Goal: Task Accomplishment & Management: Use online tool/utility

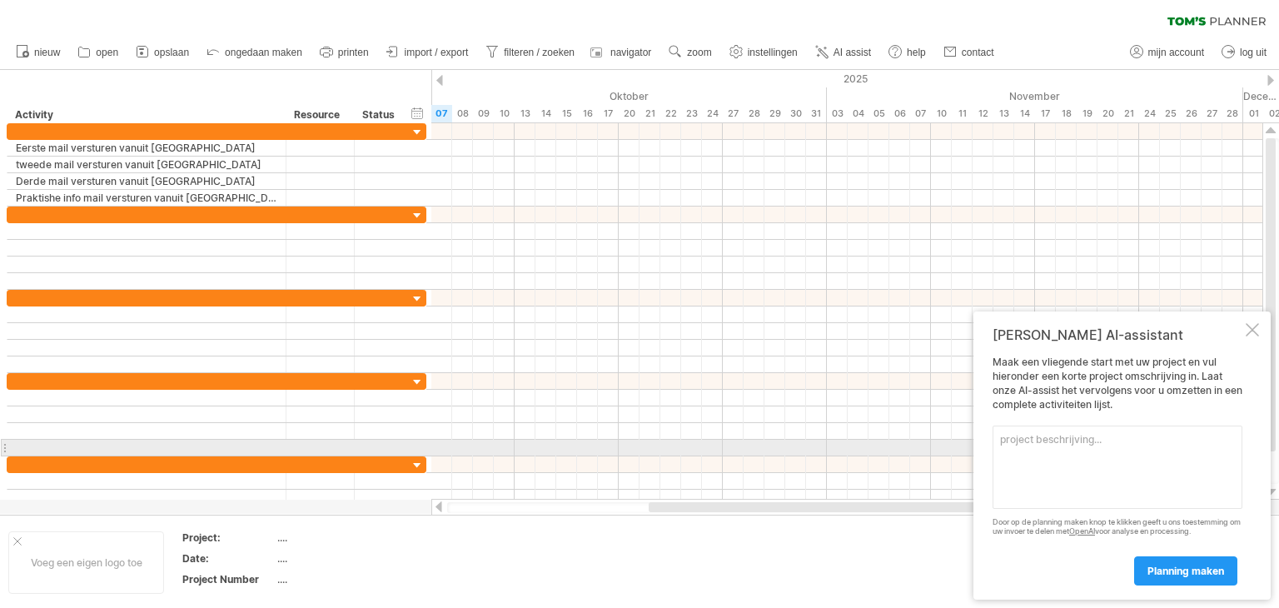
click at [1097, 443] on textarea at bounding box center [1117, 466] width 250 height 83
type textarea "N"
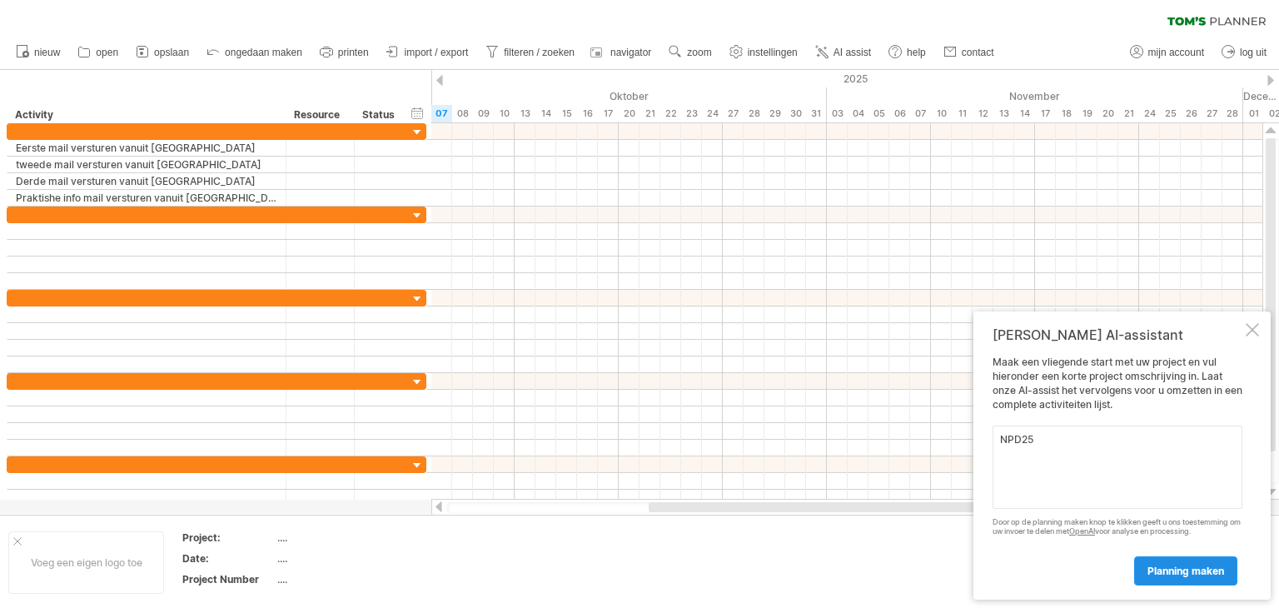
type textarea "NPD25"
click at [1173, 576] on span "planning maken" at bounding box center [1185, 571] width 77 height 12
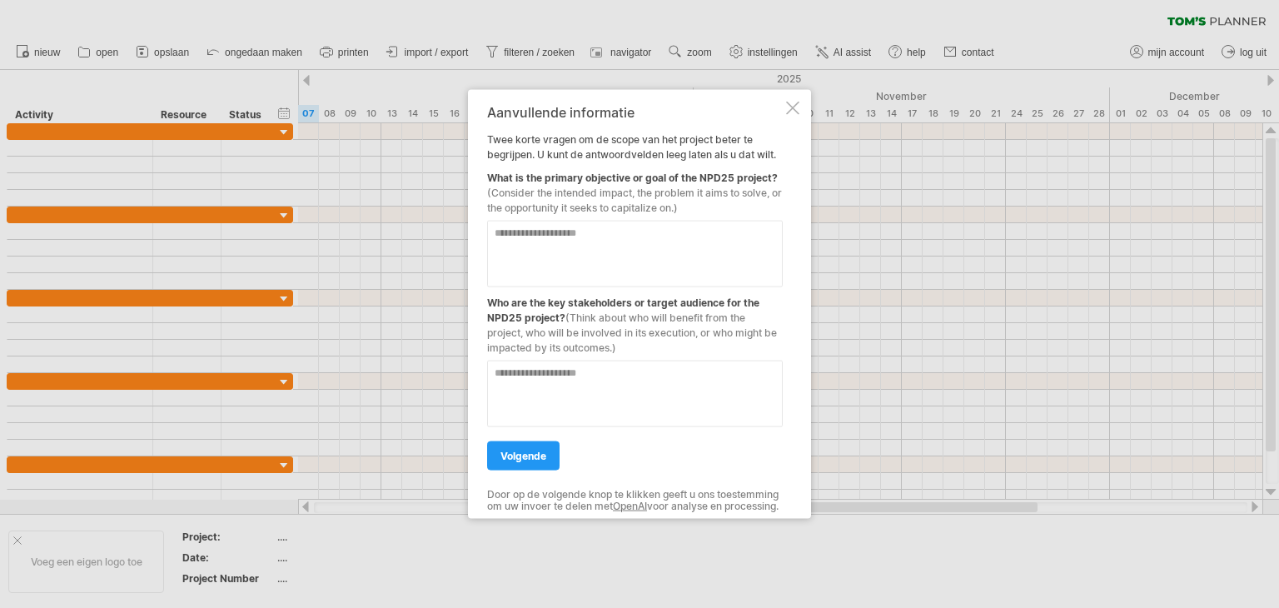
click at [793, 104] on div at bounding box center [792, 108] width 13 height 13
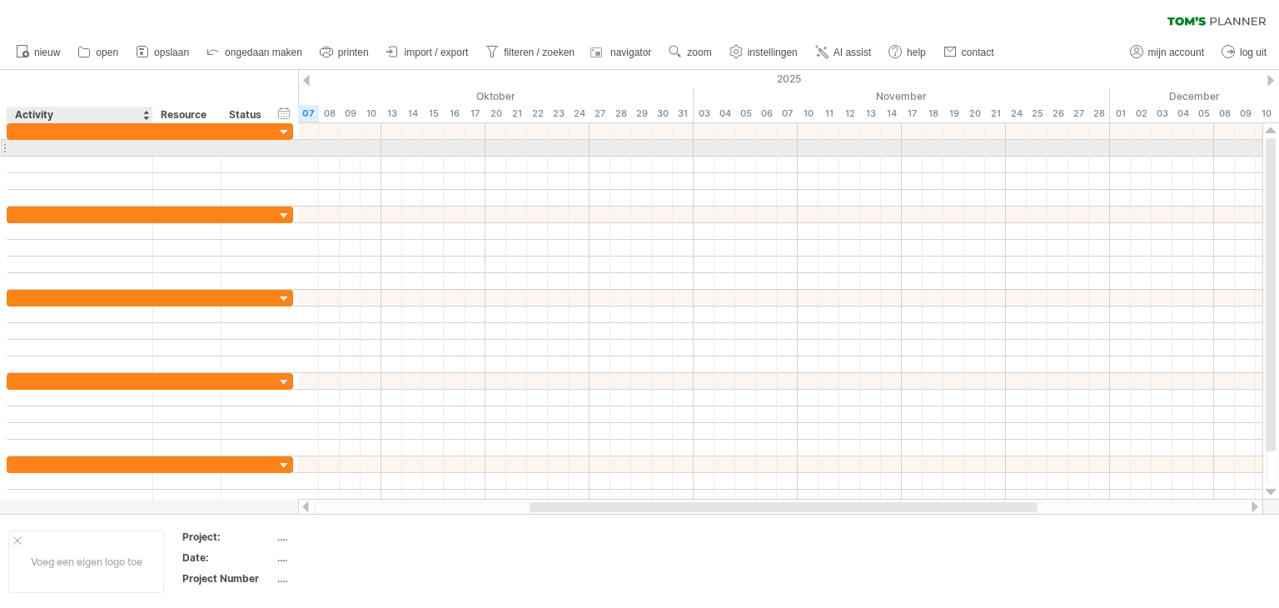
click at [84, 147] on div at bounding box center [80, 148] width 128 height 16
click at [84, 147] on input "text" at bounding box center [80, 148] width 128 height 16
click at [77, 151] on input "text" at bounding box center [80, 148] width 128 height 16
type input "**********"
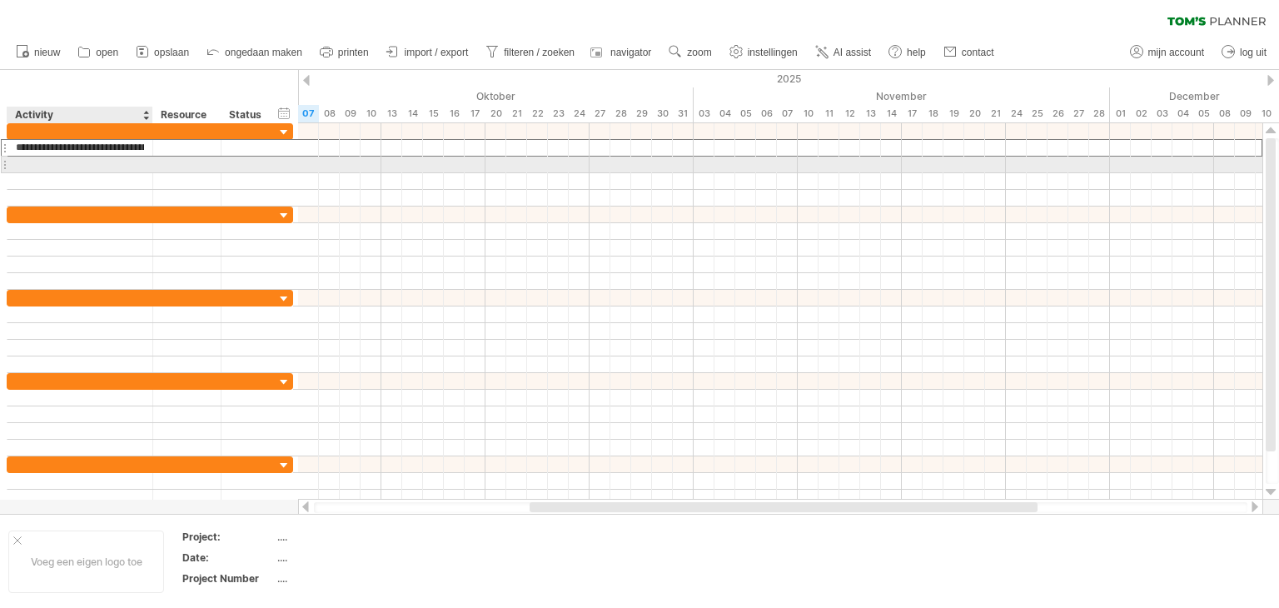
click at [77, 170] on div at bounding box center [80, 165] width 128 height 16
type input "**********"
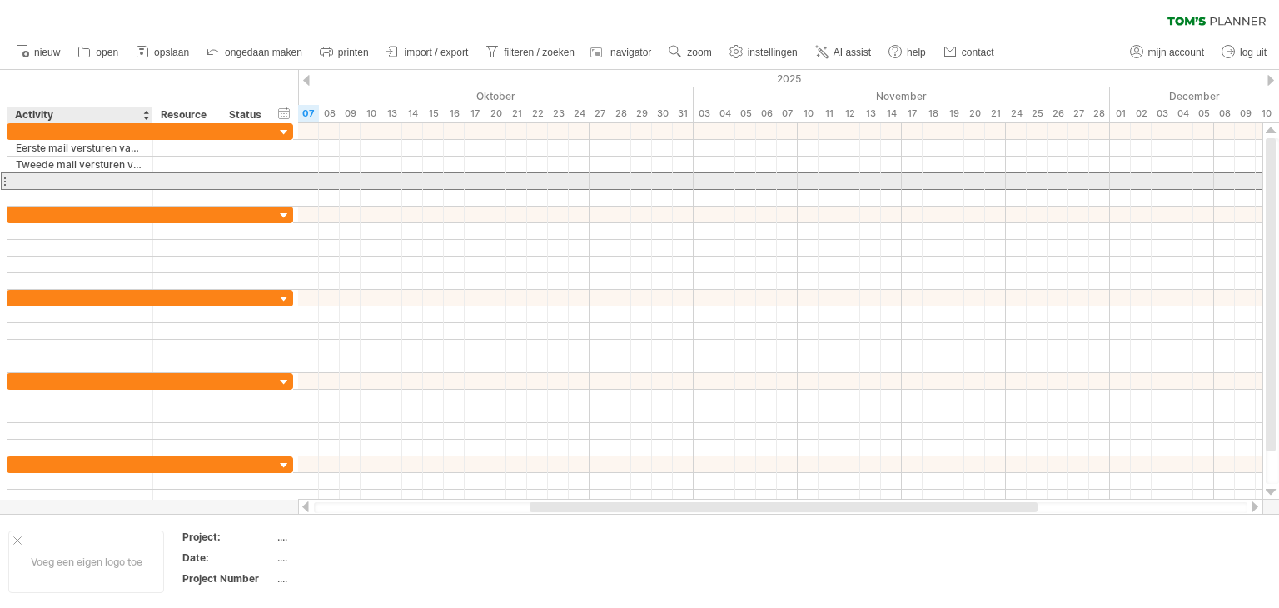
click at [77, 181] on div at bounding box center [80, 181] width 128 height 16
type input "**********"
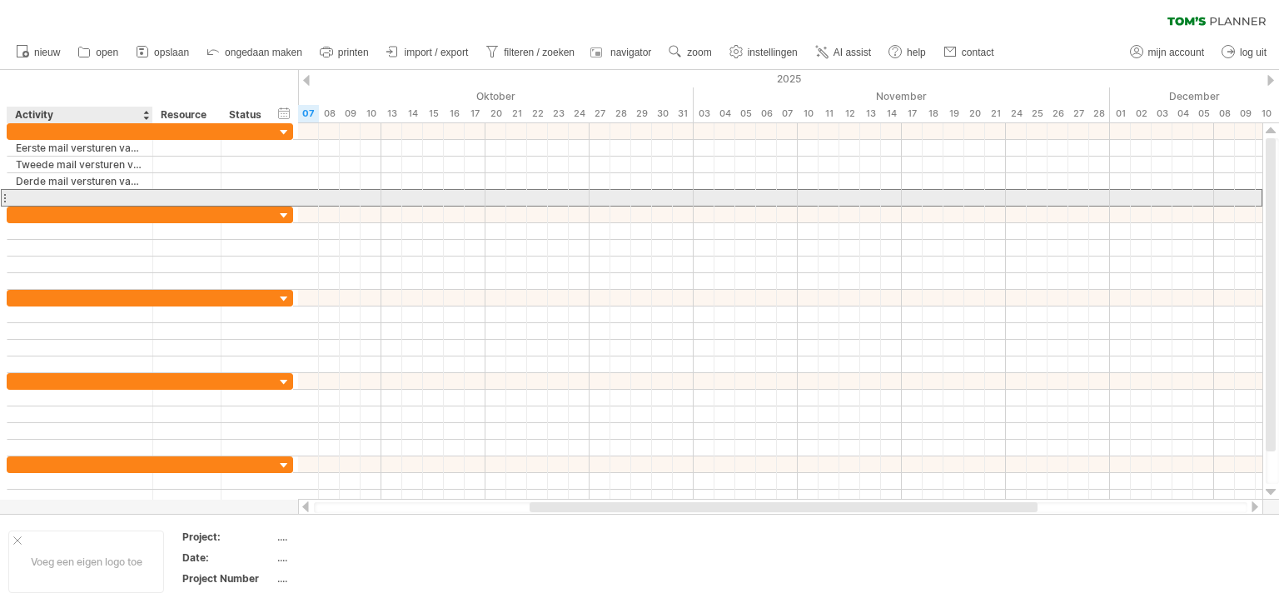
click at [85, 194] on div at bounding box center [80, 198] width 128 height 16
type input "**********"
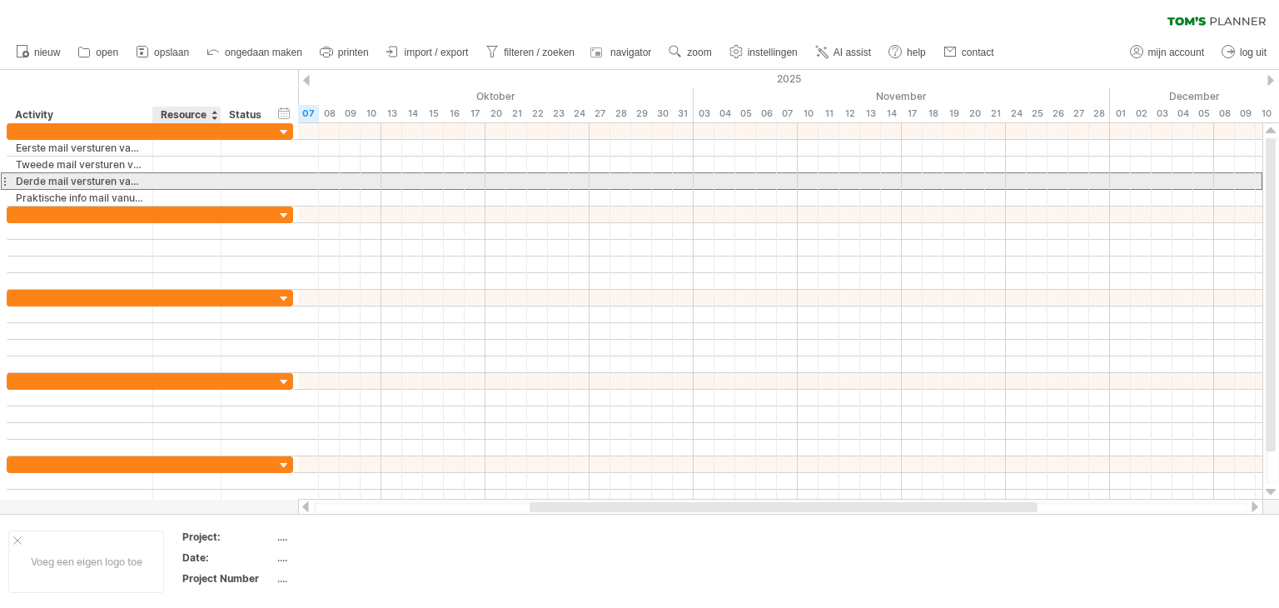
click at [195, 179] on div at bounding box center [187, 181] width 51 height 16
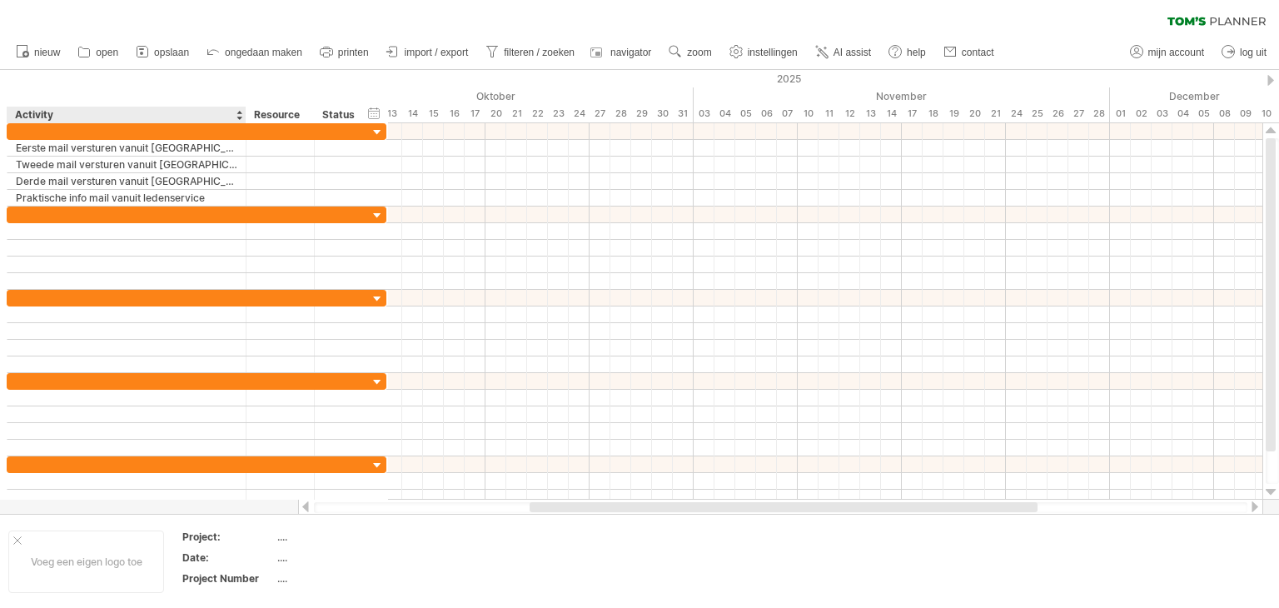
drag, startPoint x: 151, startPoint y: 117, endPoint x: 228, endPoint y: 122, distance: 77.5
click at [242, 122] on div at bounding box center [245, 115] width 6 height 17
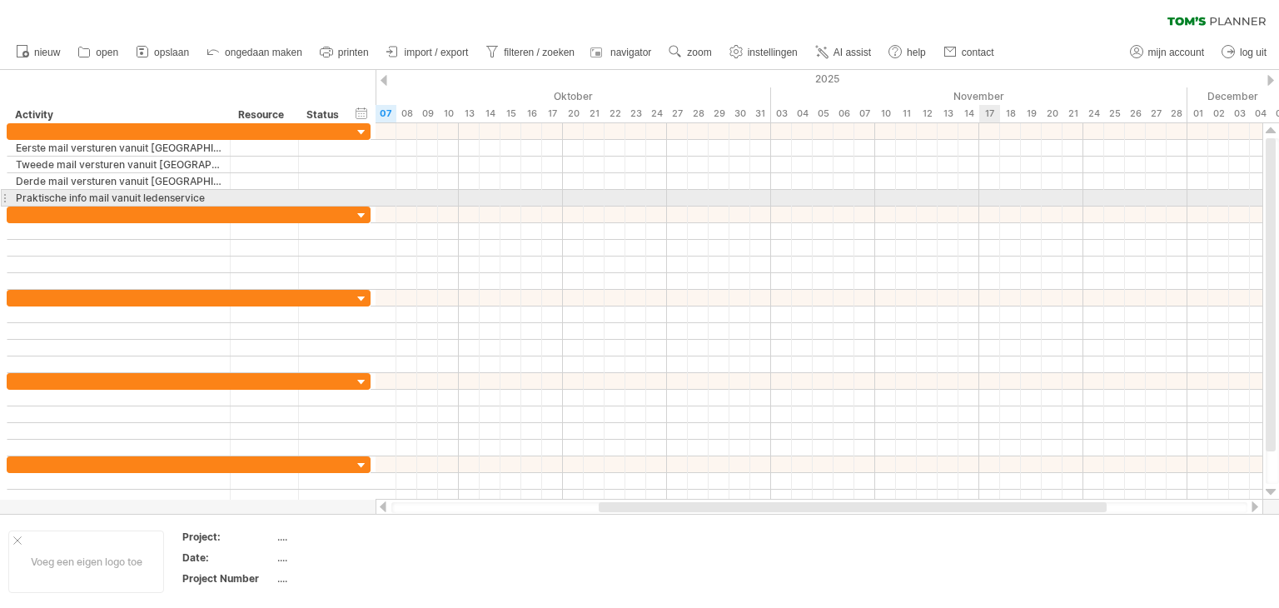
click at [987, 196] on div at bounding box center [819, 198] width 887 height 17
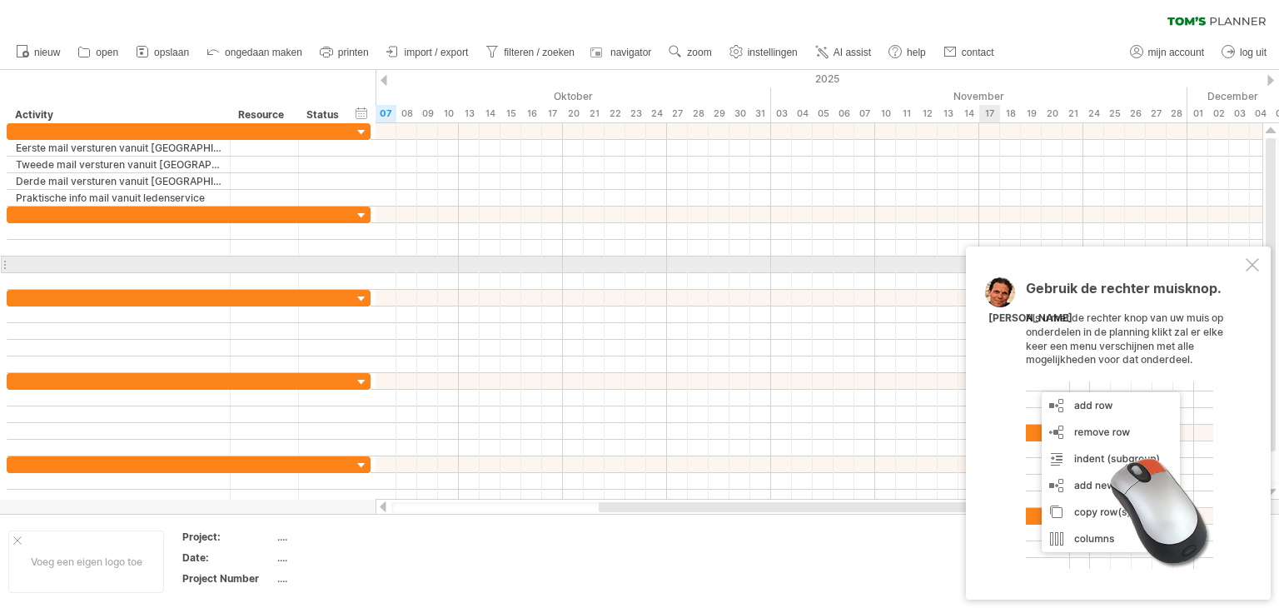
click at [1257, 271] on div at bounding box center [1252, 264] width 13 height 13
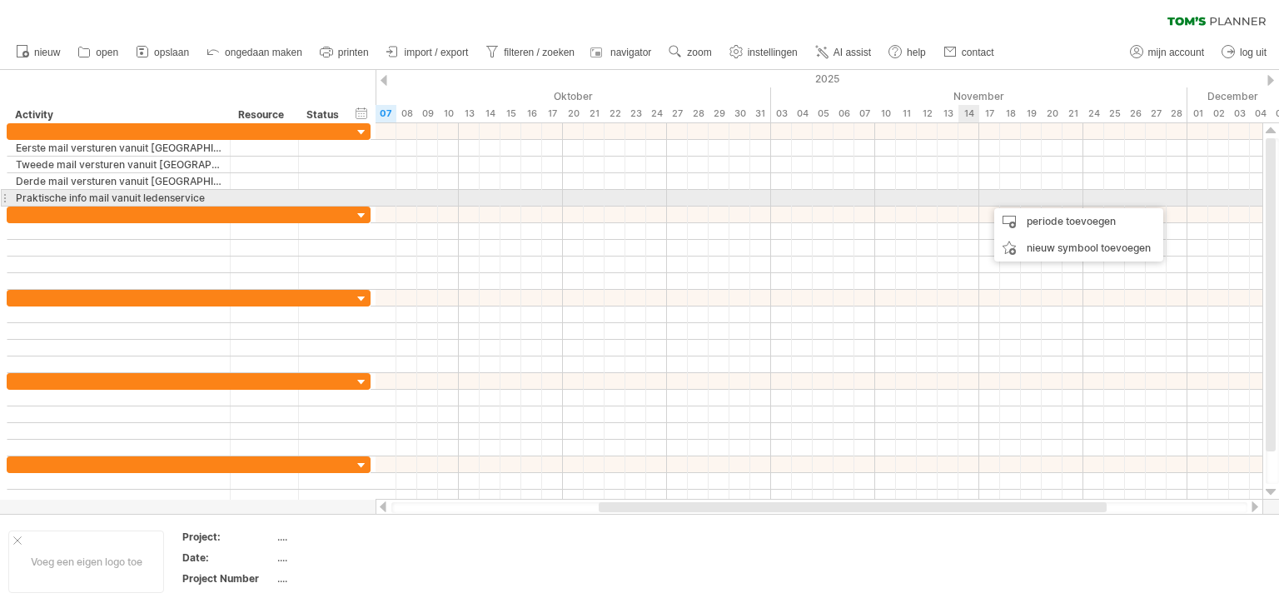
click at [964, 198] on div at bounding box center [819, 198] width 887 height 17
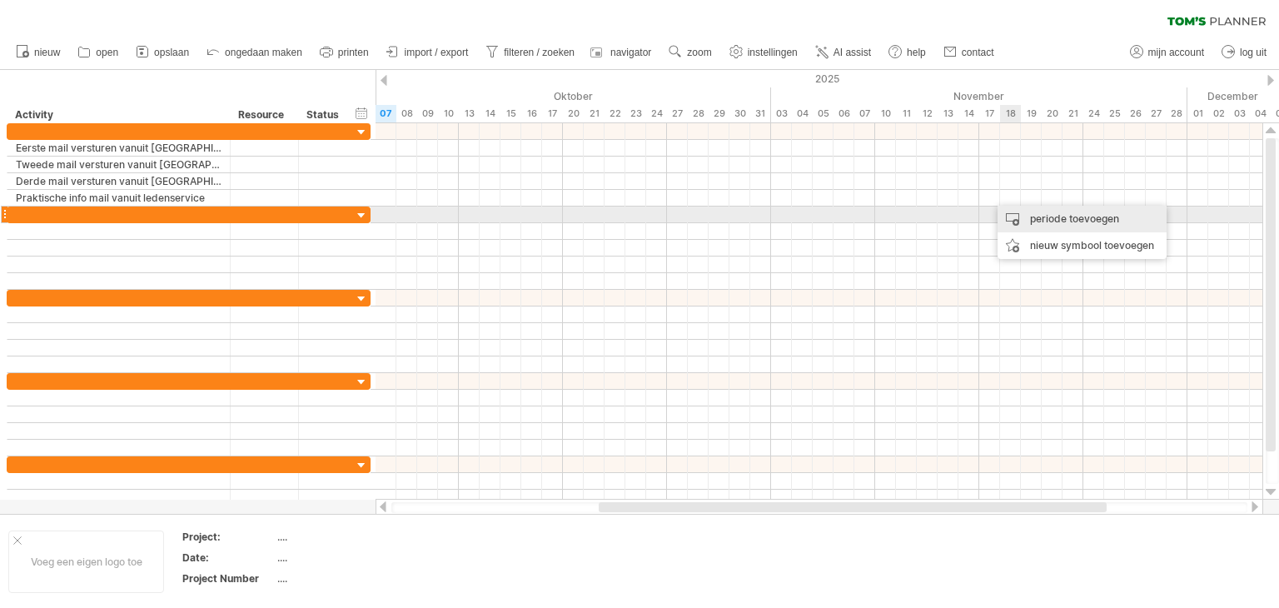
click at [1032, 214] on div "periode toevoegen" at bounding box center [1081, 219] width 169 height 27
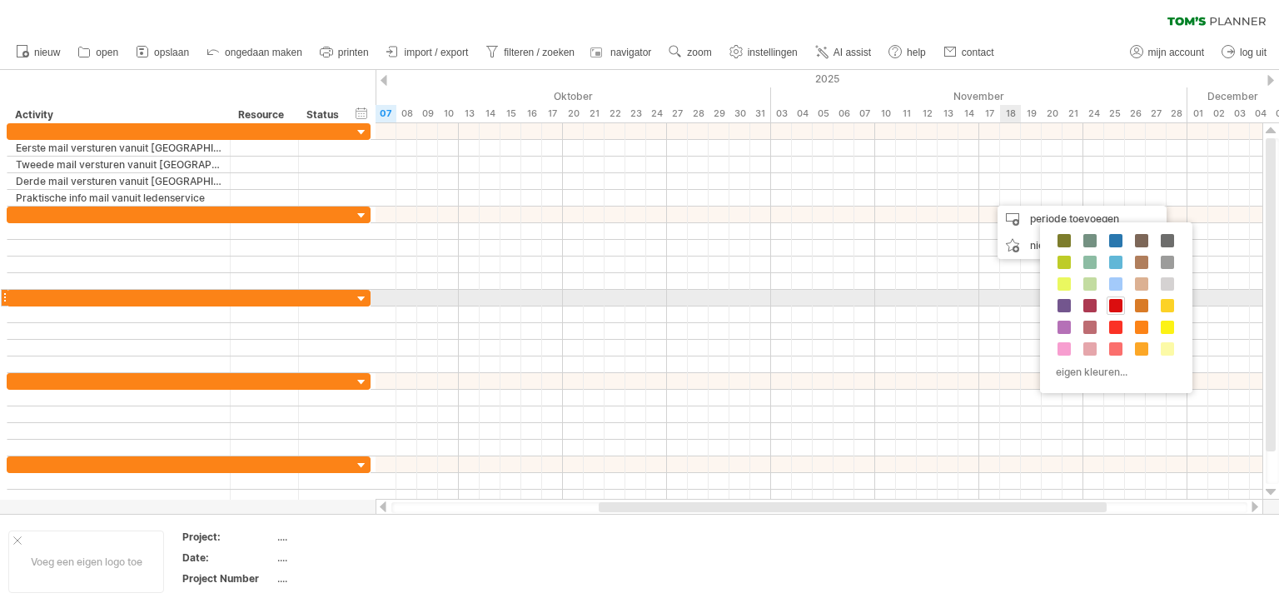
click at [1122, 304] on div at bounding box center [1116, 305] width 18 height 18
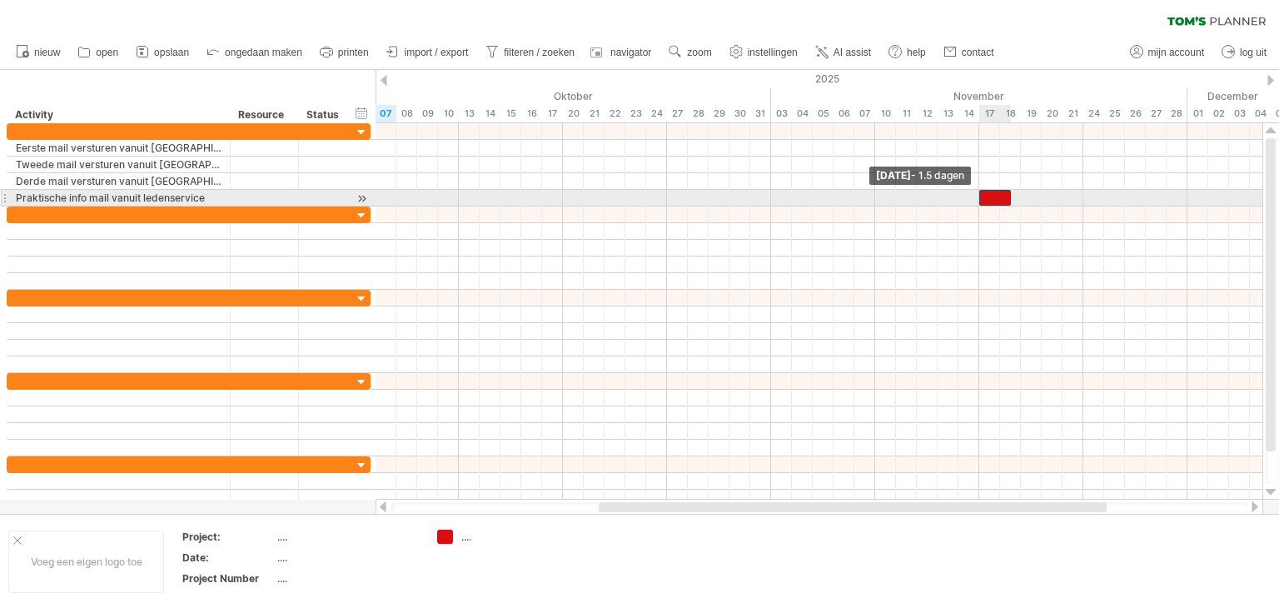
drag, startPoint x: 991, startPoint y: 197, endPoint x: 976, endPoint y: 201, distance: 15.4
click at [976, 201] on span at bounding box center [979, 198] width 7 height 16
drag, startPoint x: 1010, startPoint y: 197, endPoint x: 997, endPoint y: 198, distance: 13.3
click at [997, 198] on span at bounding box center [1000, 198] width 7 height 16
click at [962, 198] on div "periode toevoegen" at bounding box center [1016, 202] width 169 height 27
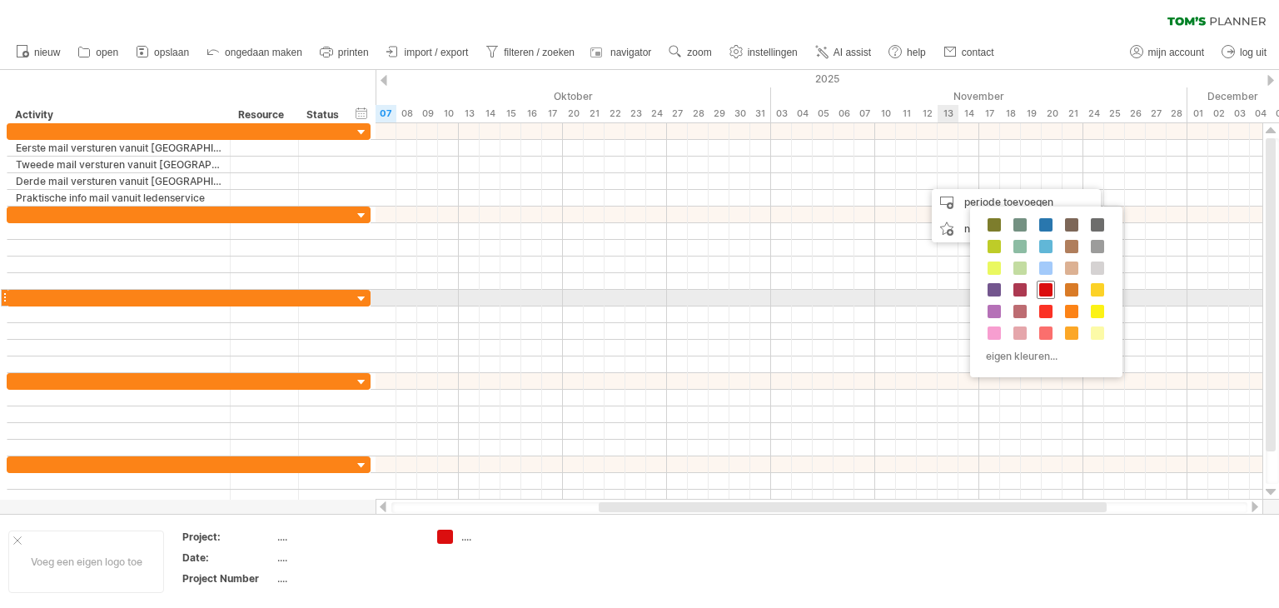
click at [1043, 291] on span at bounding box center [1045, 289] width 13 height 13
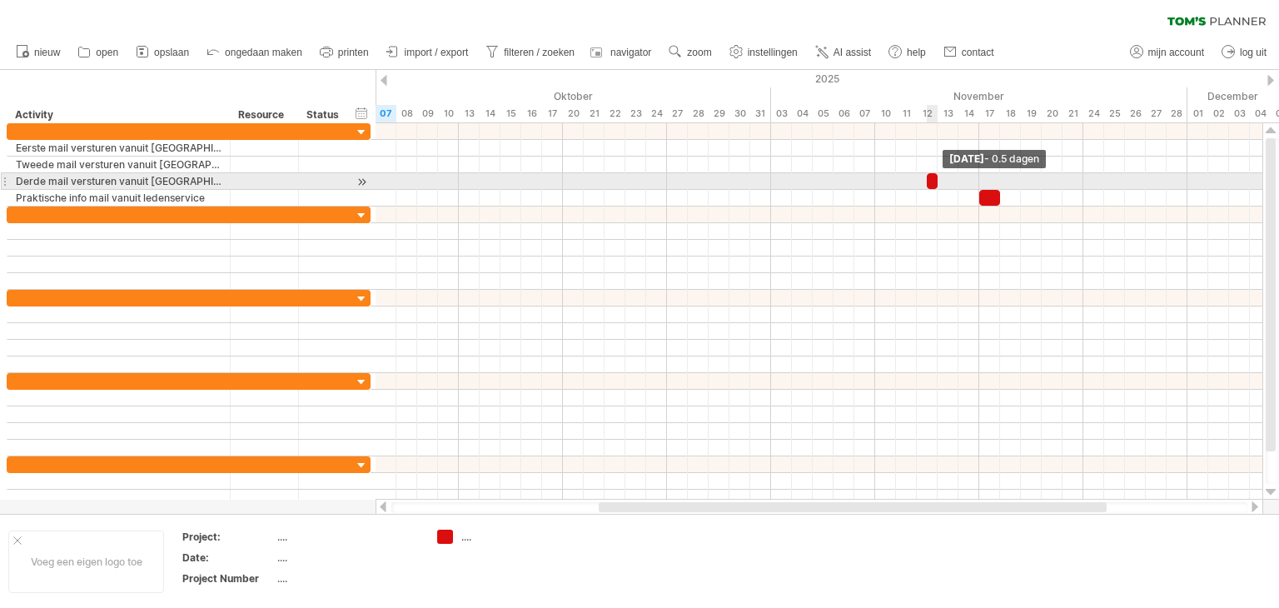
click at [938, 184] on span at bounding box center [937, 181] width 7 height 16
click at [921, 184] on div at bounding box center [927, 181] width 21 height 16
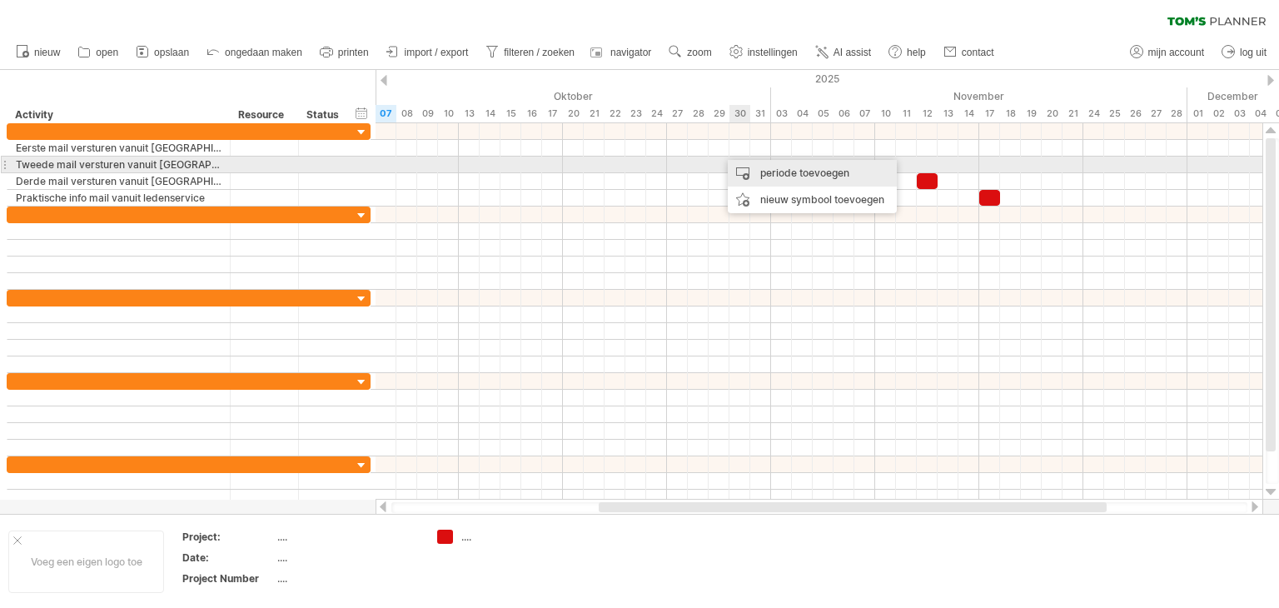
click at [764, 171] on div "periode toevoegen" at bounding box center [812, 173] width 169 height 27
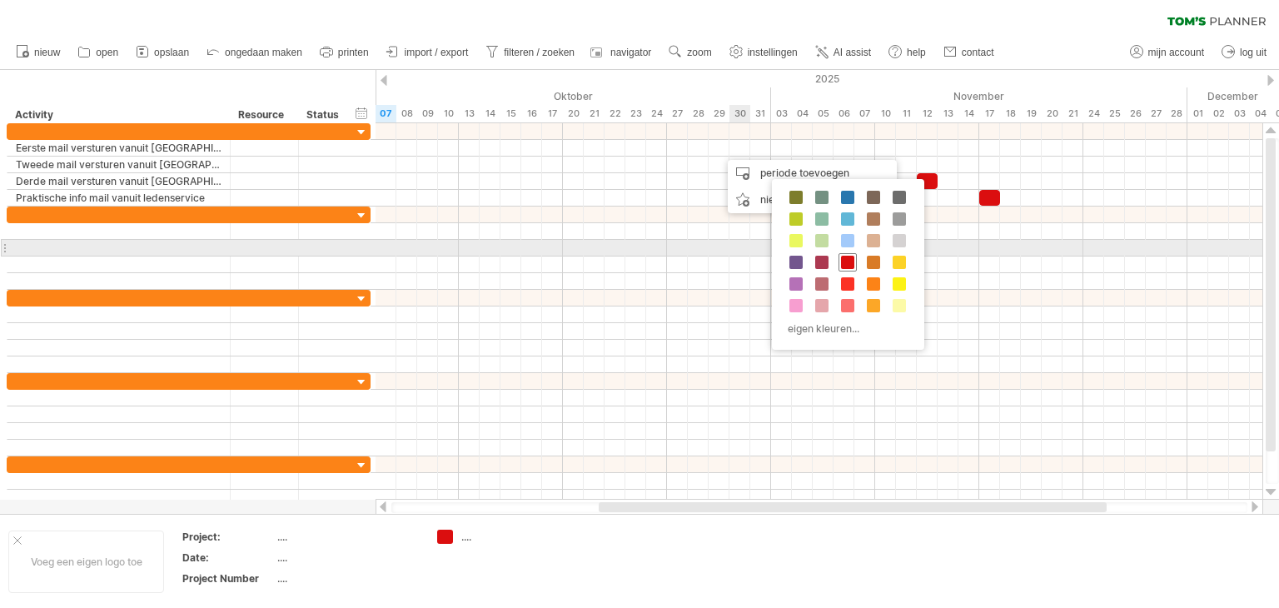
click at [846, 257] on span at bounding box center [847, 262] width 13 height 13
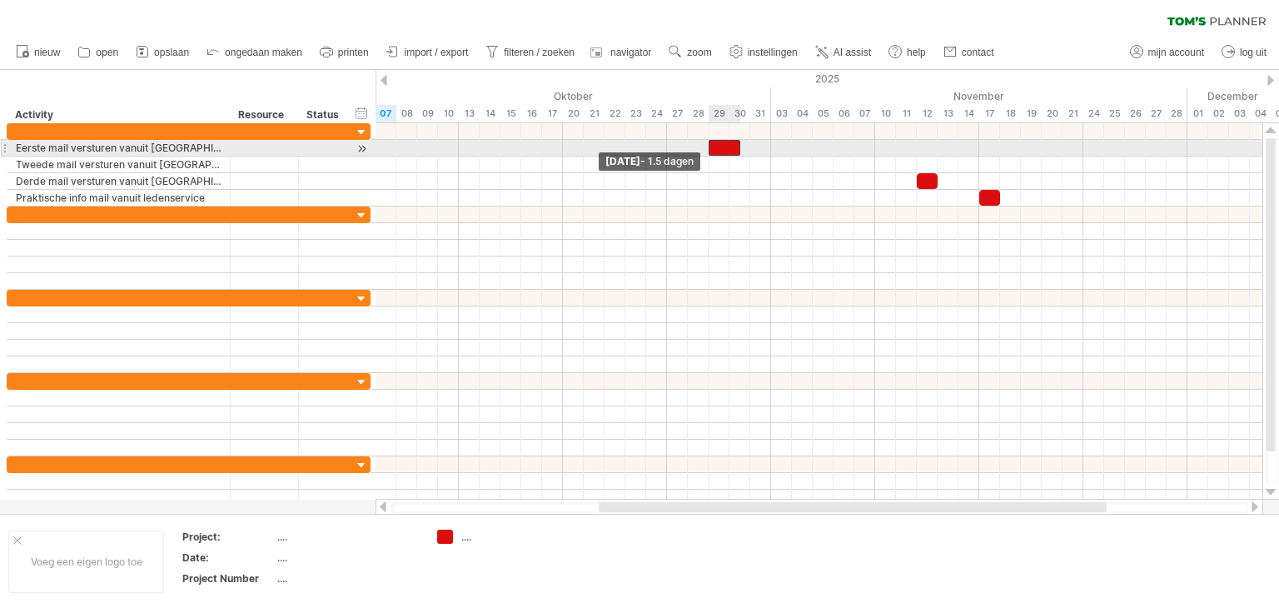
click at [714, 148] on div at bounding box center [725, 148] width 32 height 16
drag, startPoint x: 737, startPoint y: 150, endPoint x: 725, endPoint y: 150, distance: 11.7
click at [725, 150] on div at bounding box center [719, 148] width 21 height 16
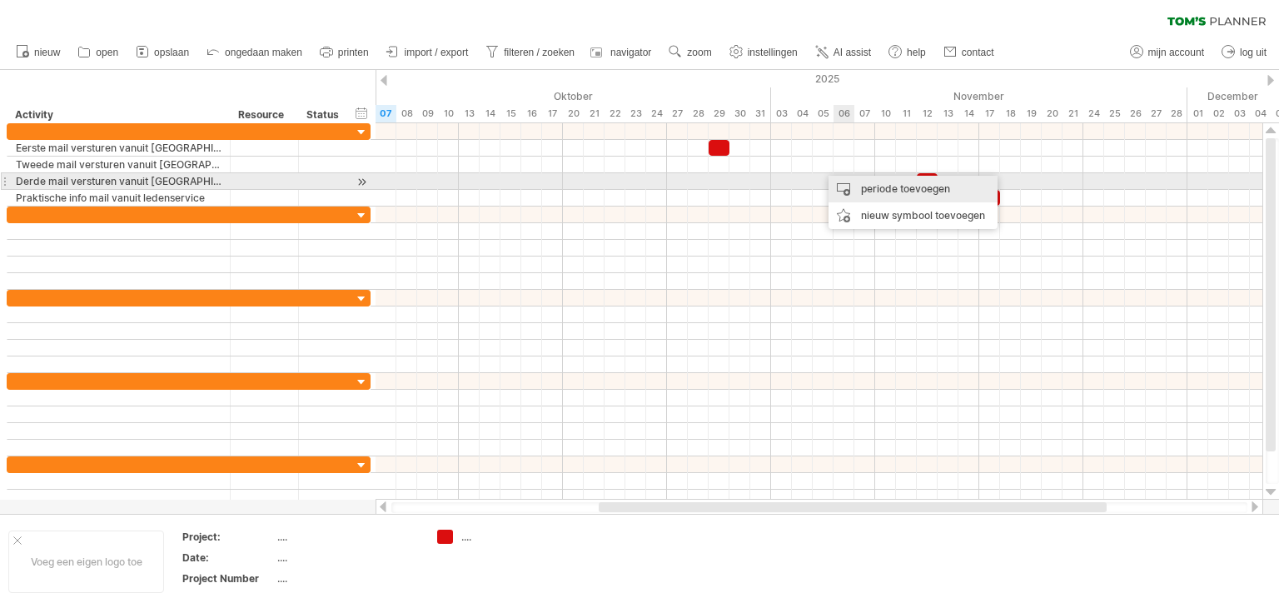
click at [854, 186] on div "periode toevoegen" at bounding box center [912, 189] width 169 height 27
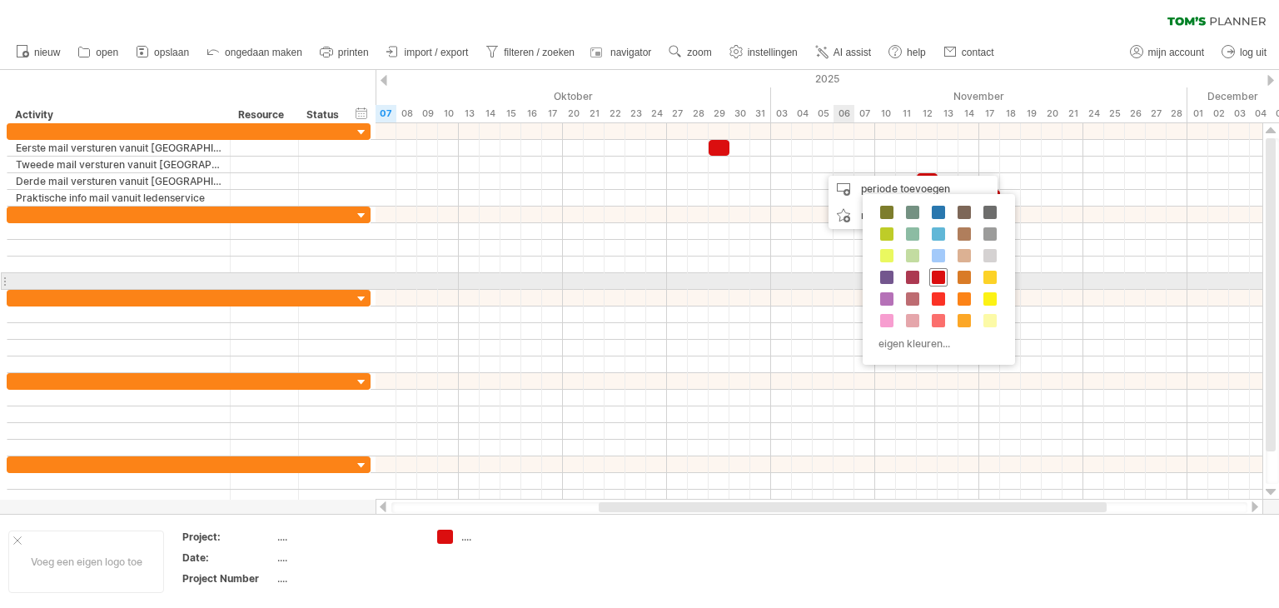
click at [933, 275] on span at bounding box center [938, 277] width 13 height 13
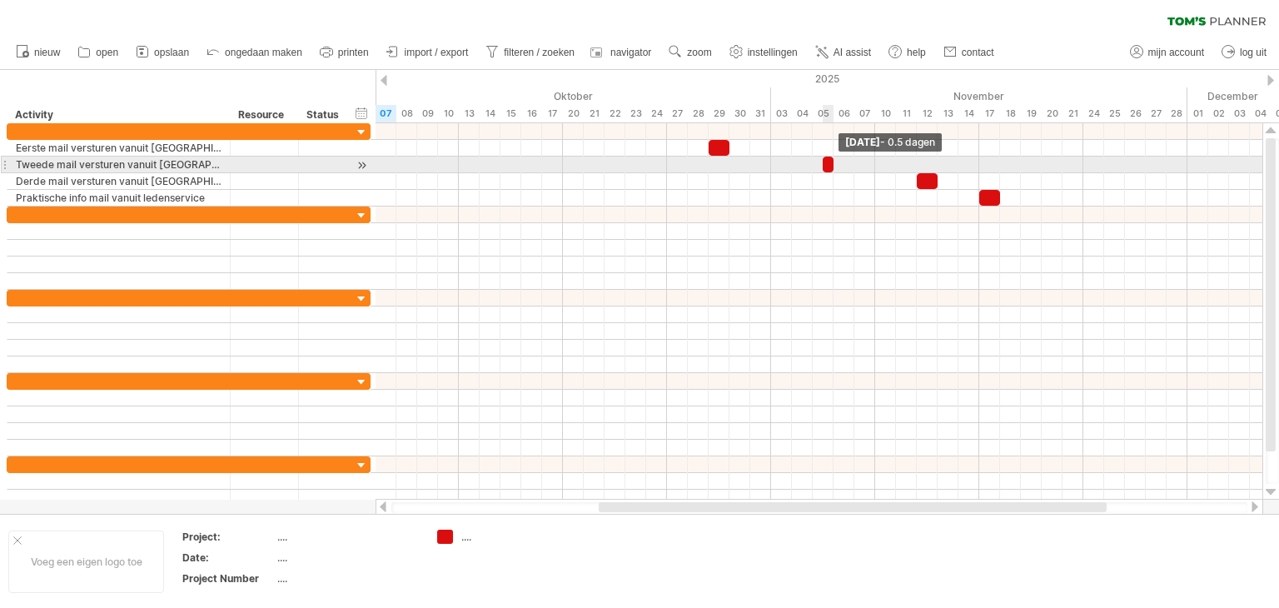
drag, startPoint x: 843, startPoint y: 166, endPoint x: 816, endPoint y: 167, distance: 26.7
click at [816, 167] on div "[DATE] - 0.5 dagen [DATE] - 1.5 dagen" at bounding box center [819, 311] width 887 height 376
click at [816, 167] on div at bounding box center [823, 165] width 21 height 16
click at [869, 167] on div at bounding box center [819, 165] width 887 height 17
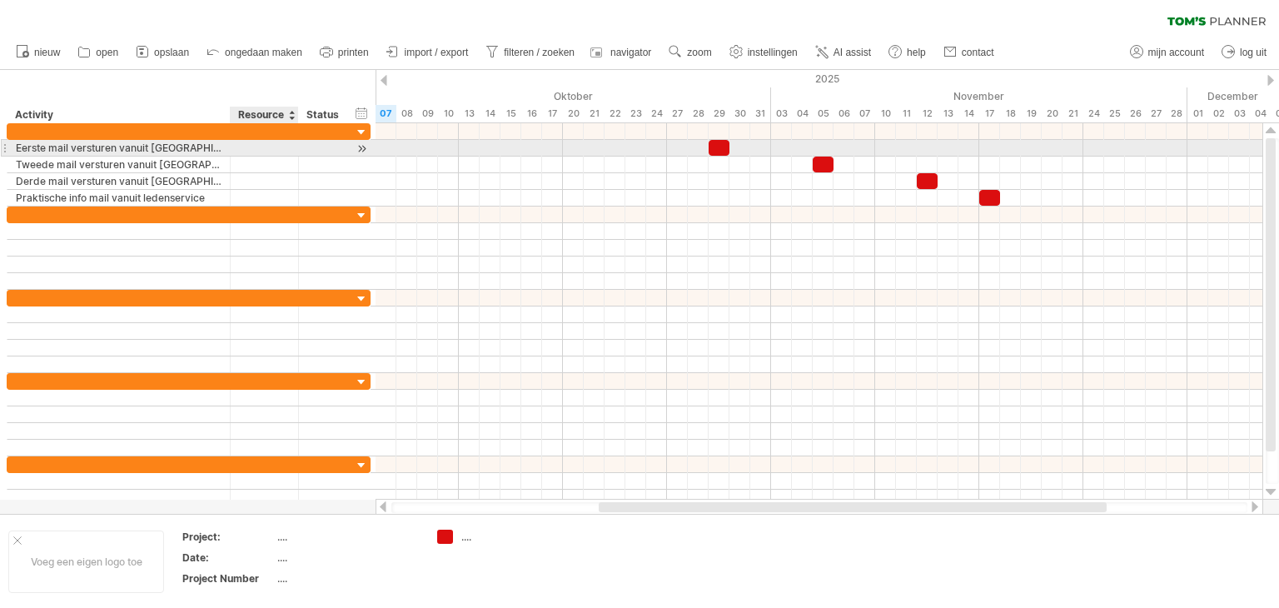
click at [270, 141] on div at bounding box center [264, 148] width 51 height 16
type input "***"
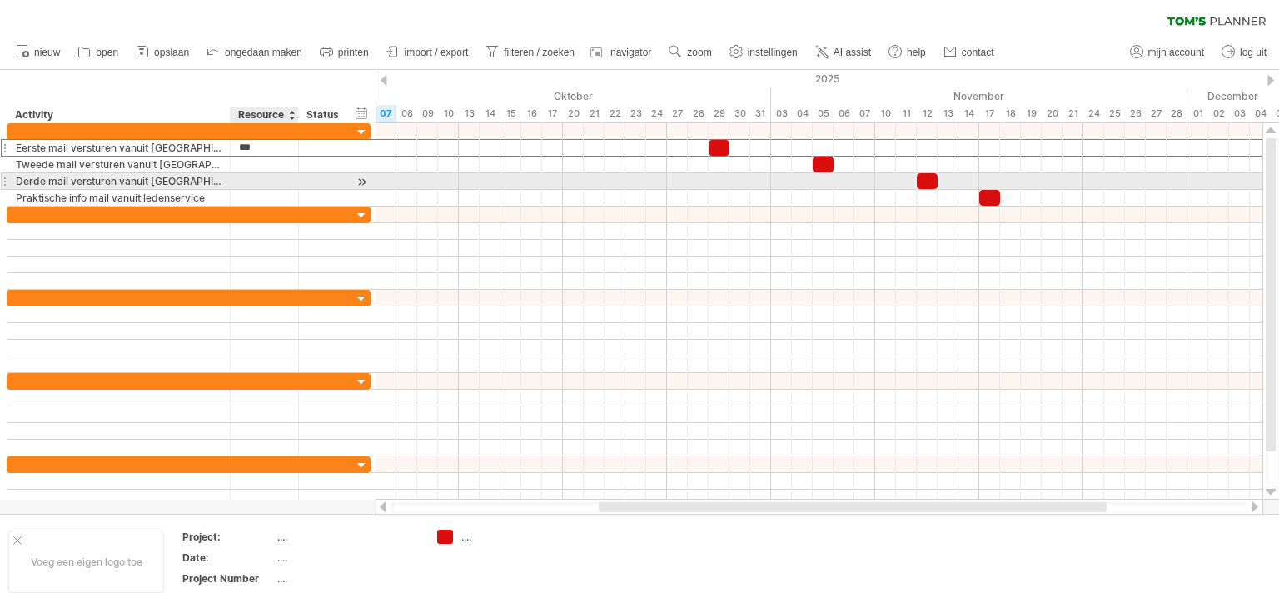
click at [266, 173] on div at bounding box center [264, 181] width 51 height 16
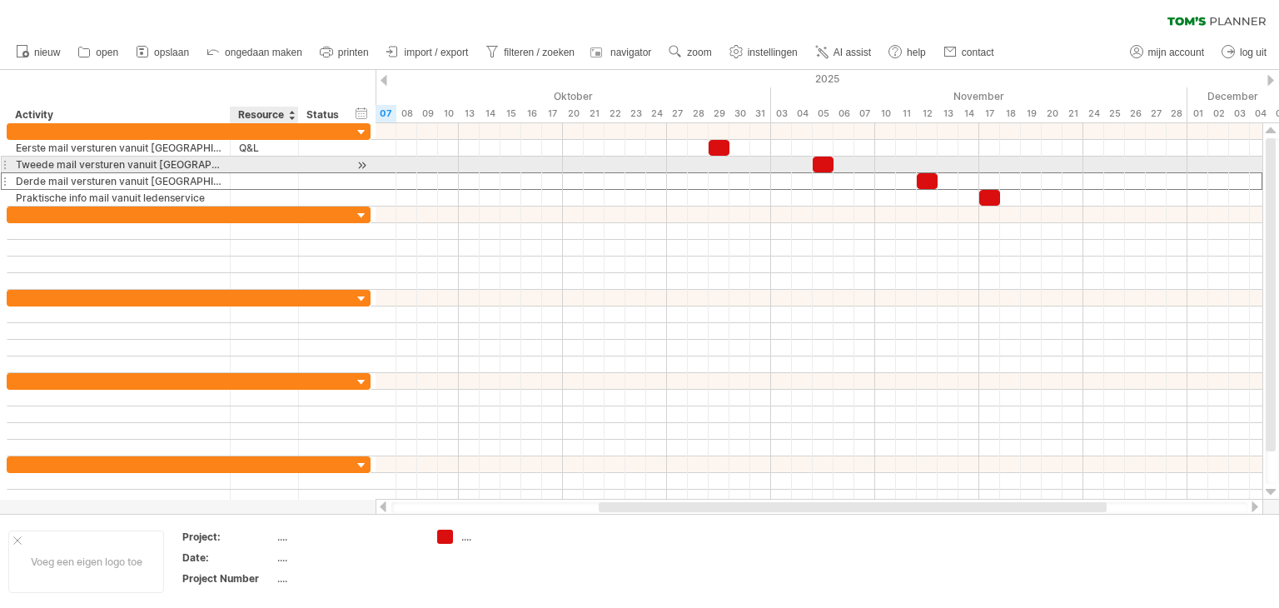
click at [260, 165] on div at bounding box center [264, 165] width 51 height 16
type input "***"
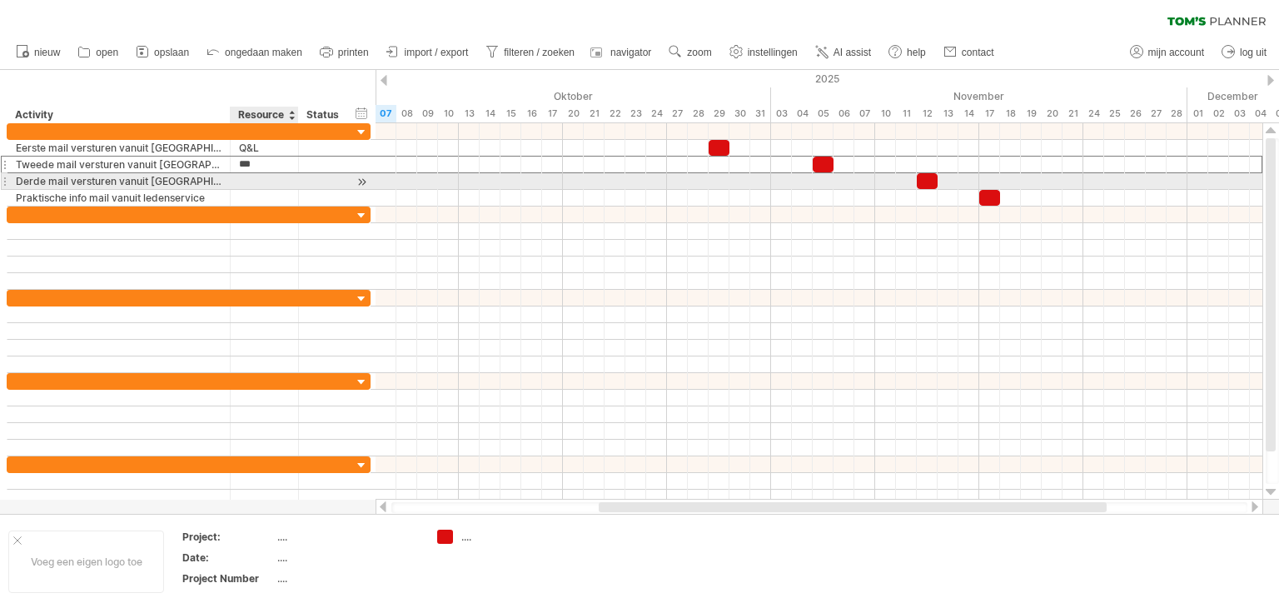
click at [259, 182] on div at bounding box center [264, 181] width 51 height 16
type input "***"
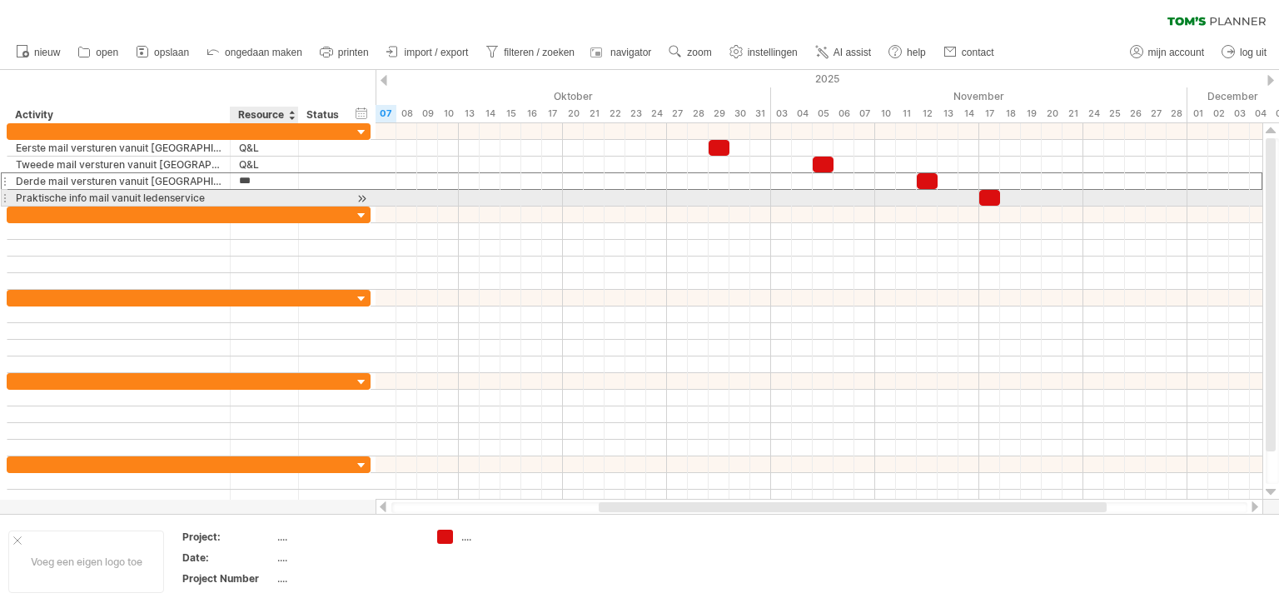
click at [259, 195] on div at bounding box center [264, 198] width 51 height 16
type input "***"
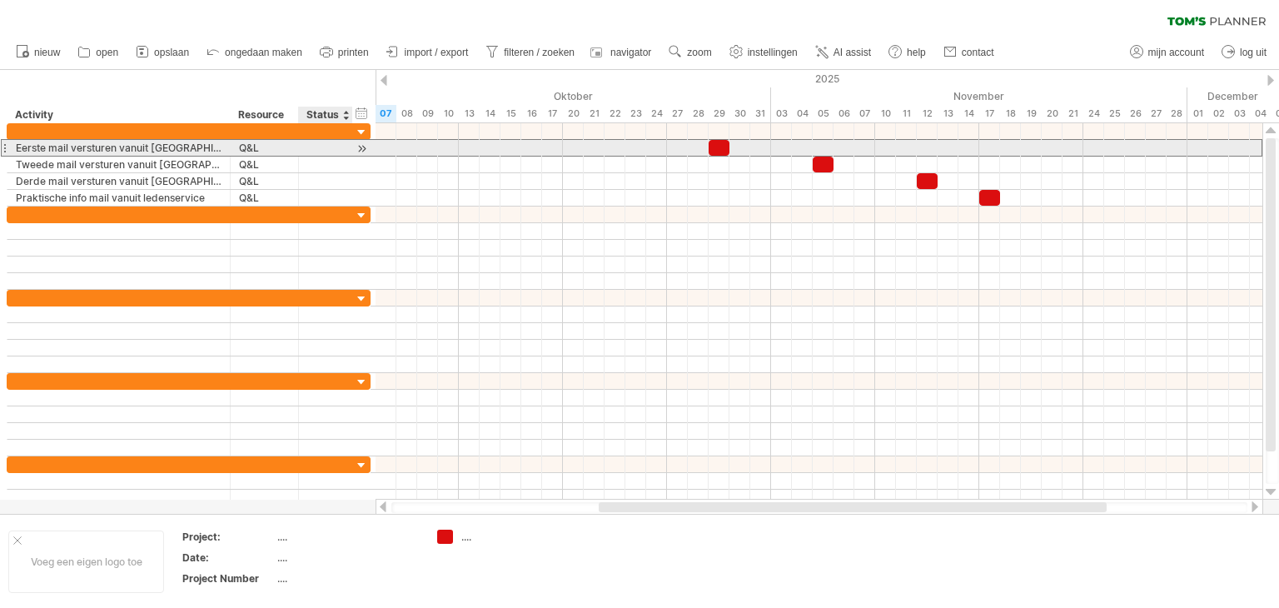
click at [322, 151] on div at bounding box center [325, 148] width 37 height 16
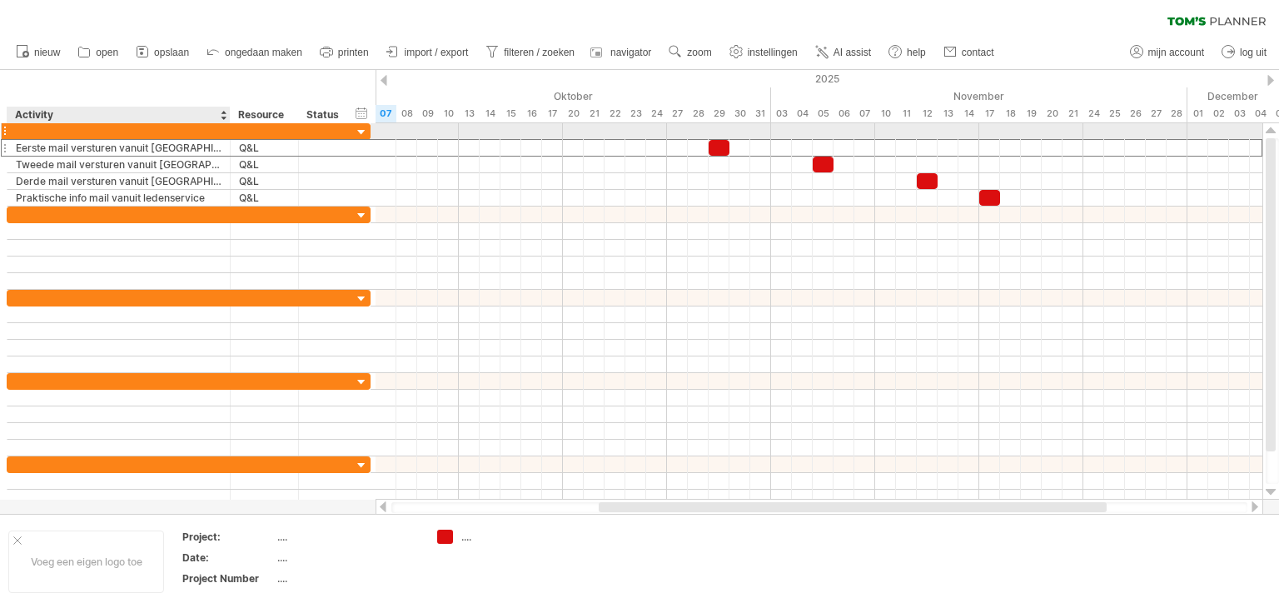
click at [89, 133] on div at bounding box center [119, 131] width 206 height 16
type input "**********"
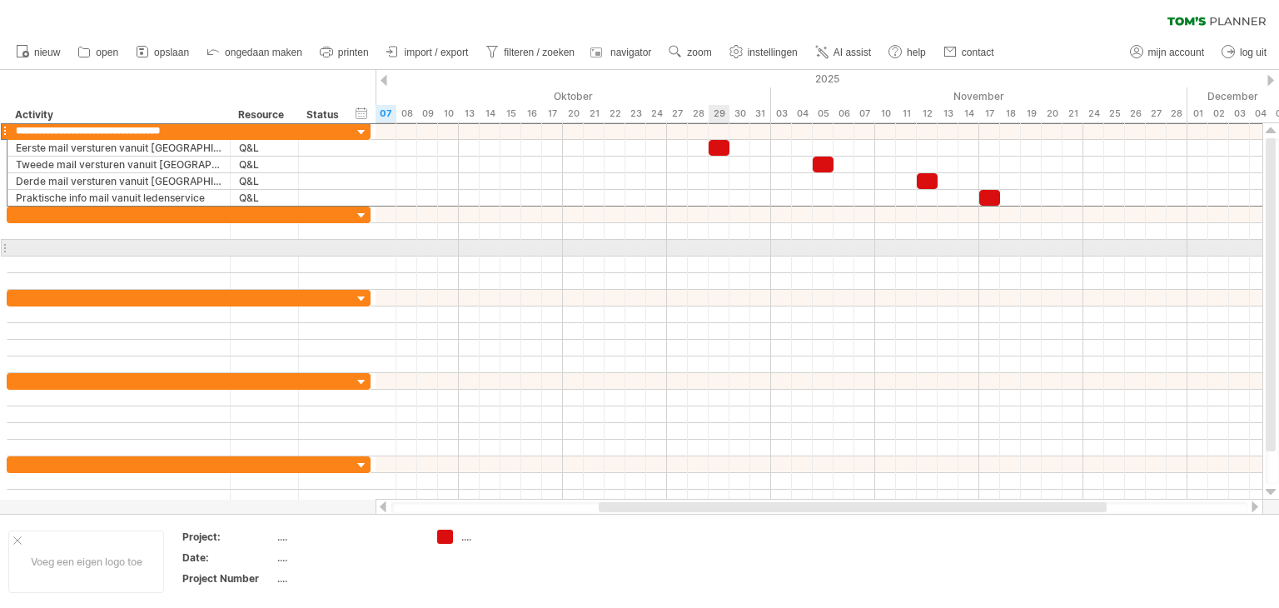
click at [724, 254] on div at bounding box center [819, 248] width 887 height 17
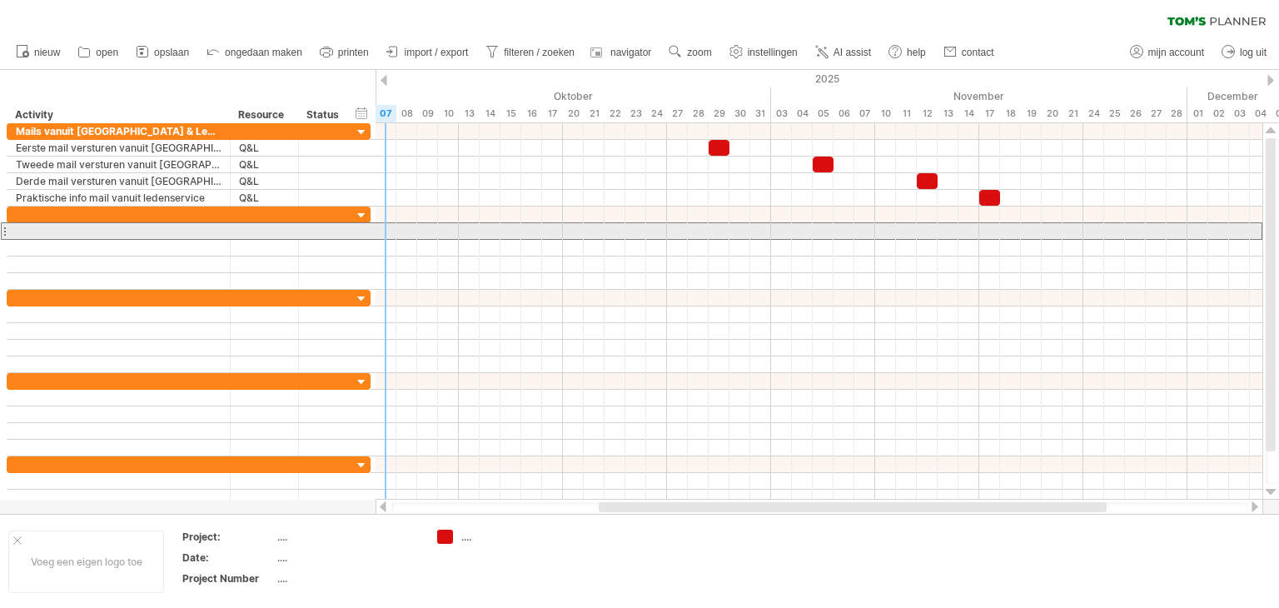
click at [123, 231] on div at bounding box center [119, 231] width 206 height 16
type input "*"
type input "**********"
type input "***"
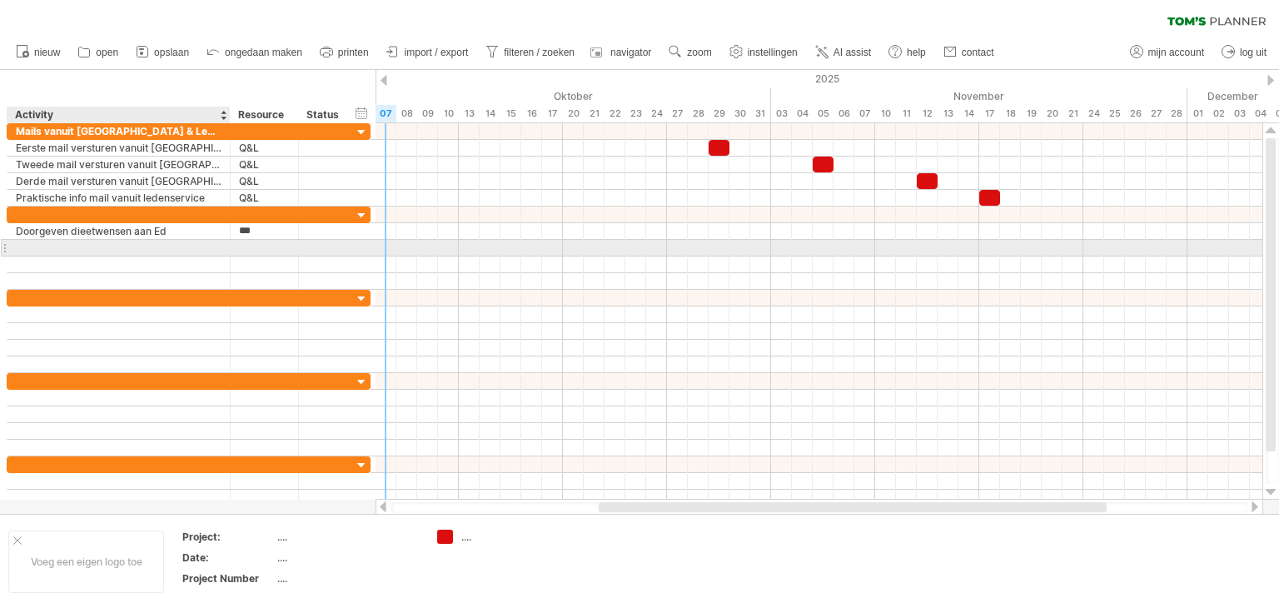
click at [57, 249] on div at bounding box center [119, 248] width 206 height 16
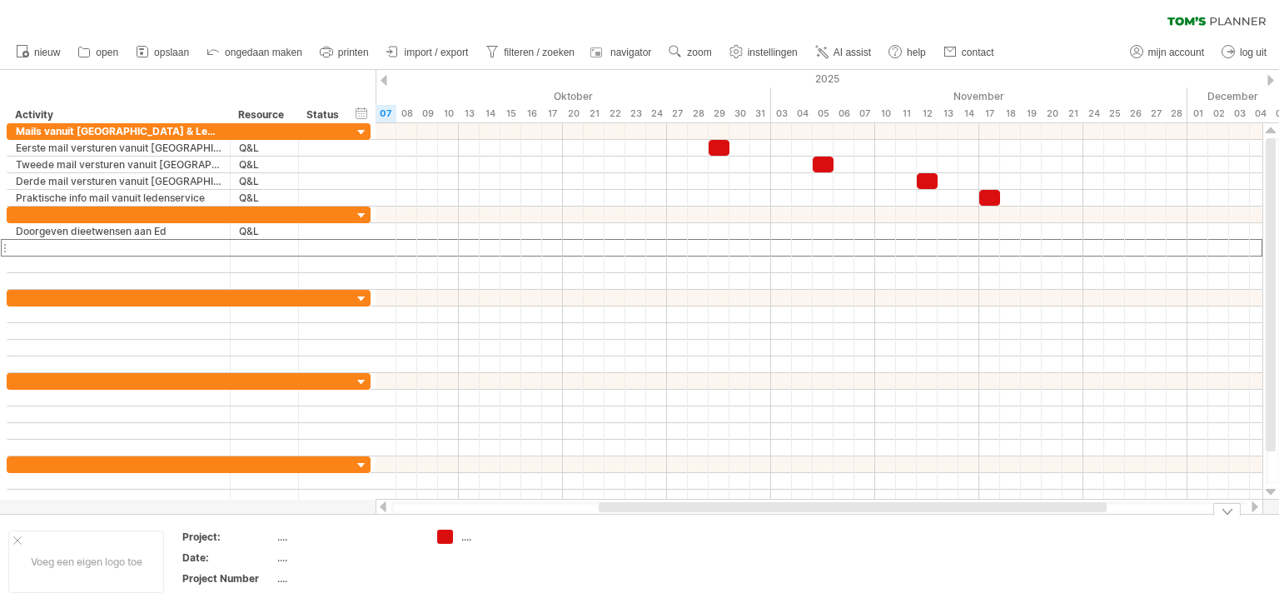
click at [447, 536] on div "Probeert verbinding te maken met [DOMAIN_NAME] Opnieuw verbonden 0% wissen filt…" at bounding box center [639, 304] width 1279 height 608
click at [465, 541] on div "...." at bounding box center [506, 537] width 91 height 14
type input "**********"
click at [283, 540] on div "...." at bounding box center [347, 537] width 140 height 14
type input "*****"
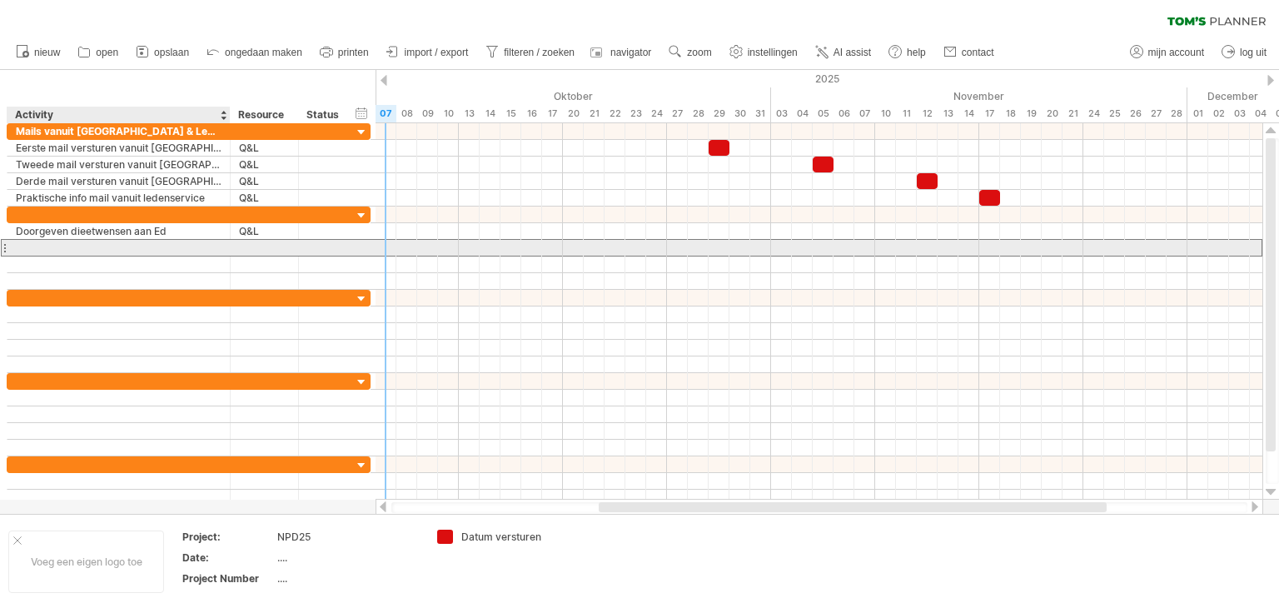
click at [88, 244] on div at bounding box center [119, 248] width 206 height 16
type input "*"
type input "**********"
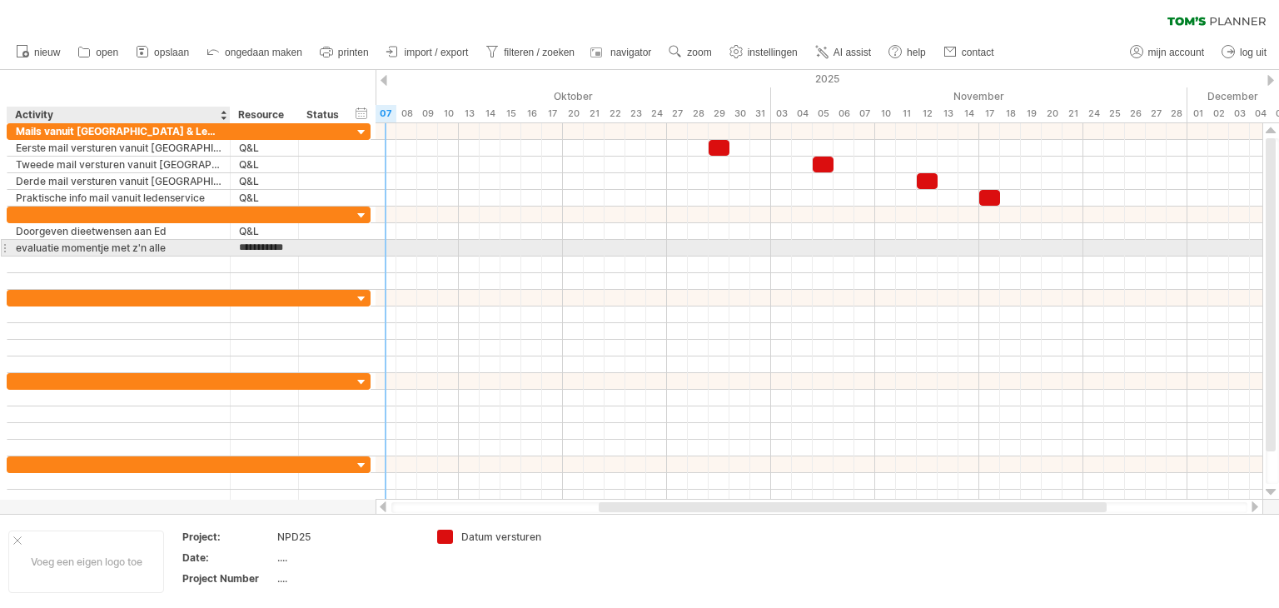
scroll to position [0, 0]
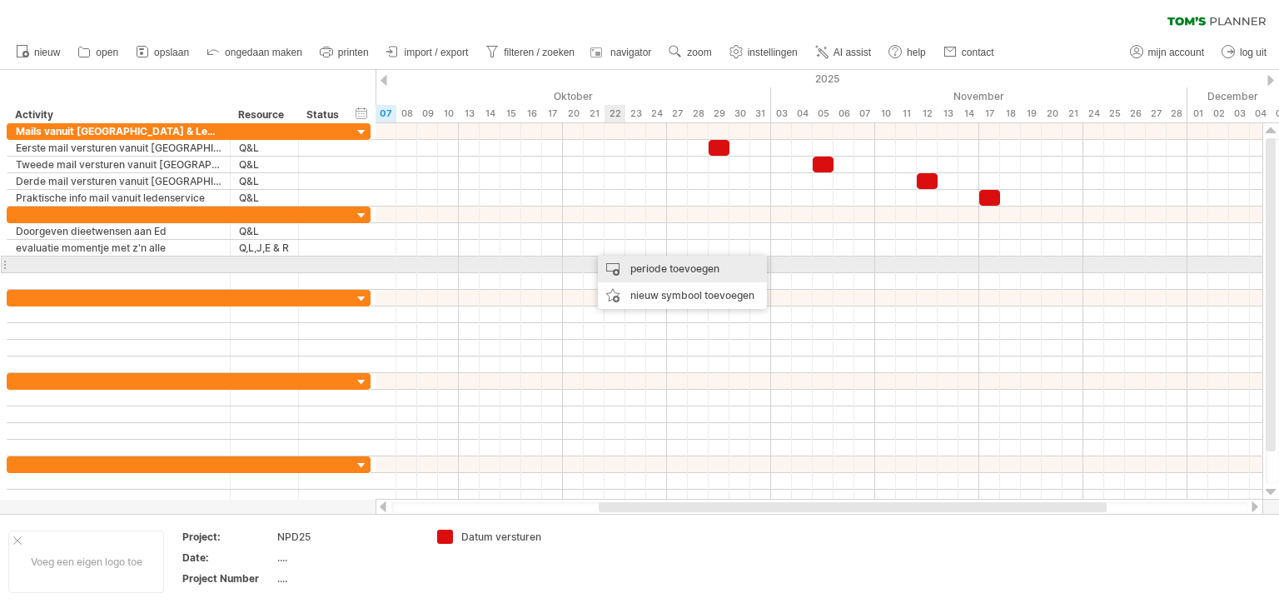
click at [635, 265] on div "periode toevoegen" at bounding box center [682, 269] width 169 height 27
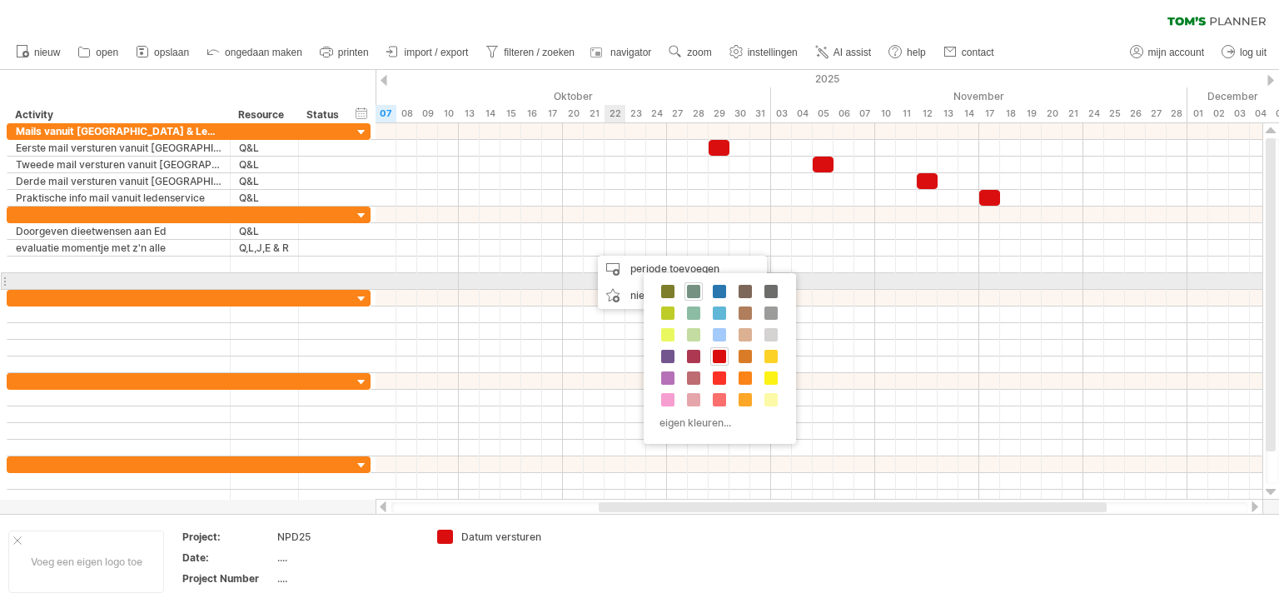
click at [693, 287] on span at bounding box center [693, 291] width 13 height 13
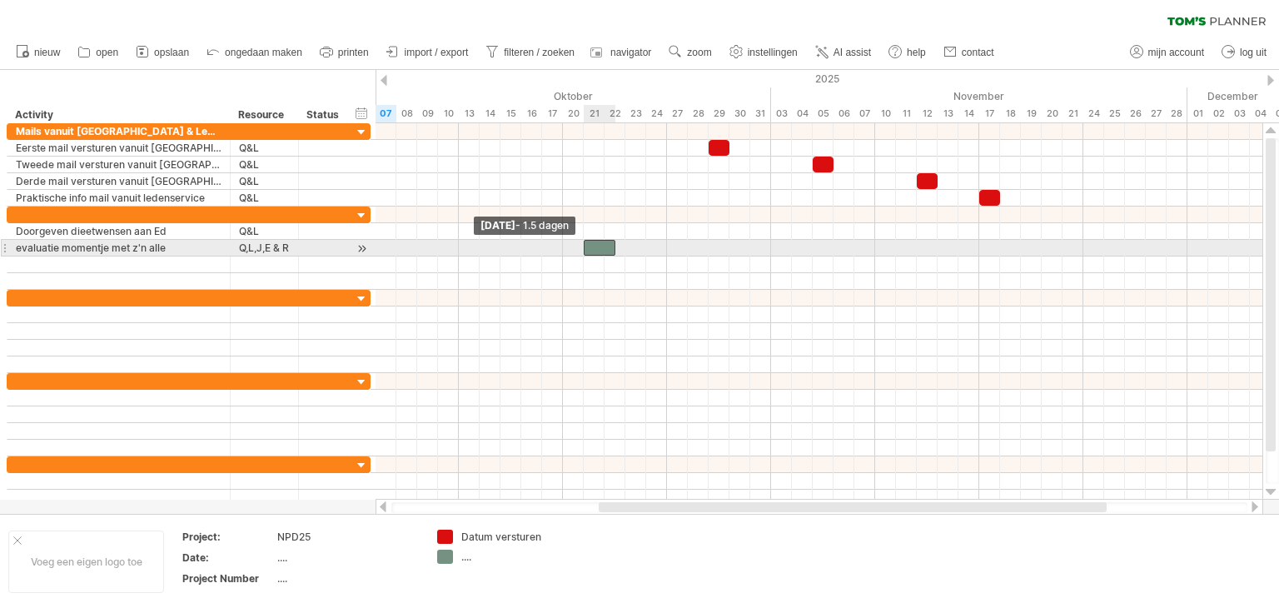
drag, startPoint x: 594, startPoint y: 247, endPoint x: 582, endPoint y: 247, distance: 11.7
click at [582, 247] on span at bounding box center [583, 248] width 7 height 16
drag, startPoint x: 613, startPoint y: 250, endPoint x: 602, endPoint y: 250, distance: 10.8
click at [602, 250] on span at bounding box center [604, 248] width 7 height 16
click at [634, 244] on div at bounding box center [819, 248] width 887 height 17
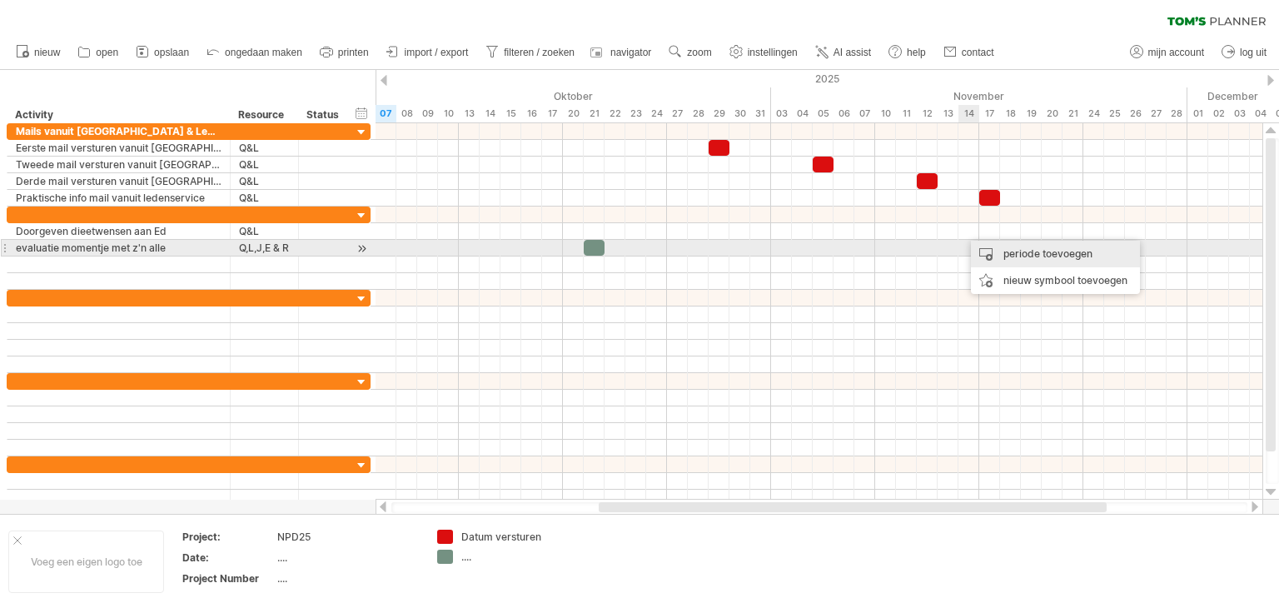
click at [1011, 256] on div "periode toevoegen" at bounding box center [1055, 254] width 169 height 27
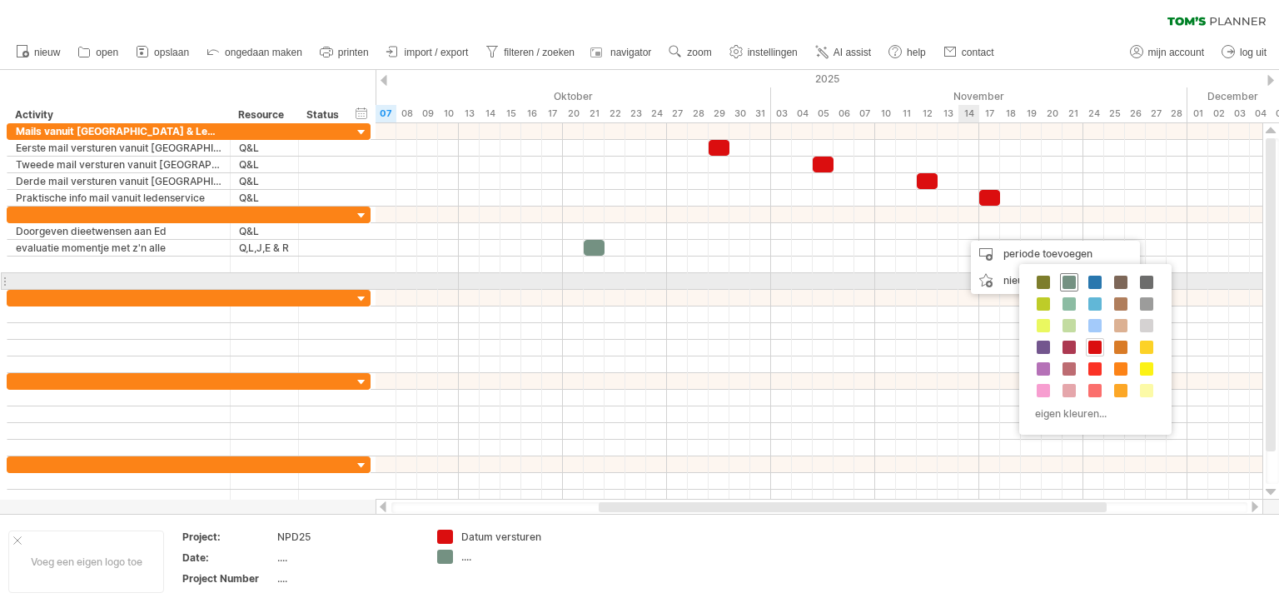
click at [1065, 284] on span at bounding box center [1068, 282] width 13 height 13
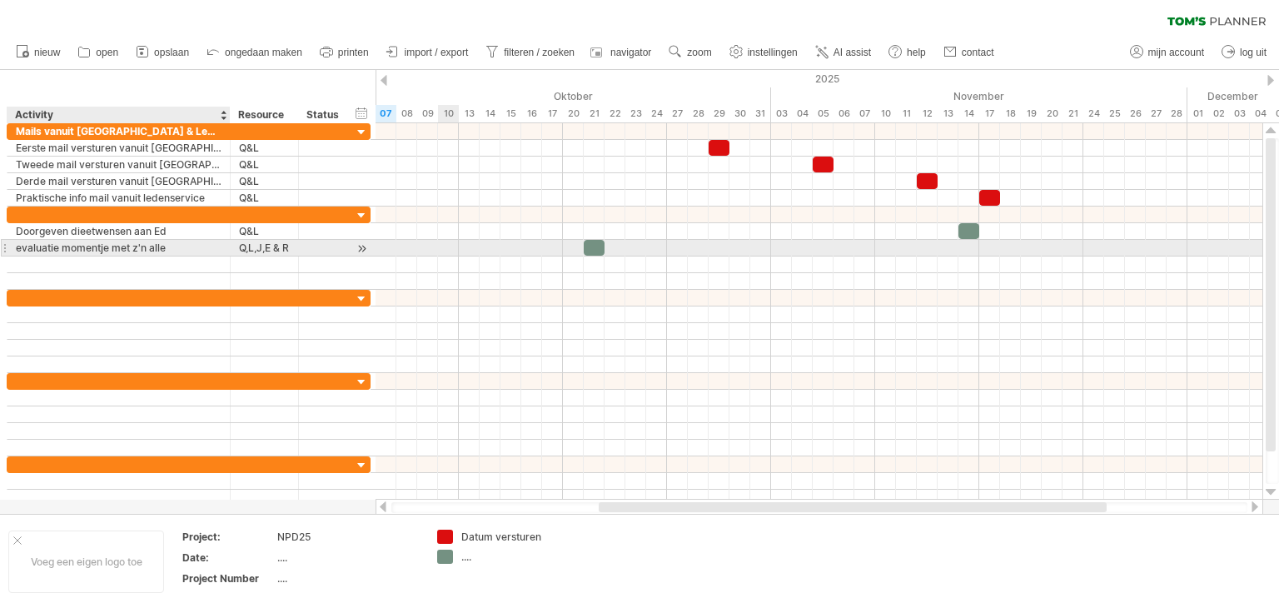
click at [124, 247] on div "evaluatie momentje met z'n alle" at bounding box center [119, 248] width 206 height 16
click at [103, 245] on input "**********" at bounding box center [119, 248] width 206 height 16
click at [188, 251] on input "**********" at bounding box center [119, 248] width 206 height 16
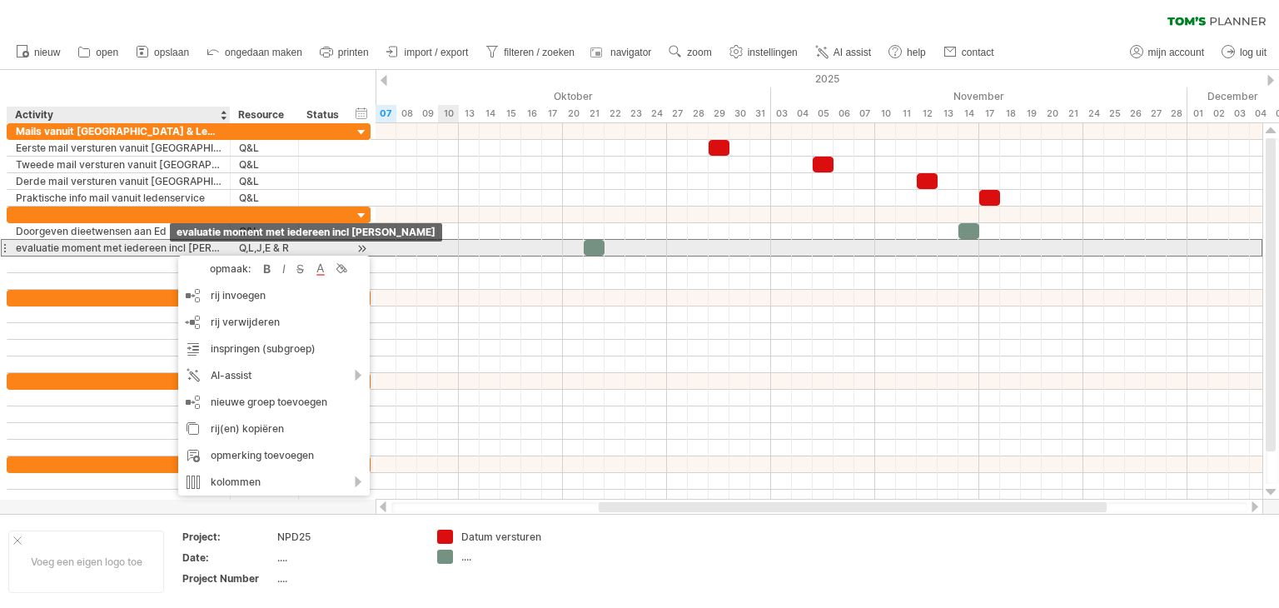
click at [154, 251] on div "evaluatie moment met iedereen incl [PERSON_NAME]" at bounding box center [119, 248] width 206 height 16
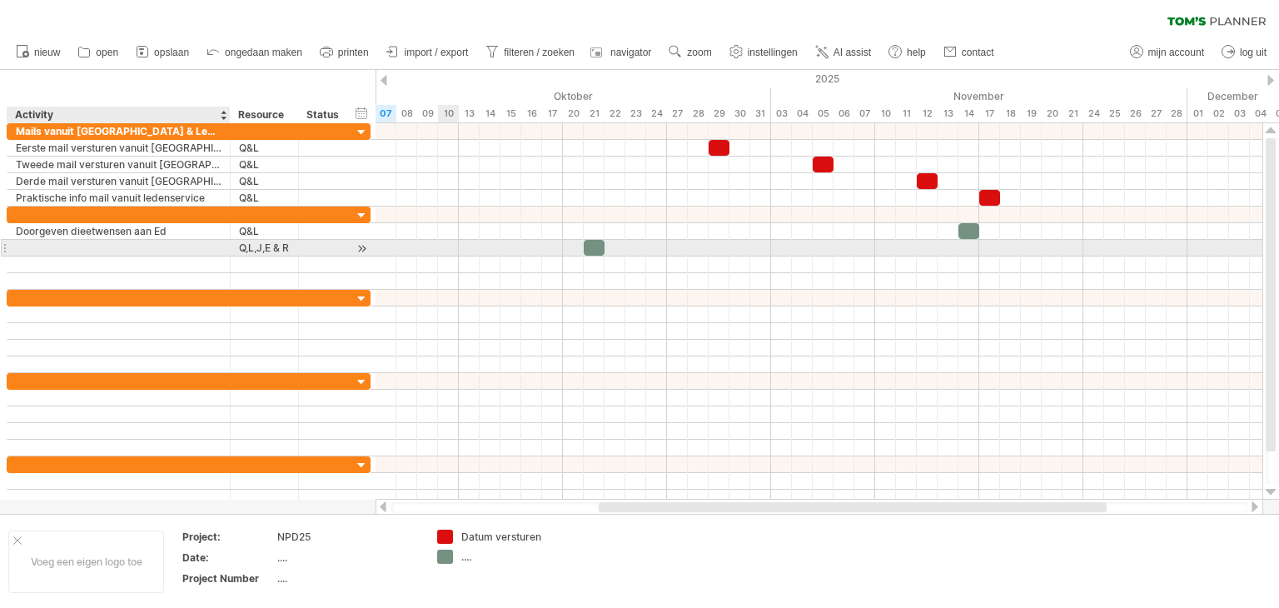
scroll to position [0, 0]
click at [180, 246] on input "**********" at bounding box center [119, 248] width 206 height 16
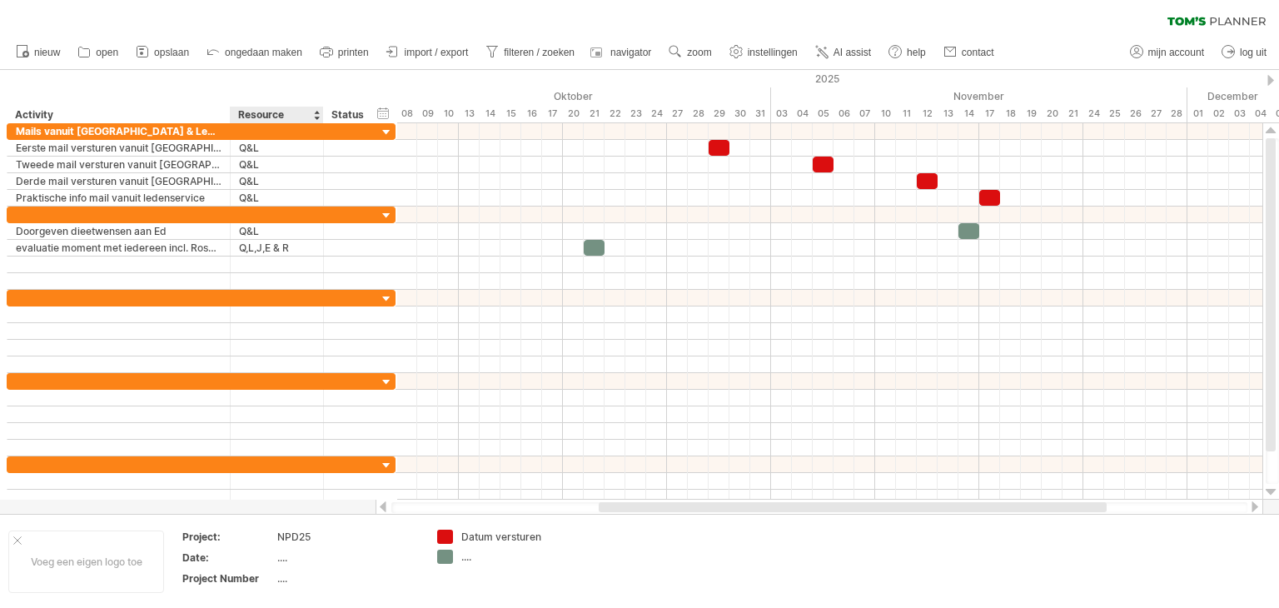
drag, startPoint x: 295, startPoint y: 110, endPoint x: 320, endPoint y: 109, distance: 25.0
click at [320, 109] on div at bounding box center [323, 115] width 6 height 17
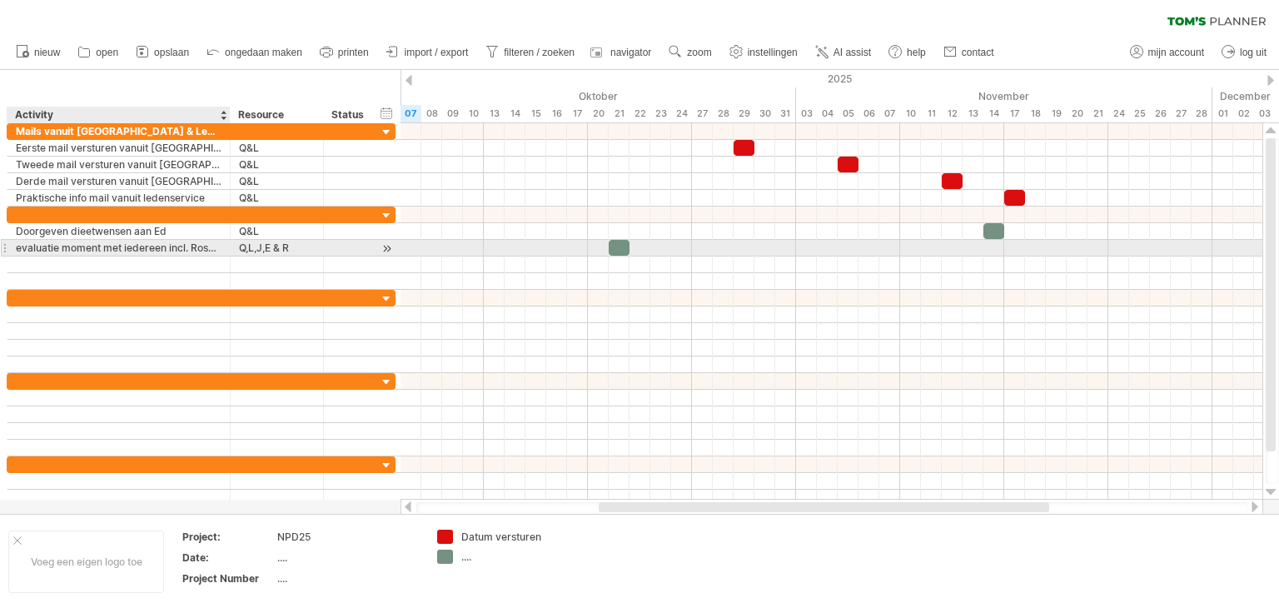
click at [203, 245] on div "evaluatie moment met iedereen incl. Rosanna" at bounding box center [119, 248] width 206 height 16
click at [219, 246] on input "**********" at bounding box center [119, 248] width 206 height 16
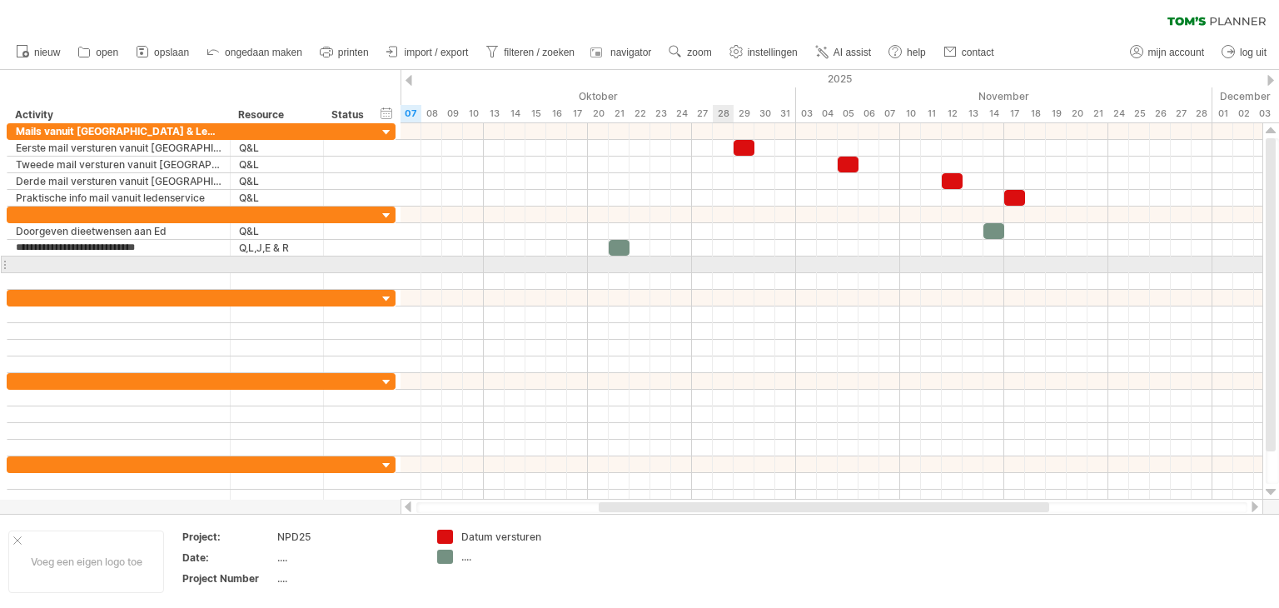
click at [723, 266] on div at bounding box center [831, 264] width 862 height 17
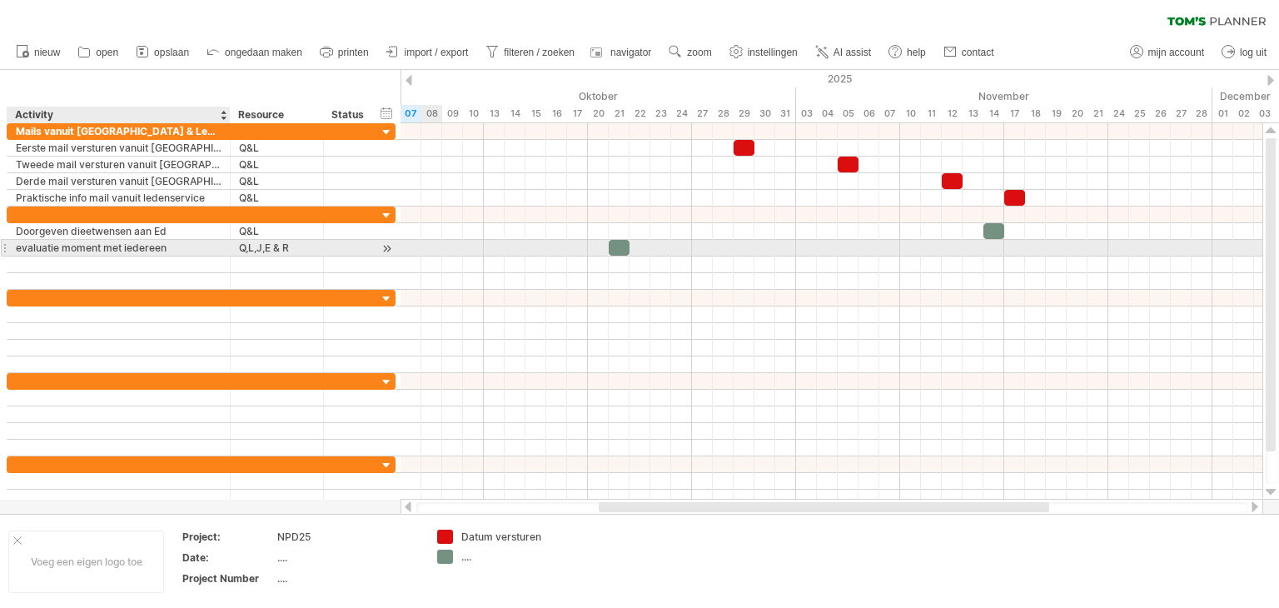
click at [33, 247] on div "evaluatie moment met iedereen" at bounding box center [119, 248] width 206 height 16
click at [17, 247] on input "**********" at bounding box center [119, 248] width 206 height 16
type input "**********"
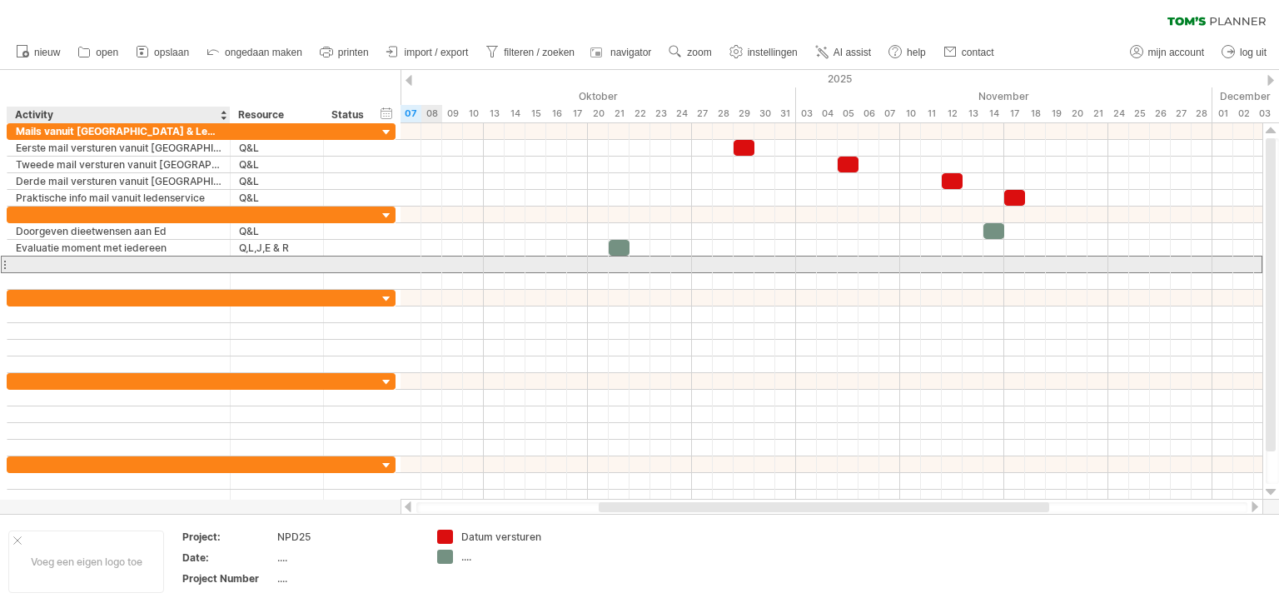
click at [78, 264] on div at bounding box center [119, 264] width 206 height 16
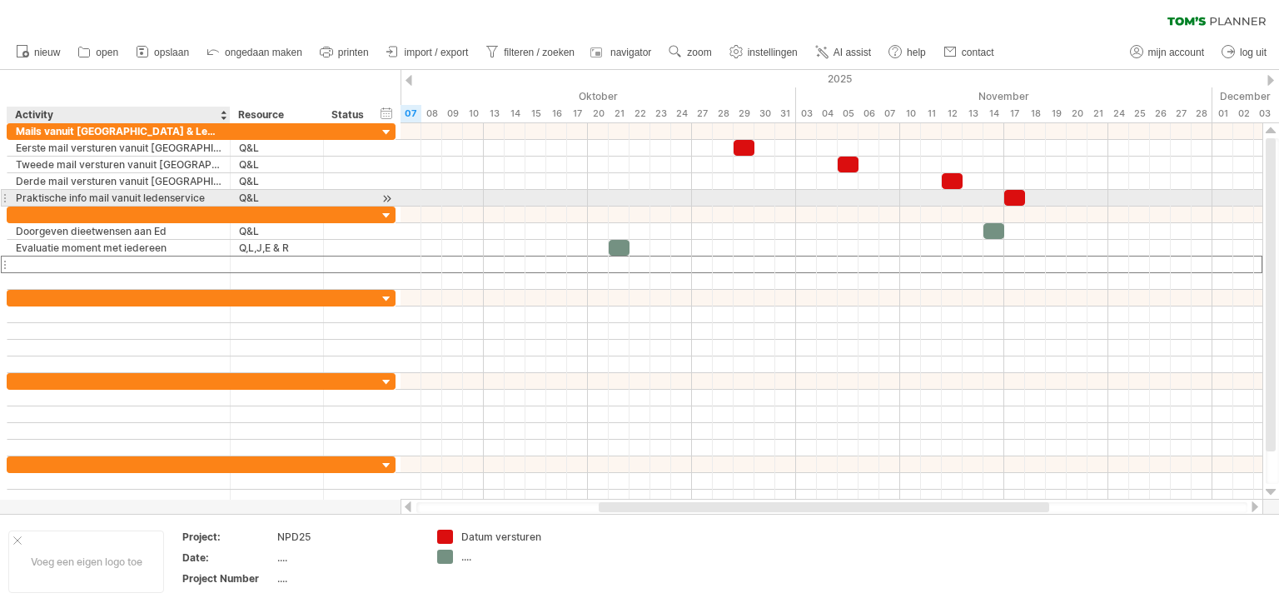
click at [123, 197] on div "Praktische info mail vanuit ledenservice" at bounding box center [119, 198] width 206 height 16
click at [216, 195] on input "**********" at bounding box center [119, 198] width 206 height 16
drag, startPoint x: 214, startPoint y: 196, endPoint x: 16, endPoint y: 201, distance: 198.2
click at [16, 201] on input "**********" at bounding box center [119, 198] width 206 height 16
click at [279, 199] on div "Q&L" at bounding box center [277, 198] width 76 height 16
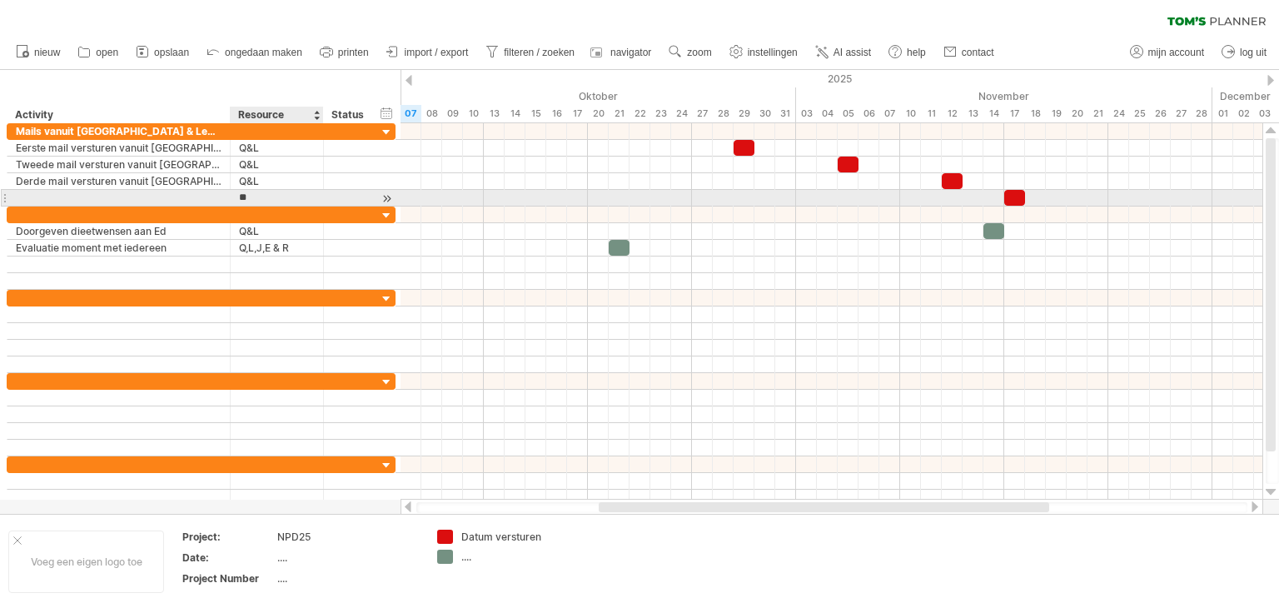
type input "*"
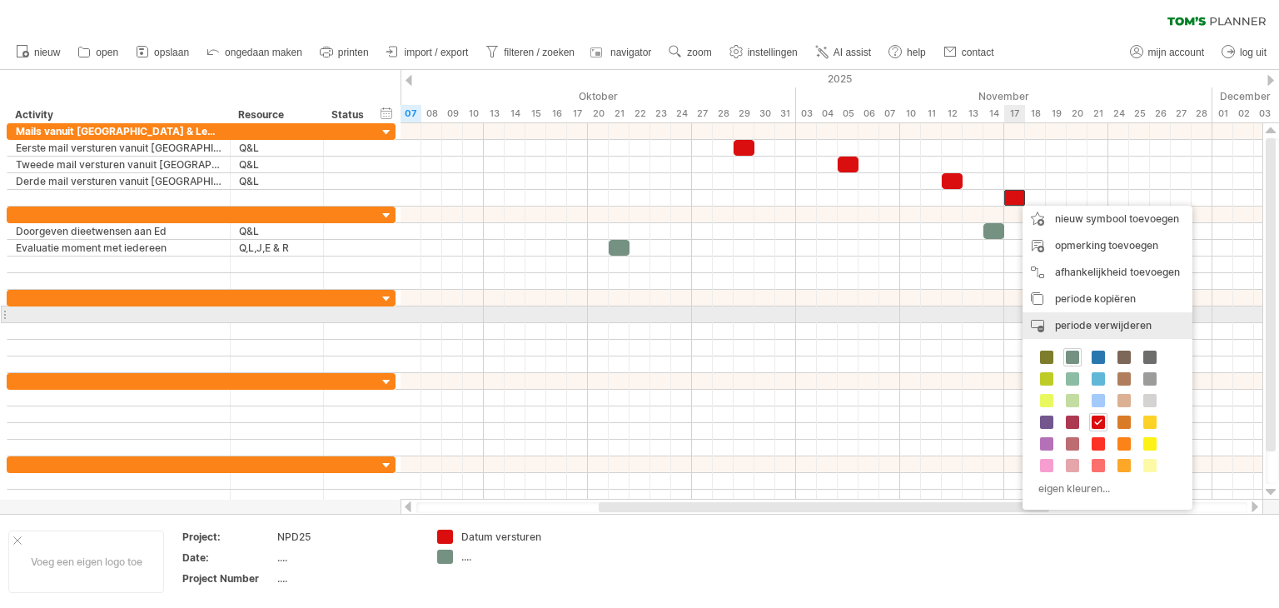
click at [1074, 316] on div "periode verwijderen geselecteerde items verwijderen" at bounding box center [1107, 325] width 170 height 27
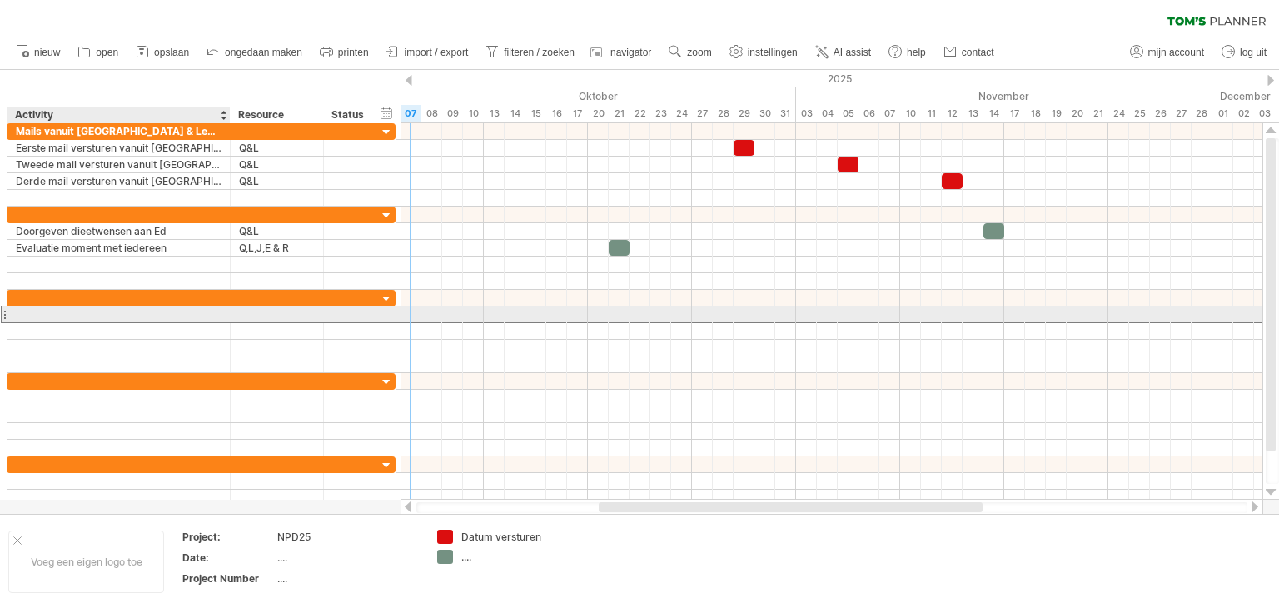
click at [117, 315] on div at bounding box center [119, 314] width 206 height 16
type input "*"
type input "**********"
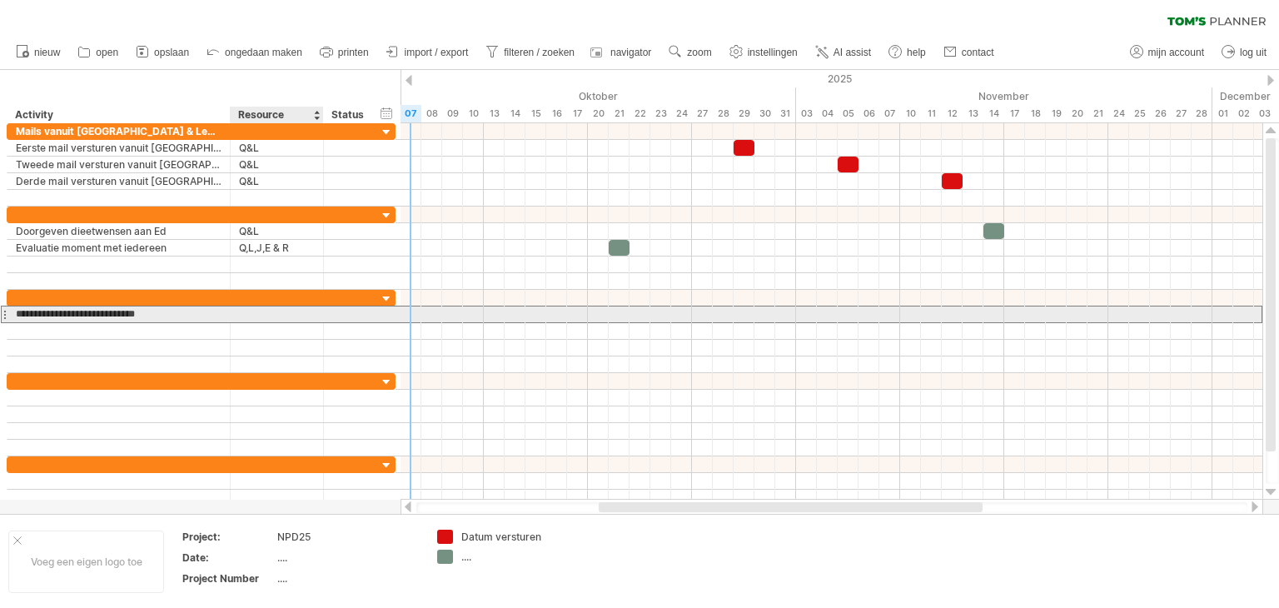
click at [278, 307] on div at bounding box center [277, 314] width 76 height 16
type input "***"
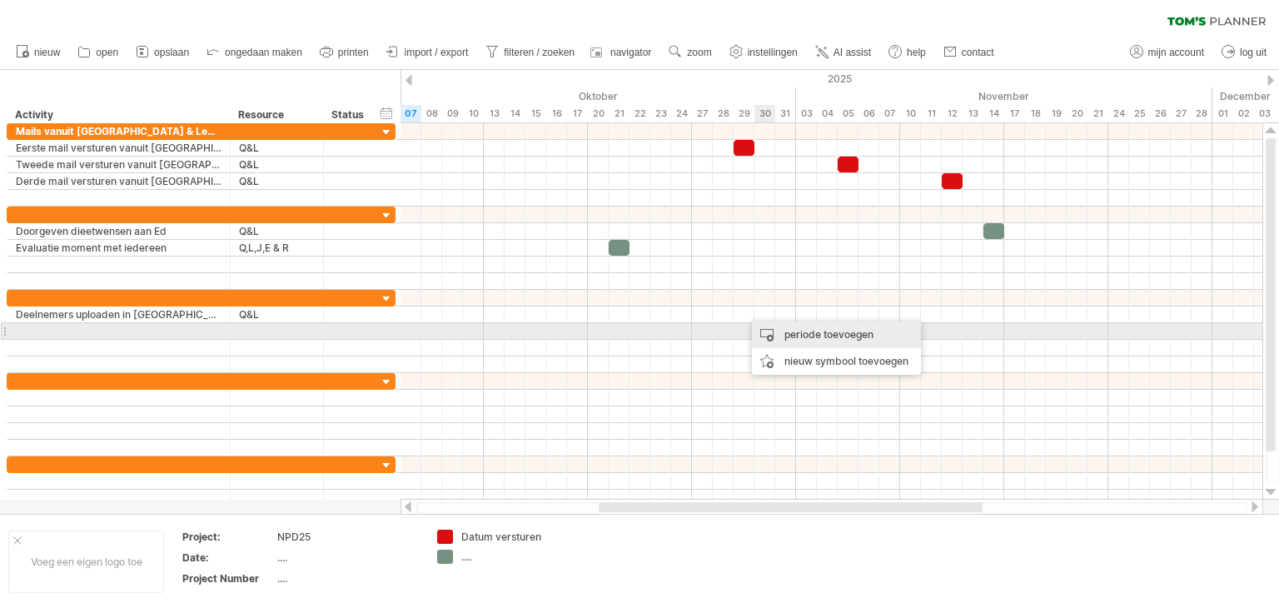
click at [783, 333] on div "periode toevoegen" at bounding box center [836, 334] width 169 height 27
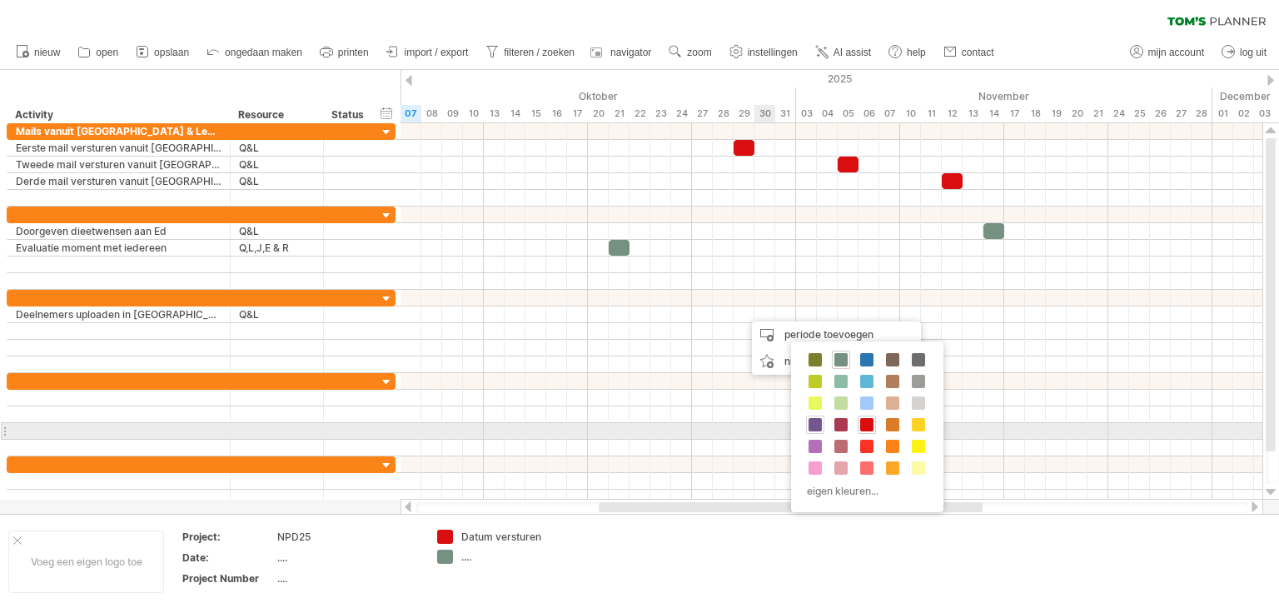
click at [816, 423] on span at bounding box center [814, 424] width 13 height 13
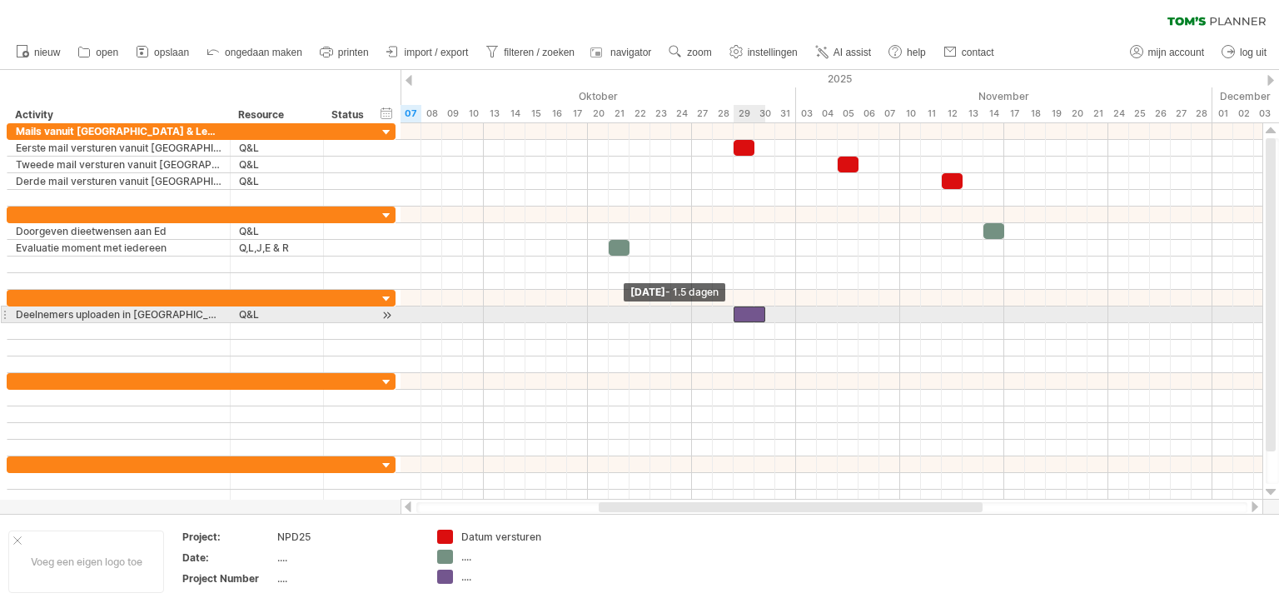
click at [738, 314] on div at bounding box center [750, 314] width 32 height 16
drag, startPoint x: 763, startPoint y: 317, endPoint x: 751, endPoint y: 317, distance: 11.7
click at [751, 317] on span at bounding box center [754, 314] width 7 height 16
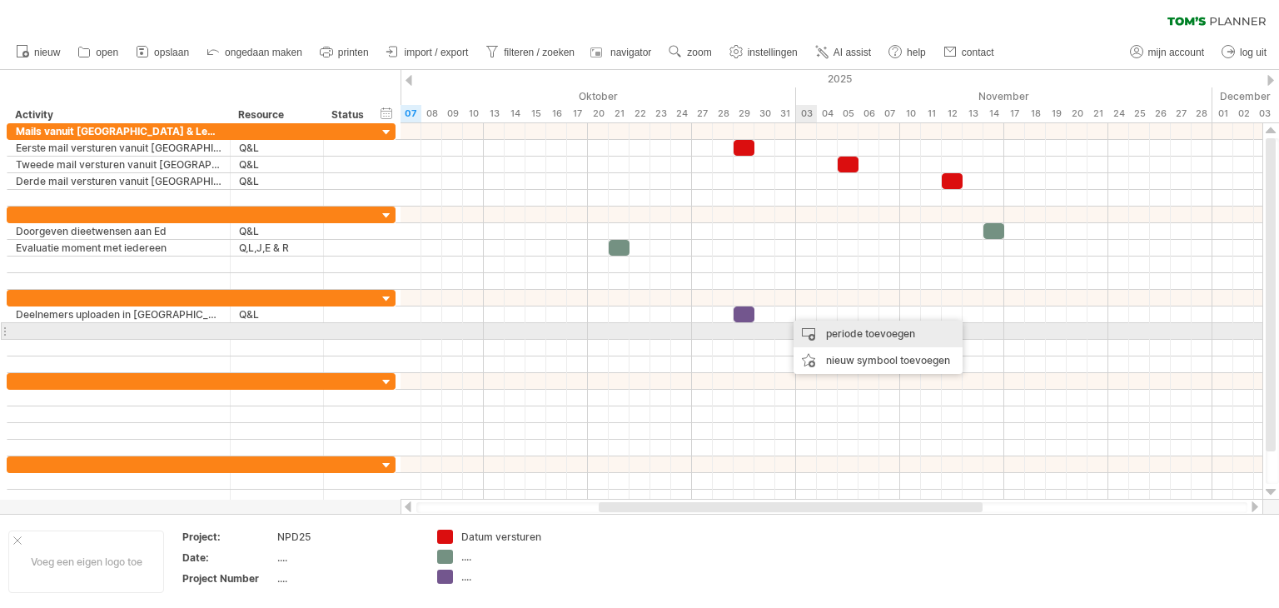
click at [826, 329] on div "periode toevoegen" at bounding box center [877, 334] width 169 height 27
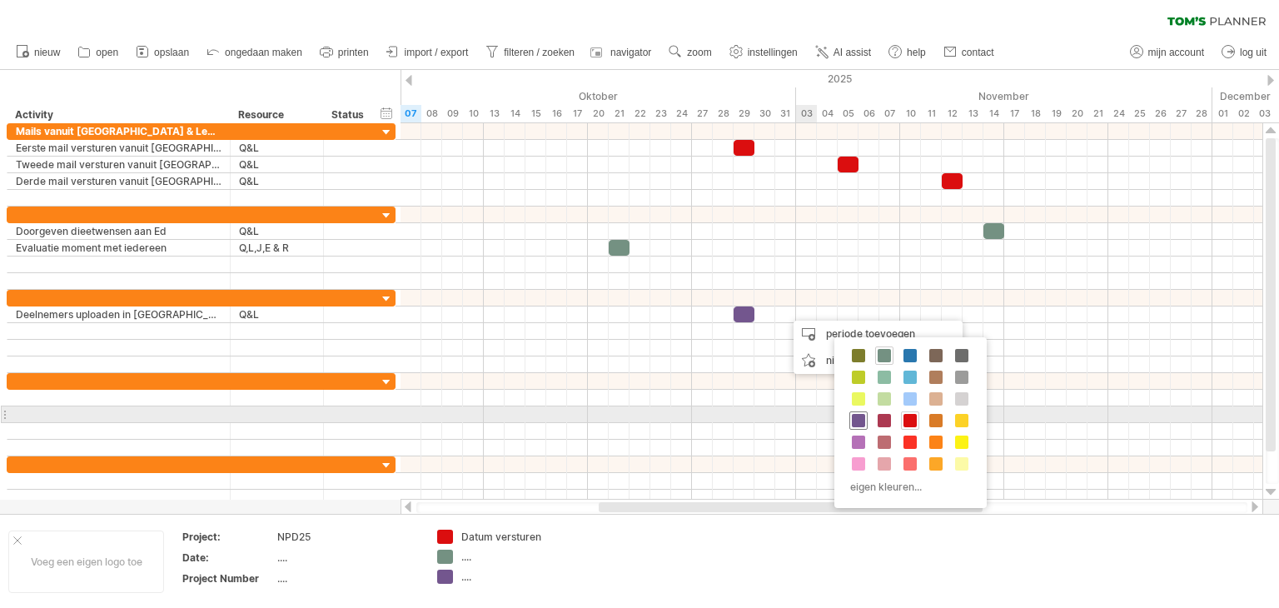
click at [859, 420] on span at bounding box center [858, 420] width 13 height 13
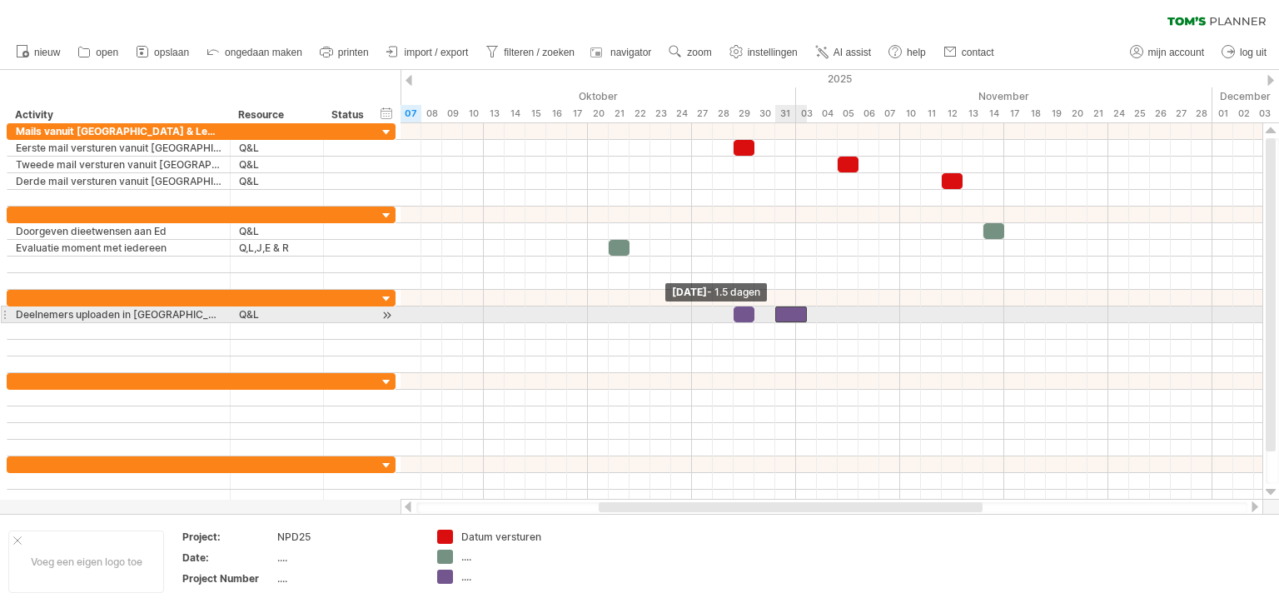
click at [778, 314] on div at bounding box center [791, 314] width 32 height 16
drag, startPoint x: 803, startPoint y: 315, endPoint x: 792, endPoint y: 315, distance: 11.7
click at [792, 315] on div at bounding box center [785, 314] width 21 height 16
drag, startPoint x: 796, startPoint y: 314, endPoint x: 813, endPoint y: 316, distance: 17.6
click at [813, 316] on span at bounding box center [816, 314] width 7 height 16
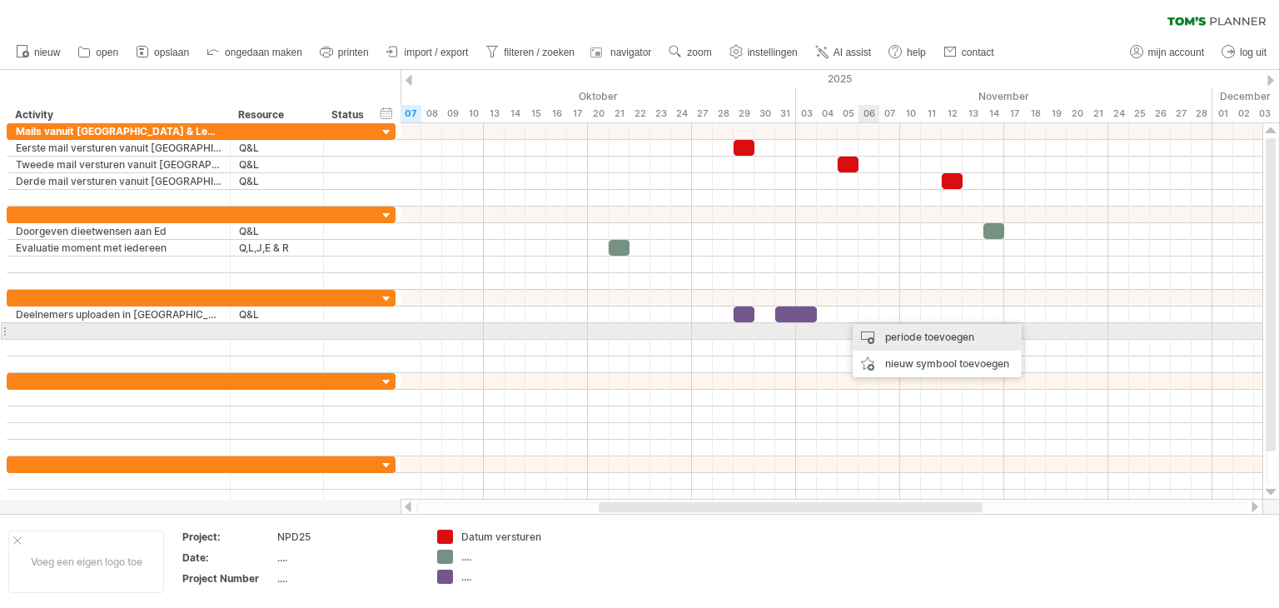
click at [882, 331] on div "periode toevoegen" at bounding box center [937, 337] width 169 height 27
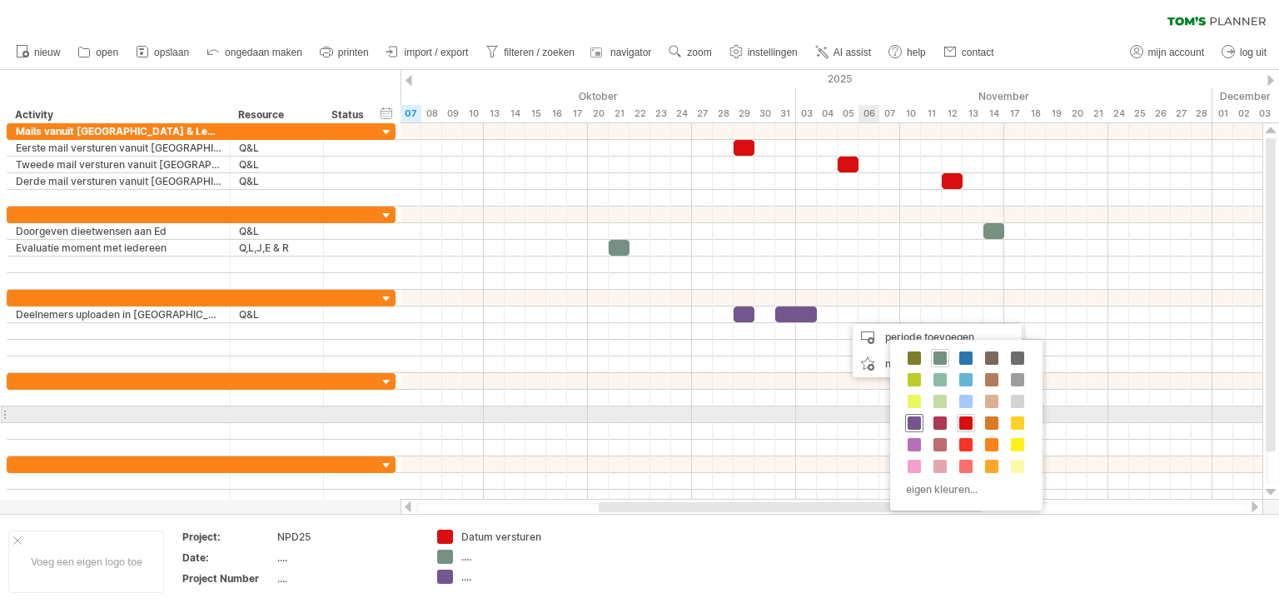
click at [911, 422] on span at bounding box center [914, 422] width 13 height 13
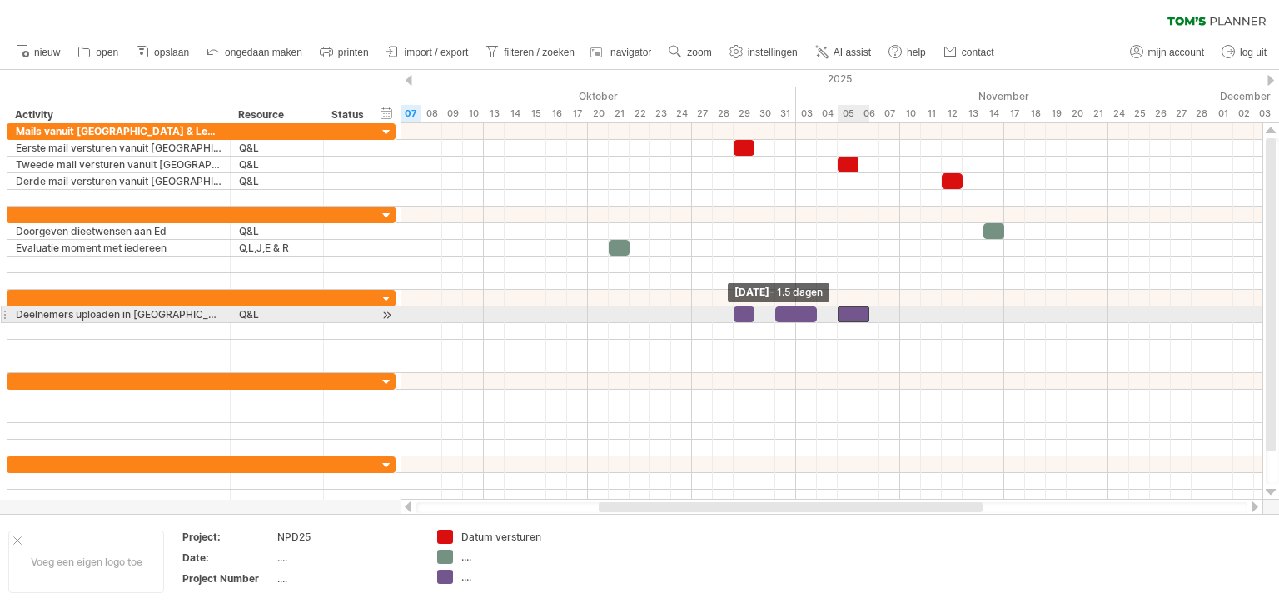
click at [843, 313] on div at bounding box center [854, 314] width 32 height 16
click at [856, 312] on div at bounding box center [843, 314] width 32 height 16
drag, startPoint x: 847, startPoint y: 315, endPoint x: 855, endPoint y: 316, distance: 8.4
click at [855, 316] on div at bounding box center [854, 314] width 32 height 16
drag, startPoint x: 866, startPoint y: 316, endPoint x: 854, endPoint y: 316, distance: 11.7
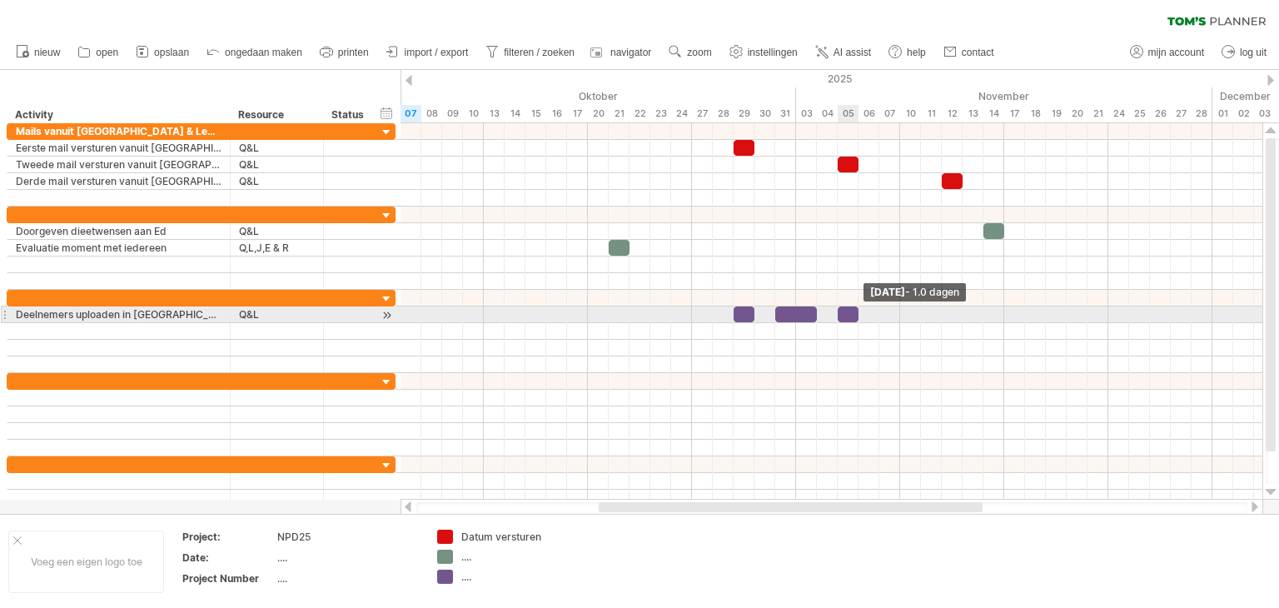
click at [855, 316] on span at bounding box center [858, 314] width 7 height 16
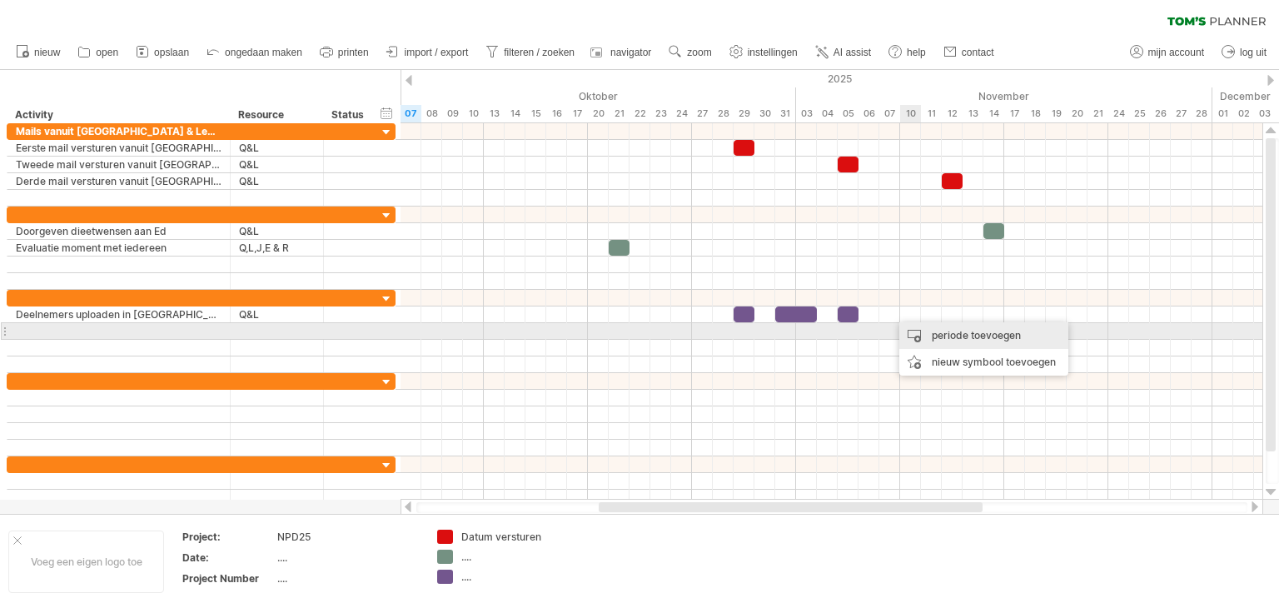
click at [927, 332] on div "periode toevoegen" at bounding box center [983, 335] width 169 height 27
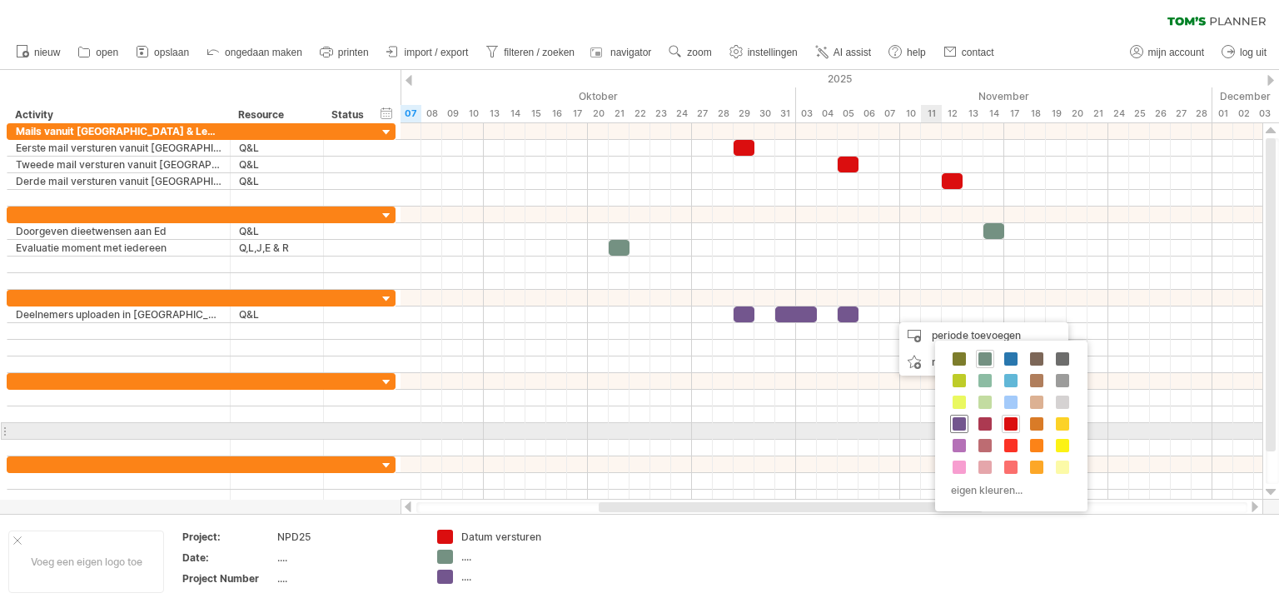
click at [958, 424] on span at bounding box center [959, 423] width 13 height 13
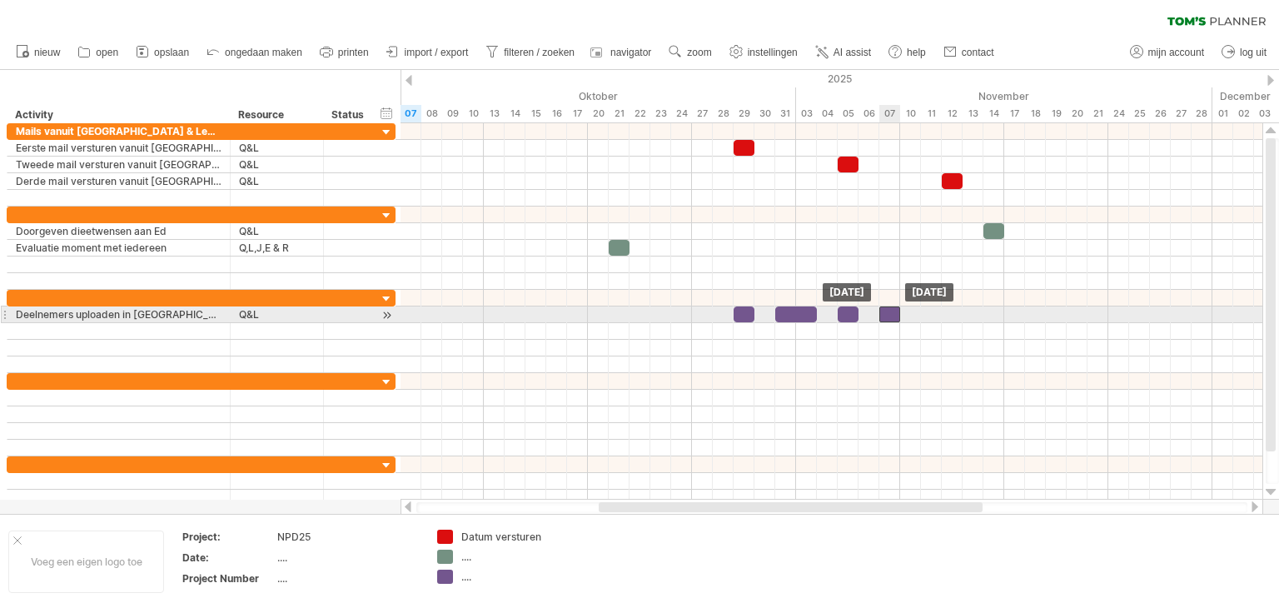
drag, startPoint x: 900, startPoint y: 312, endPoint x: 892, endPoint y: 315, distance: 8.7
click at [892, 315] on div at bounding box center [889, 314] width 21 height 16
drag, startPoint x: 900, startPoint y: 317, endPoint x: 918, endPoint y: 320, distance: 17.7
click at [918, 320] on span at bounding box center [921, 314] width 7 height 16
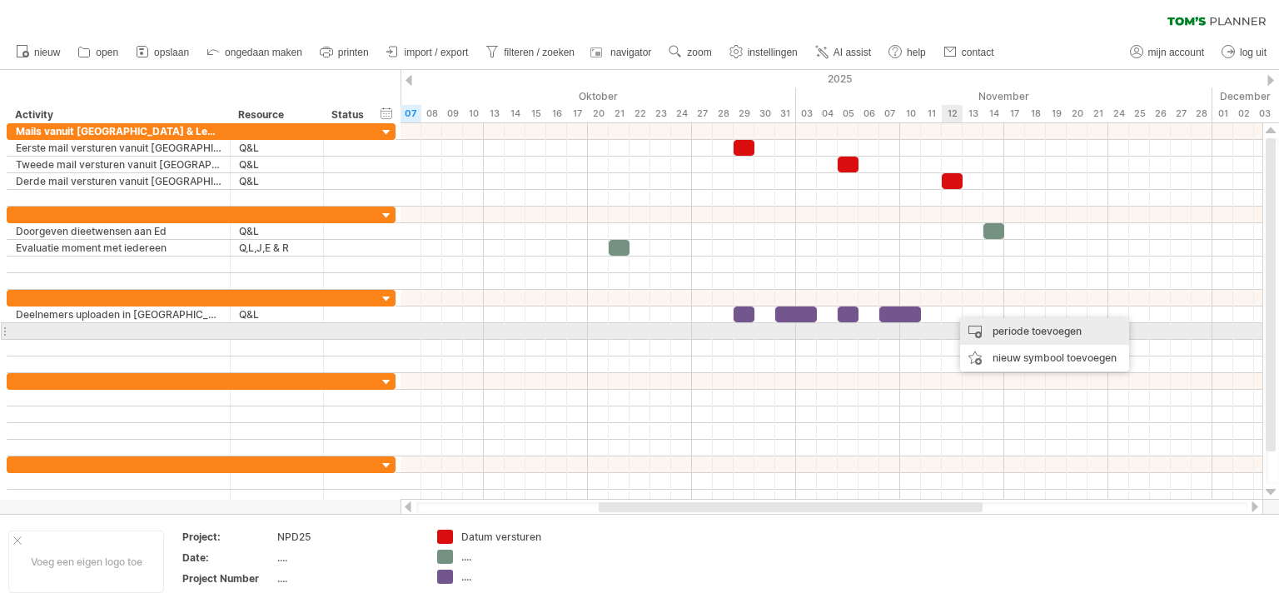
click at [989, 331] on div "periode toevoegen" at bounding box center [1044, 331] width 169 height 27
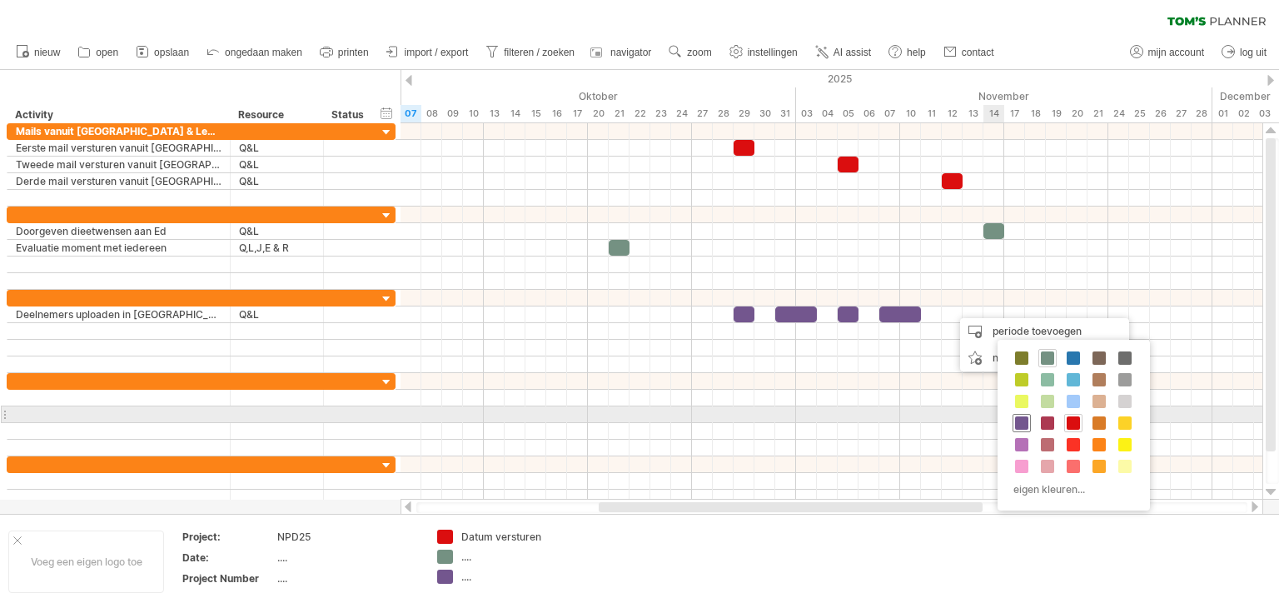
click at [1016, 417] on span at bounding box center [1021, 422] width 13 height 13
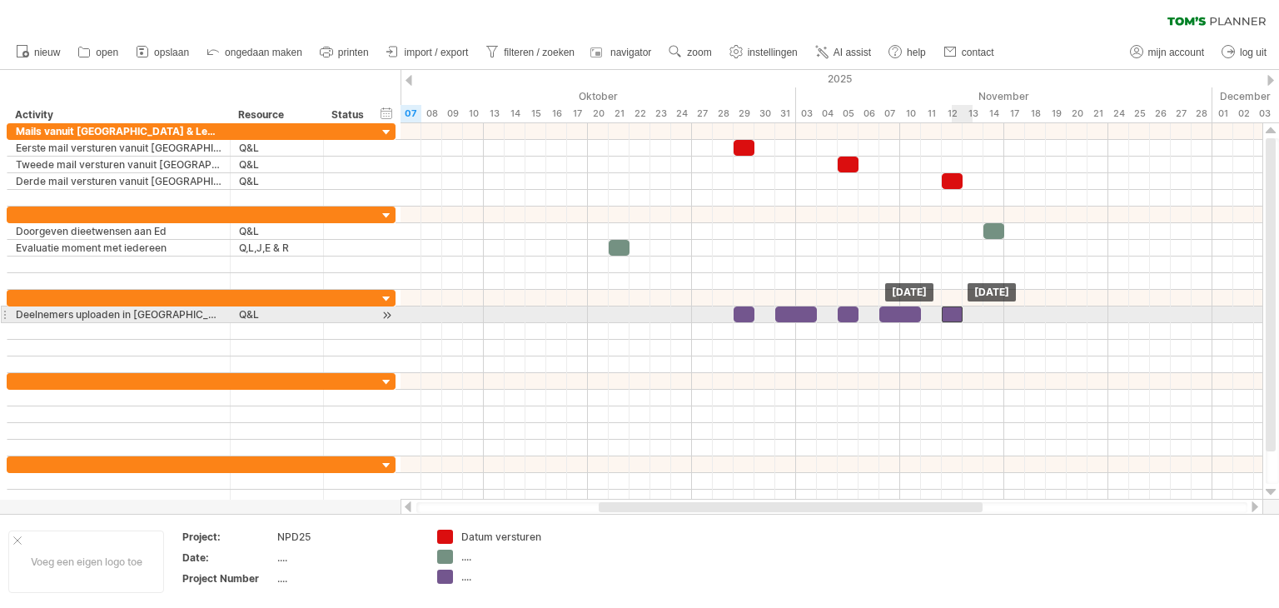
click at [953, 311] on div at bounding box center [952, 314] width 21 height 16
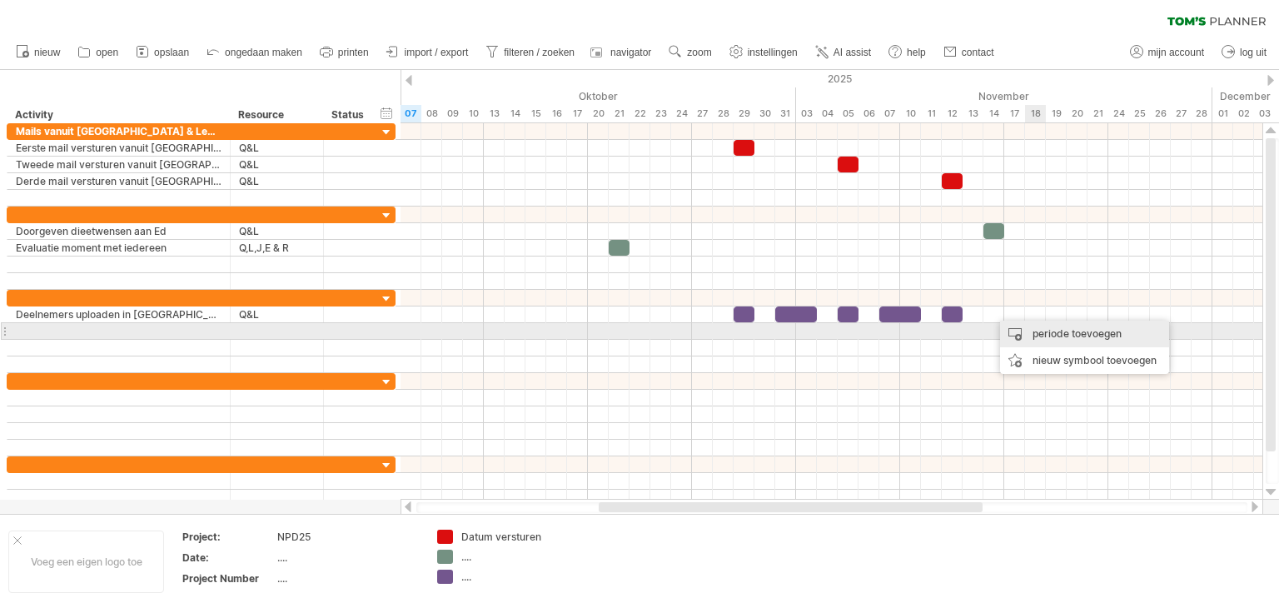
click at [1043, 327] on div "periode toevoegen" at bounding box center [1084, 334] width 169 height 27
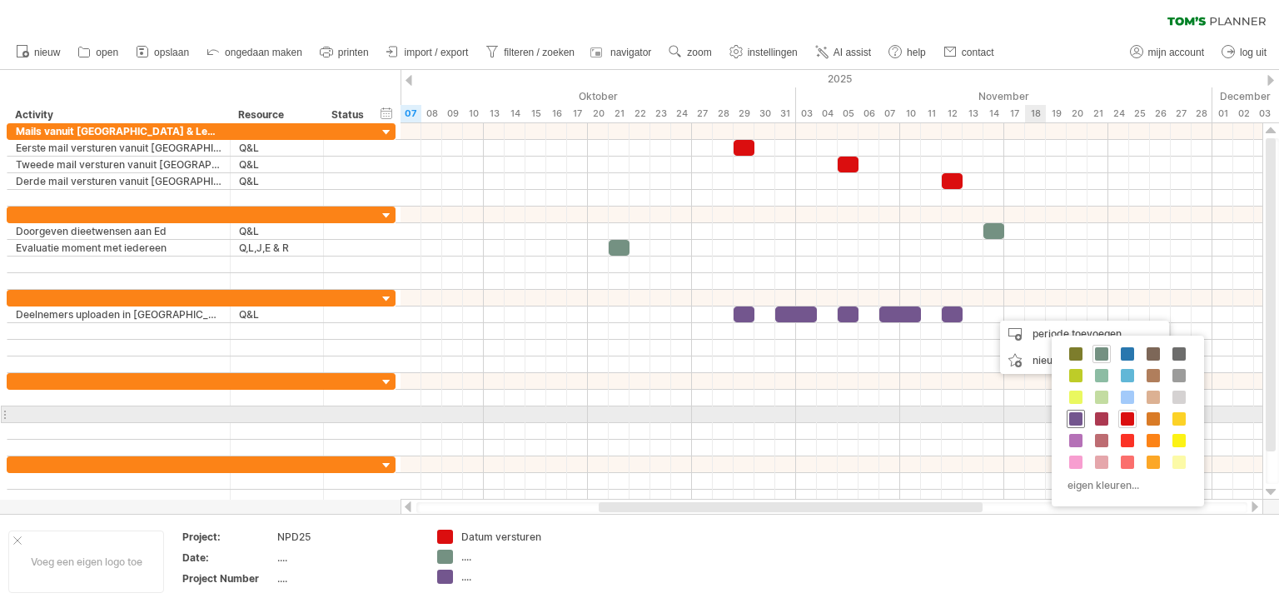
click at [1077, 417] on span at bounding box center [1075, 418] width 13 height 13
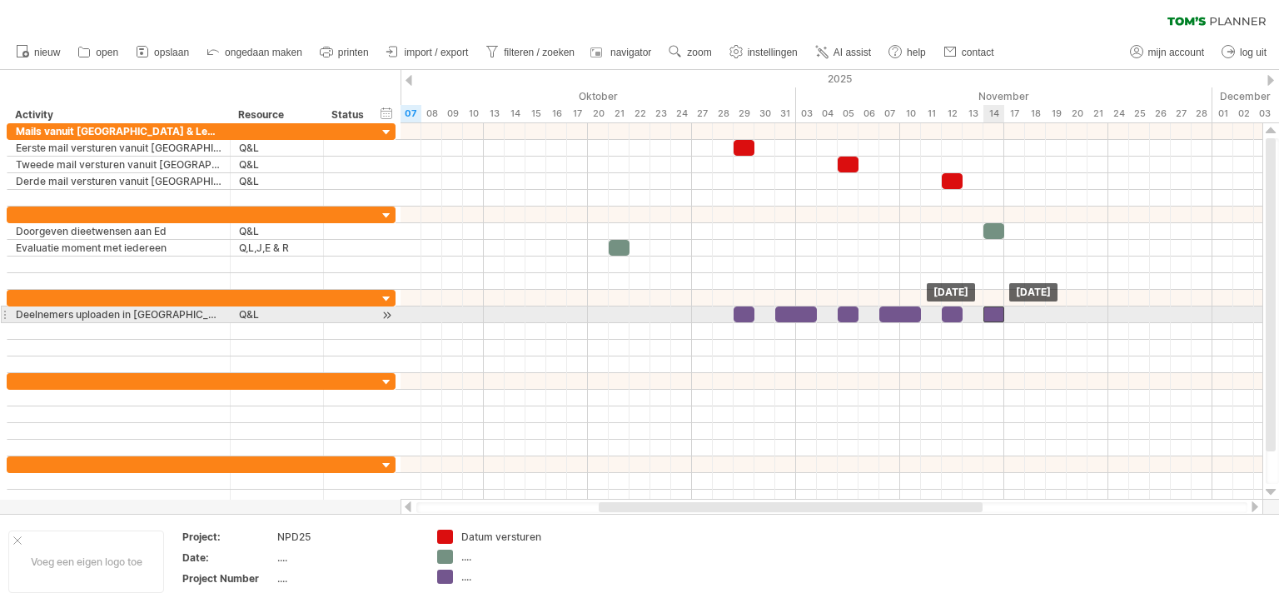
click at [998, 315] on div at bounding box center [993, 314] width 21 height 16
drag, startPoint x: 1000, startPoint y: 312, endPoint x: 1016, endPoint y: 316, distance: 16.2
click at [1016, 316] on div at bounding box center [1004, 314] width 42 height 16
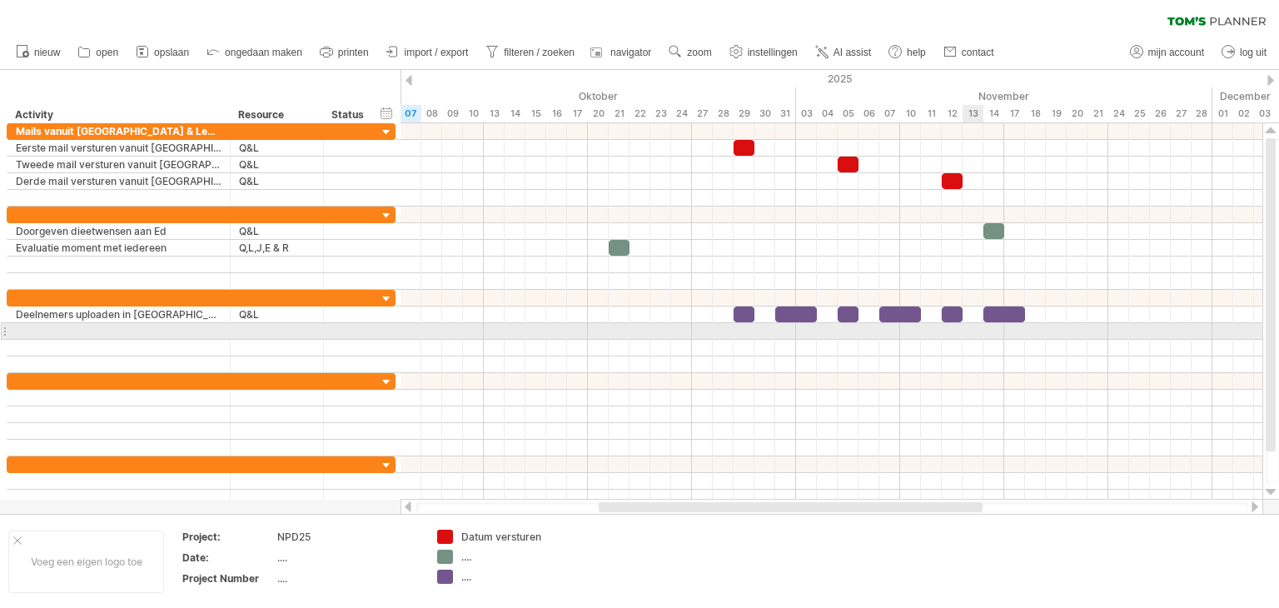
click at [963, 331] on div at bounding box center [831, 331] width 862 height 17
click at [102, 329] on div at bounding box center [119, 331] width 206 height 16
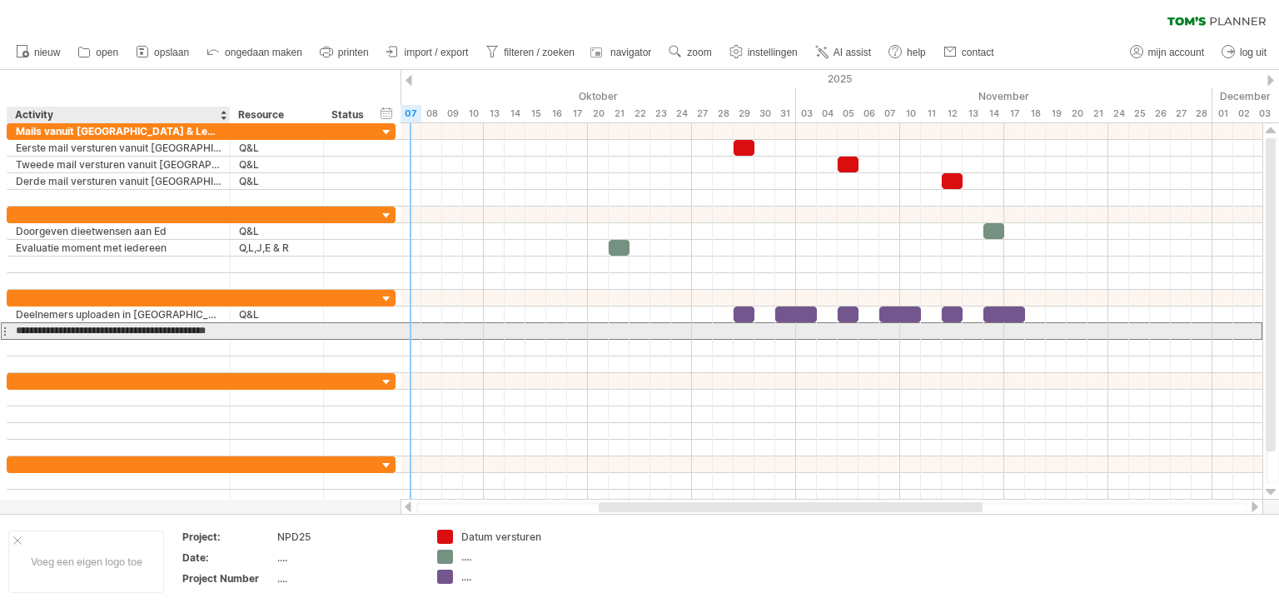
scroll to position [0, 9]
type input "**********"
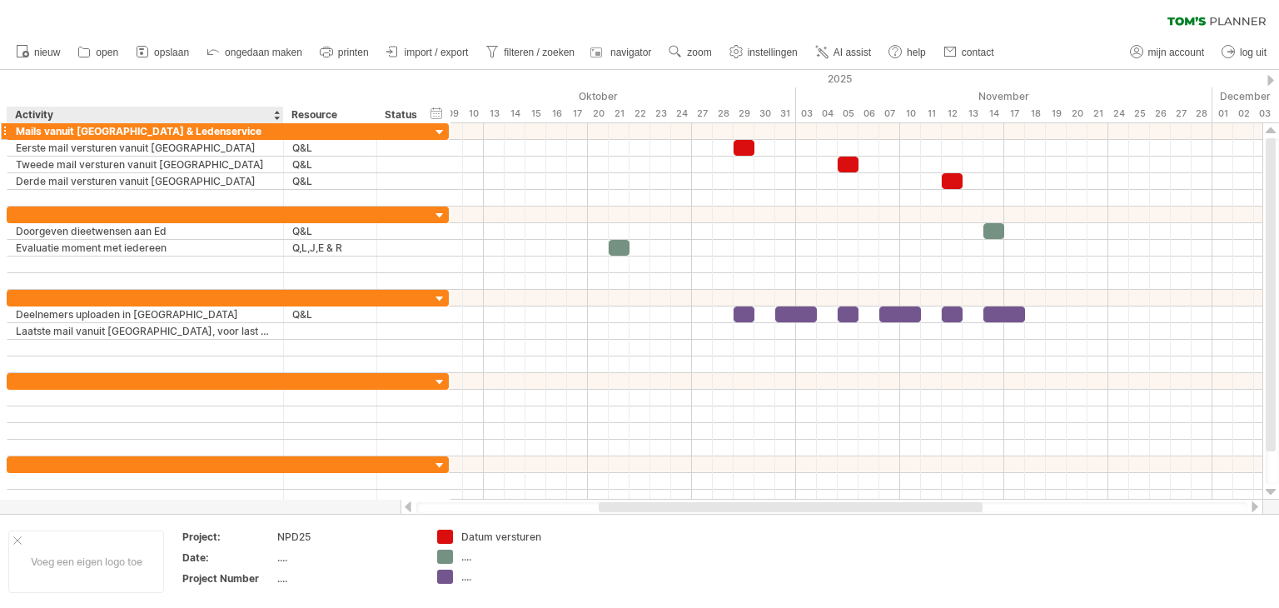
drag, startPoint x: 228, startPoint y: 117, endPoint x: 278, endPoint y: 125, distance: 50.5
click at [278, 125] on div "Probeert verbinding te maken met [DOMAIN_NAME] Opnieuw verbonden 0% wissen filt…" at bounding box center [639, 304] width 1279 height 608
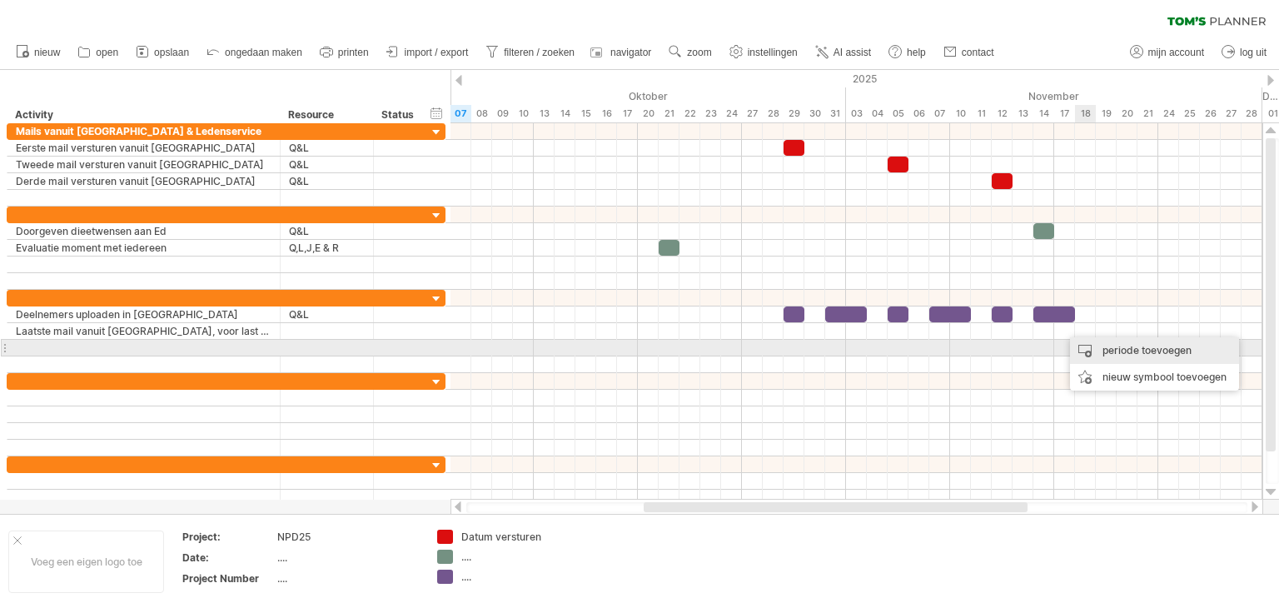
click at [1099, 349] on div "periode toevoegen" at bounding box center [1154, 350] width 169 height 27
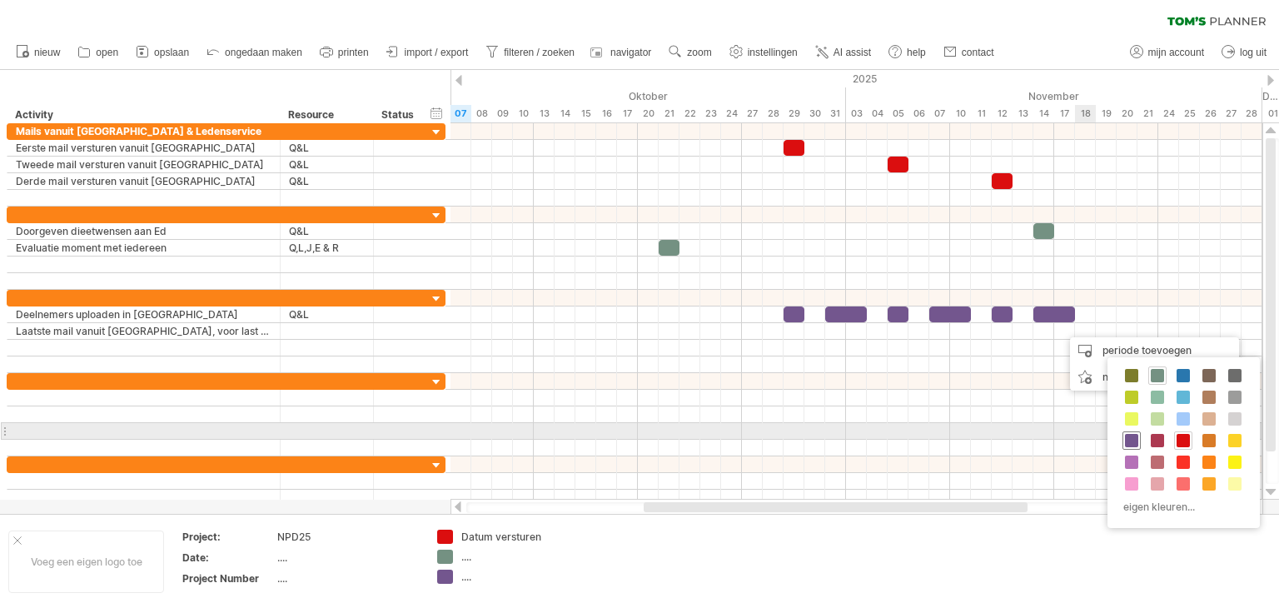
click at [1132, 434] on span at bounding box center [1131, 440] width 13 height 13
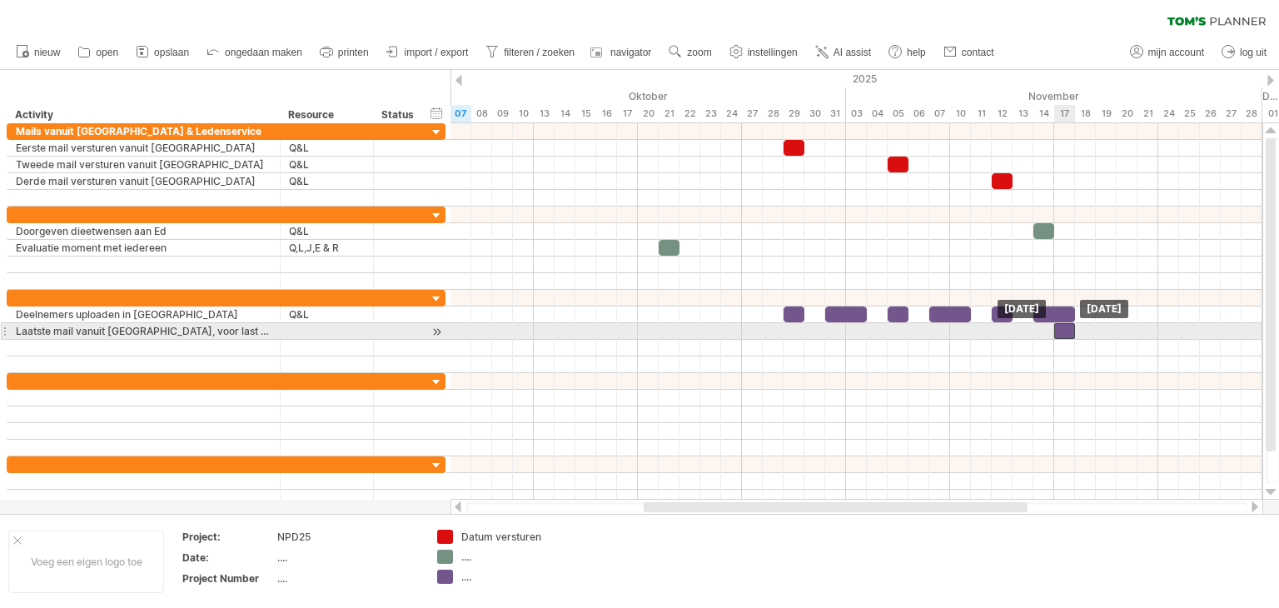
click at [1065, 327] on div at bounding box center [1064, 331] width 21 height 16
click at [302, 329] on div at bounding box center [327, 331] width 76 height 16
type input "***"
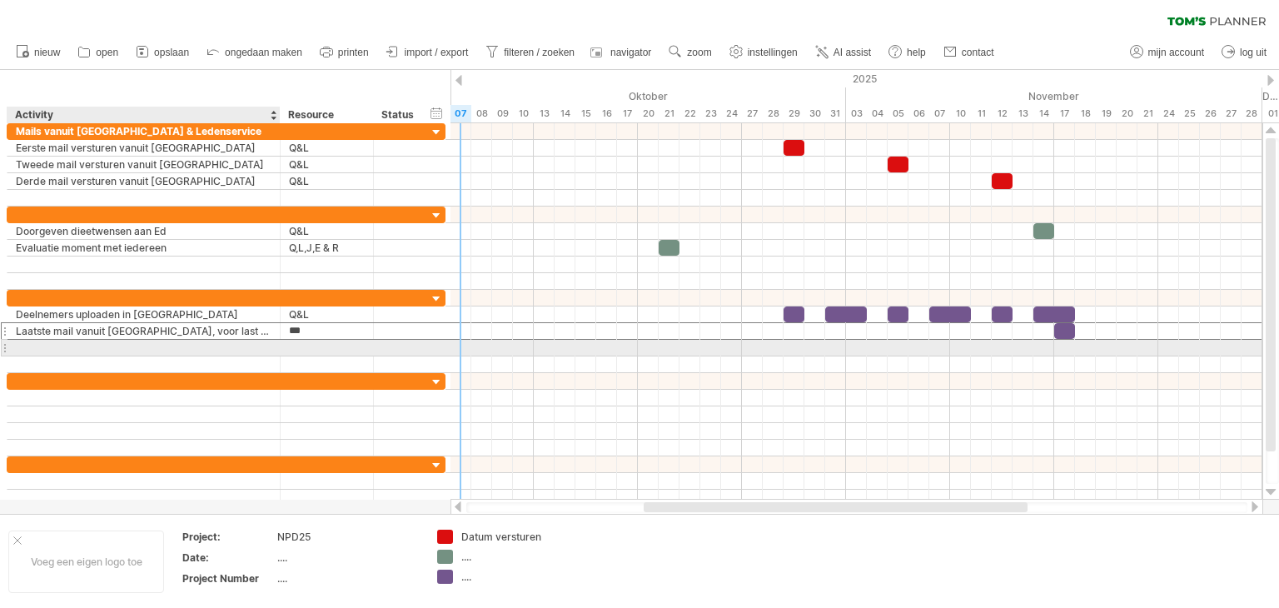
click at [228, 346] on div at bounding box center [144, 348] width 256 height 16
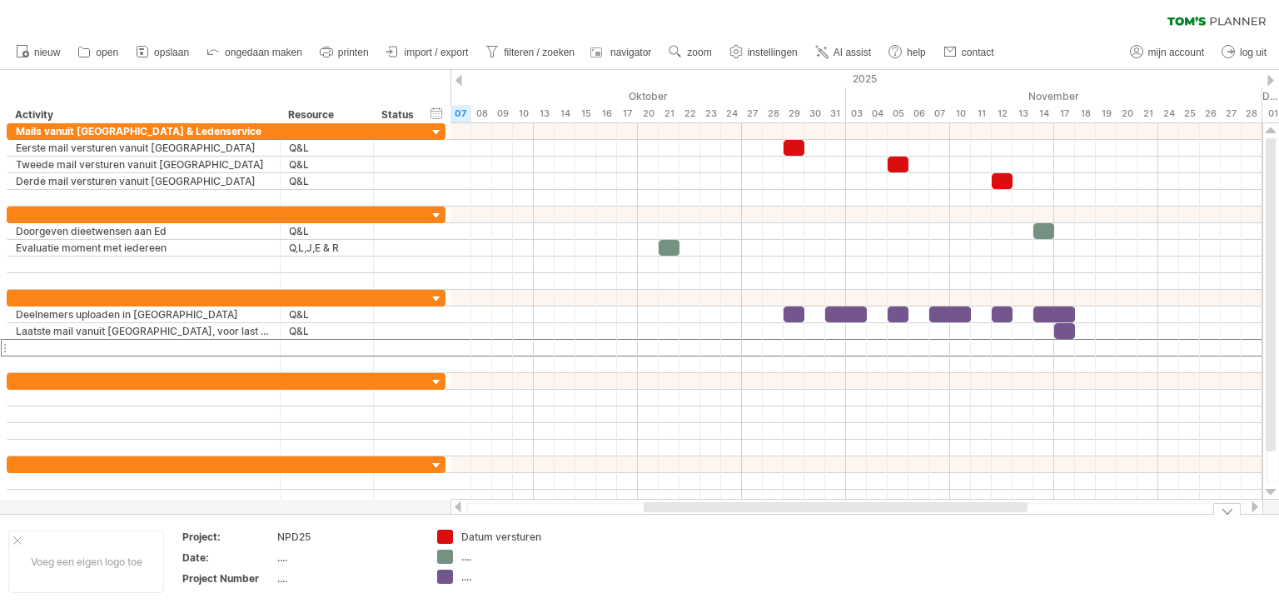
click at [466, 557] on div "...." at bounding box center [506, 557] width 91 height 14
type input "**********"
click at [603, 535] on div "...." at bounding box center [638, 537] width 91 height 14
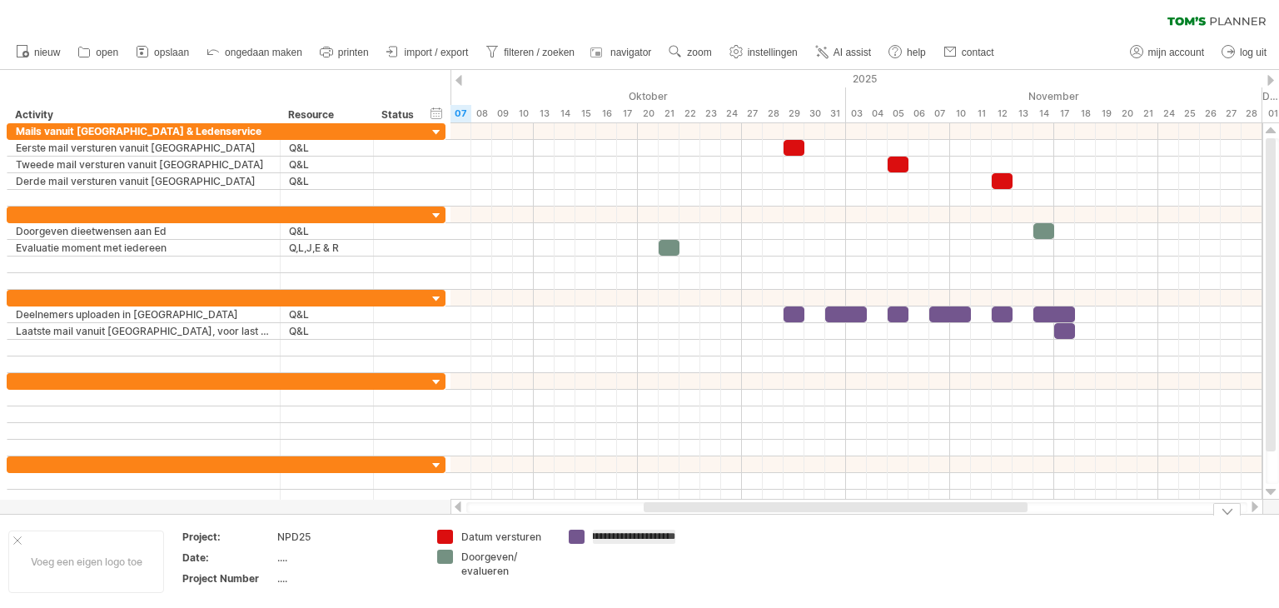
type input "**********"
click at [282, 560] on div "...." at bounding box center [347, 557] width 140 height 14
type input "**********"
click at [290, 579] on div "...." at bounding box center [347, 578] width 140 height 14
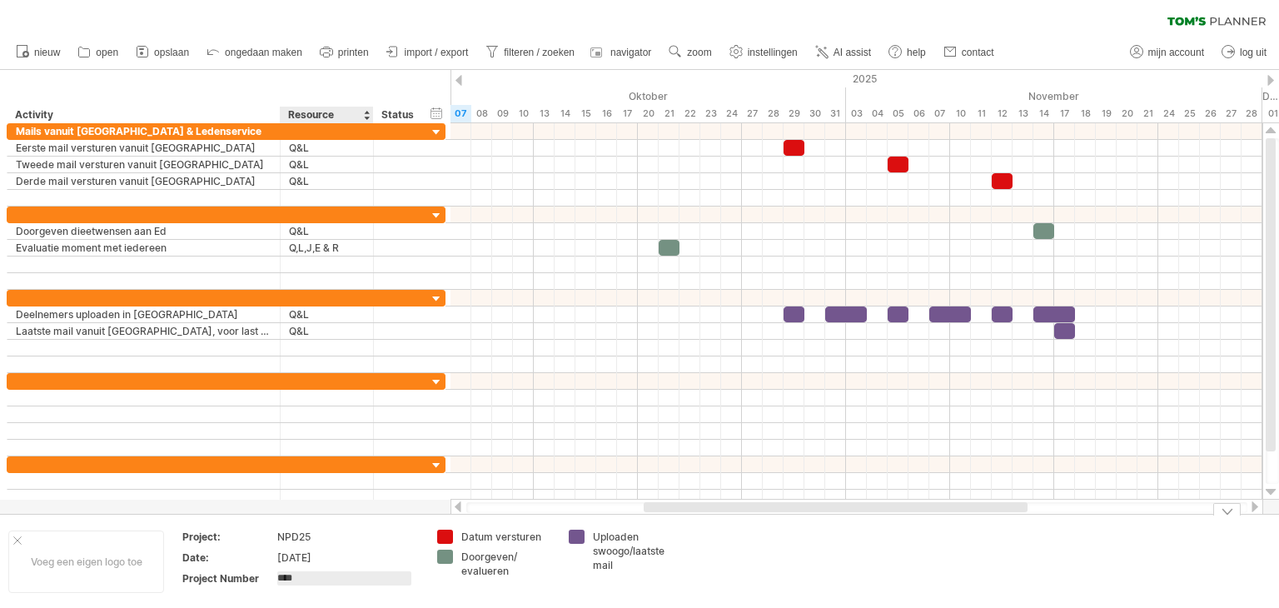
type input "*****"
click at [78, 560] on div "Voeg een eigen logo toe" at bounding box center [86, 561] width 156 height 62
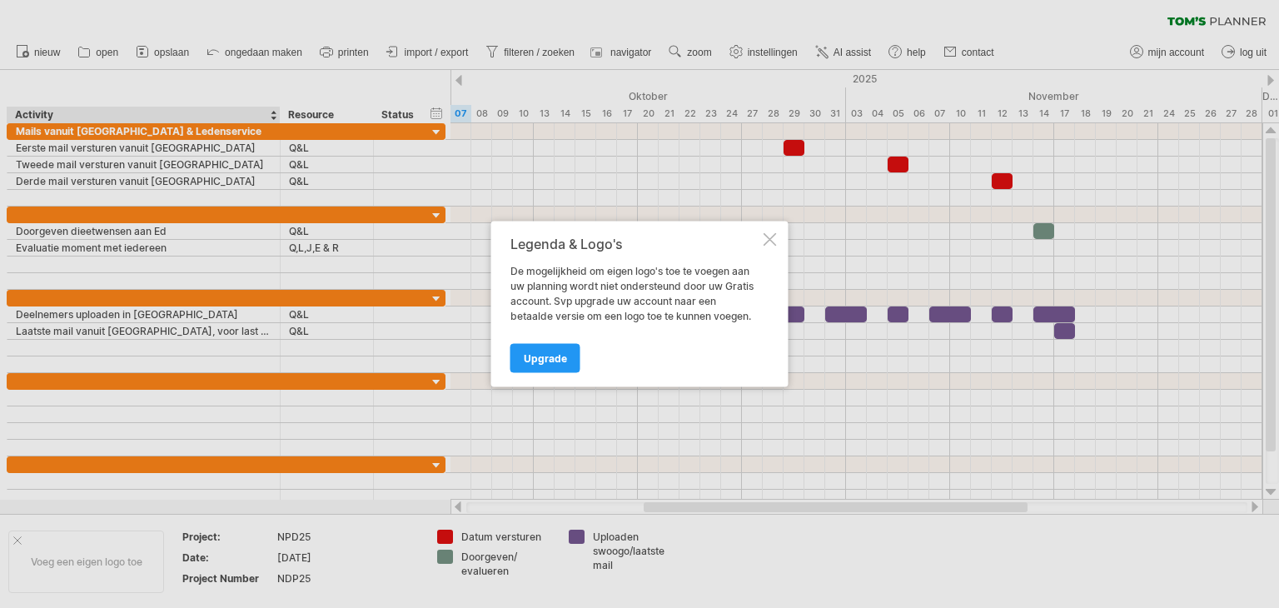
click at [770, 241] on div at bounding box center [770, 239] width 13 height 13
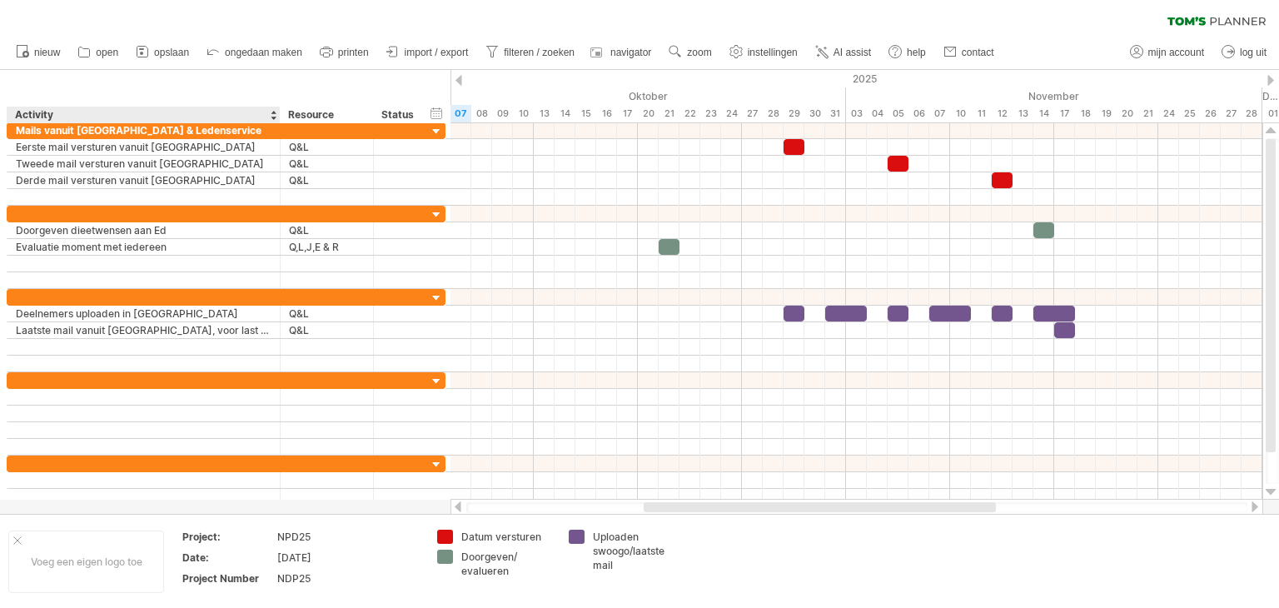
click at [206, 71] on div "verberg start/eind/duur toon start/eind/duur ******** Activity ******** Resourc…" at bounding box center [225, 96] width 450 height 53
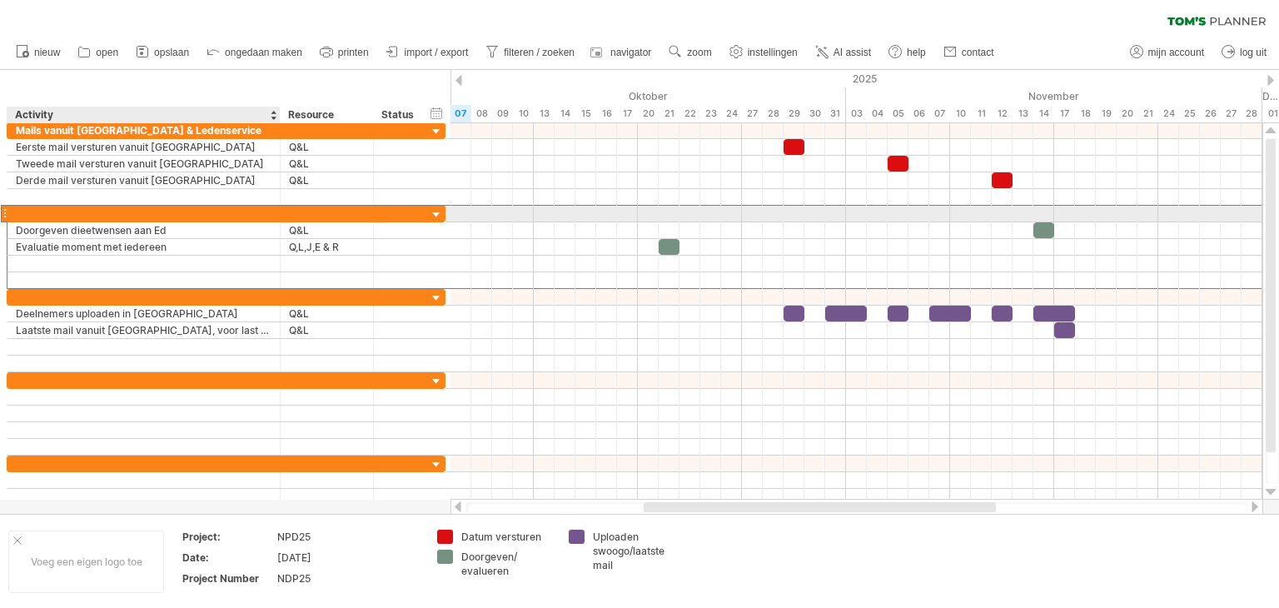
click at [43, 214] on div at bounding box center [144, 214] width 256 height 16
type input "**********"
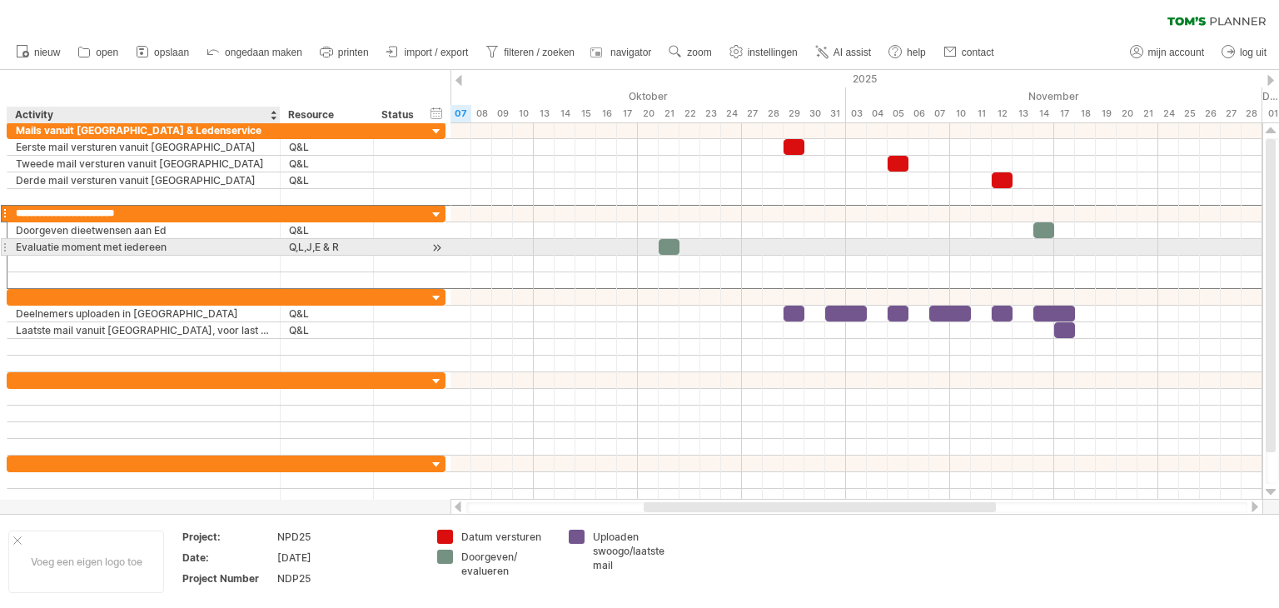
click at [192, 251] on div "Evaluatie moment met iedereen" at bounding box center [144, 247] width 256 height 16
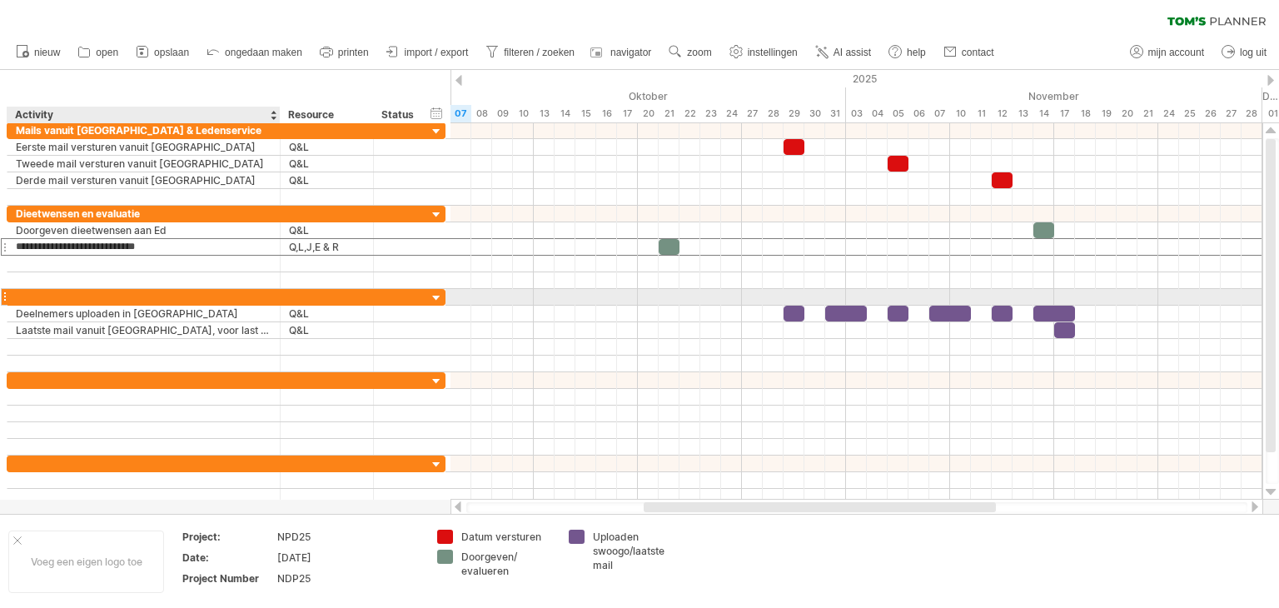
click at [80, 294] on div at bounding box center [144, 297] width 256 height 16
click at [57, 292] on input "text" at bounding box center [144, 297] width 256 height 16
type input "**********"
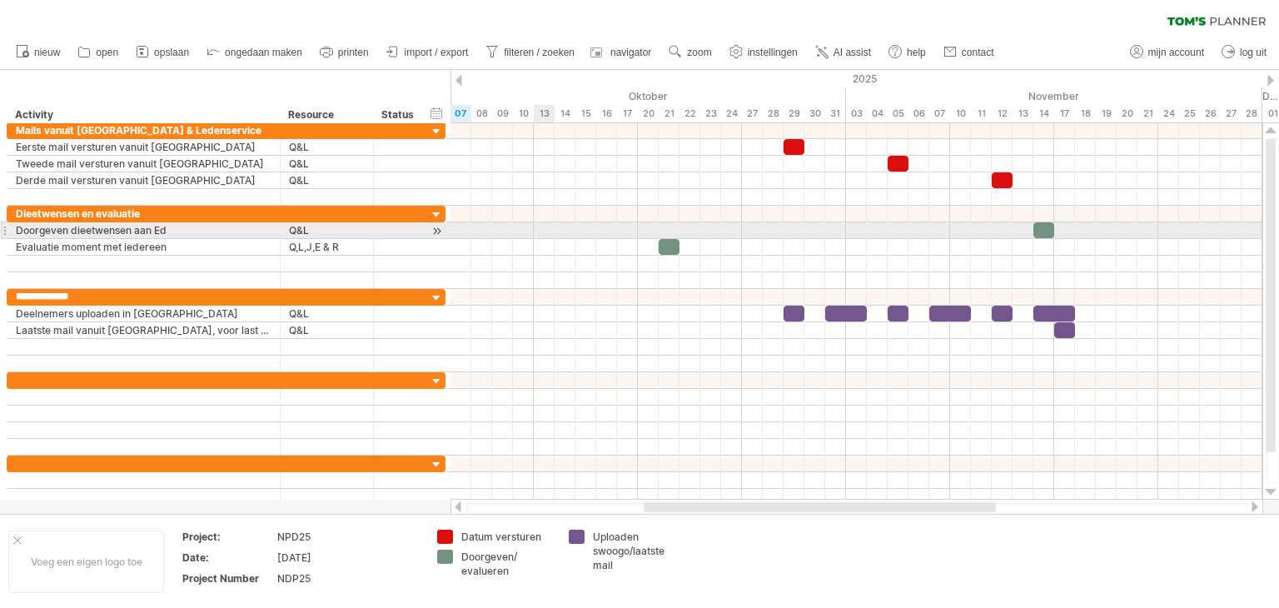
click at [534, 226] on div at bounding box center [856, 230] width 812 height 17
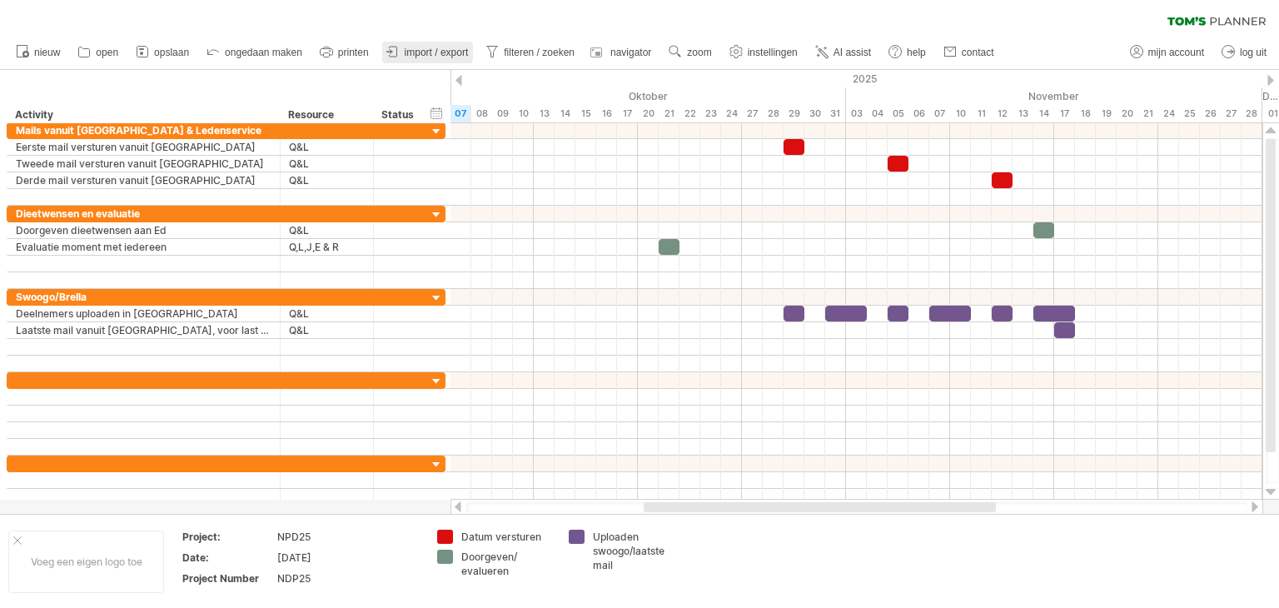
click at [416, 52] on span "import / export" at bounding box center [437, 53] width 64 height 12
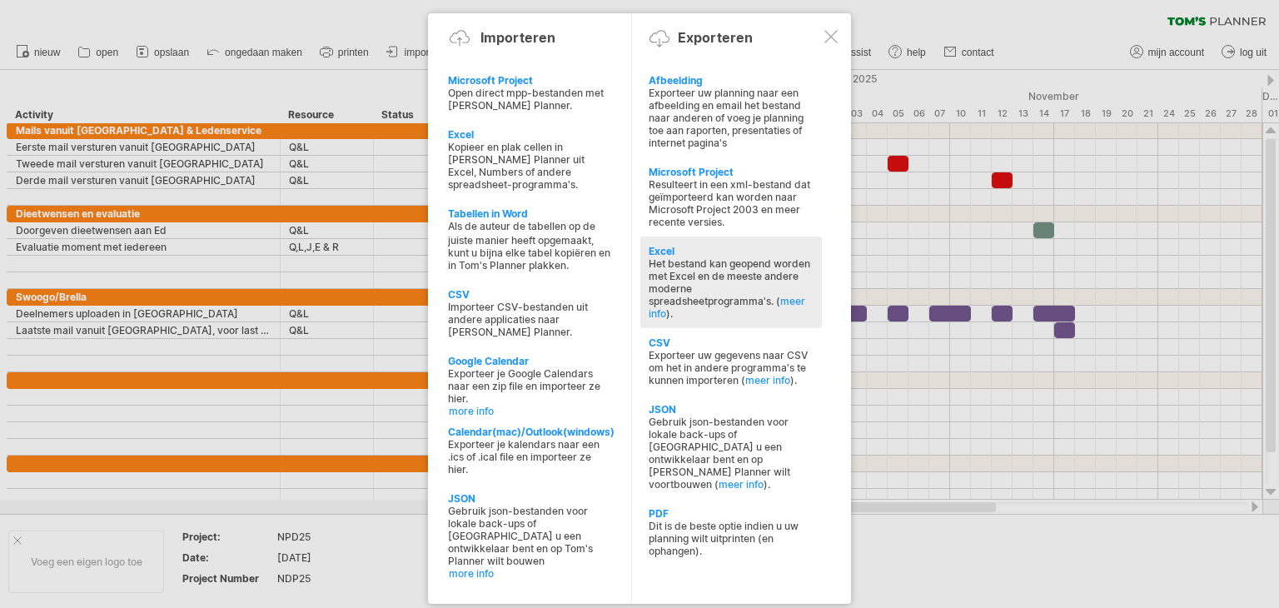
click at [713, 268] on div "Het bestand kan geopend worden met Excel en de meeste andere moderne spreadshee…" at bounding box center [731, 288] width 165 height 62
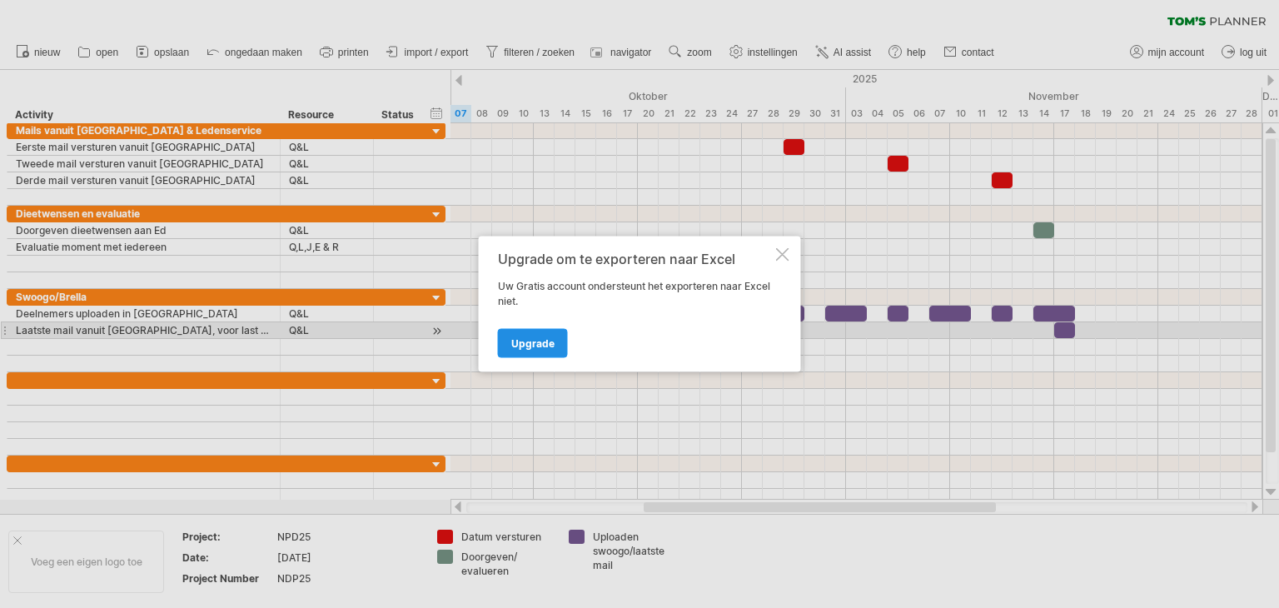
click at [543, 337] on span "Upgrade" at bounding box center [532, 343] width 43 height 12
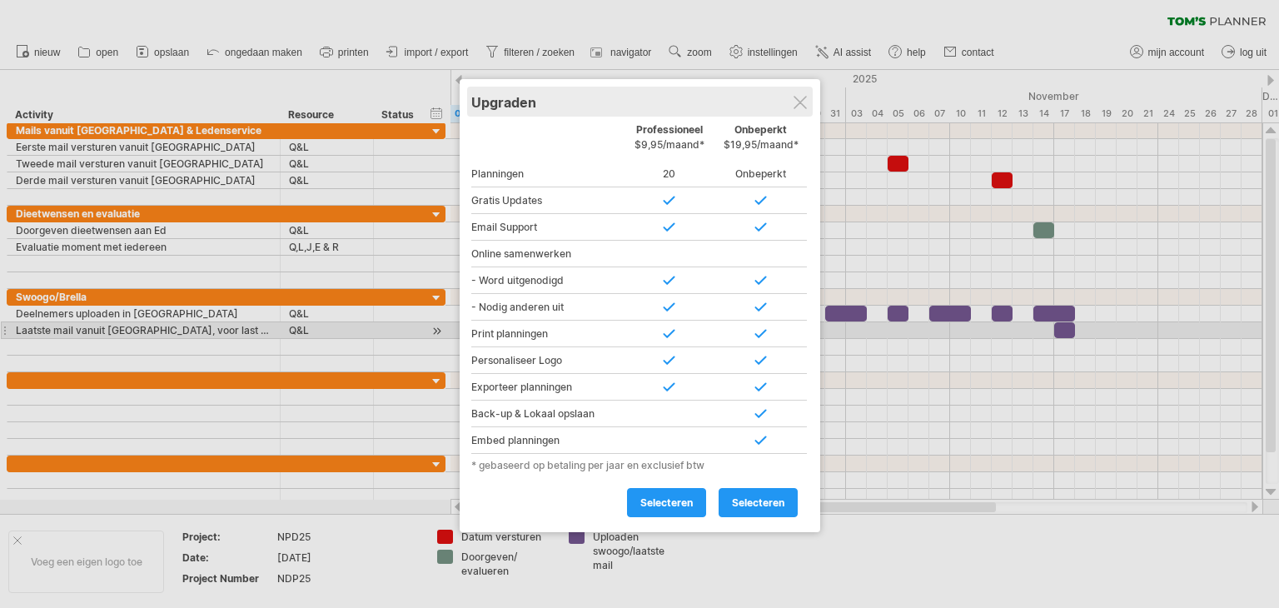
click at [789, 101] on div "Upgraden" at bounding box center [639, 102] width 337 height 30
click at [806, 104] on div at bounding box center [799, 102] width 13 height 13
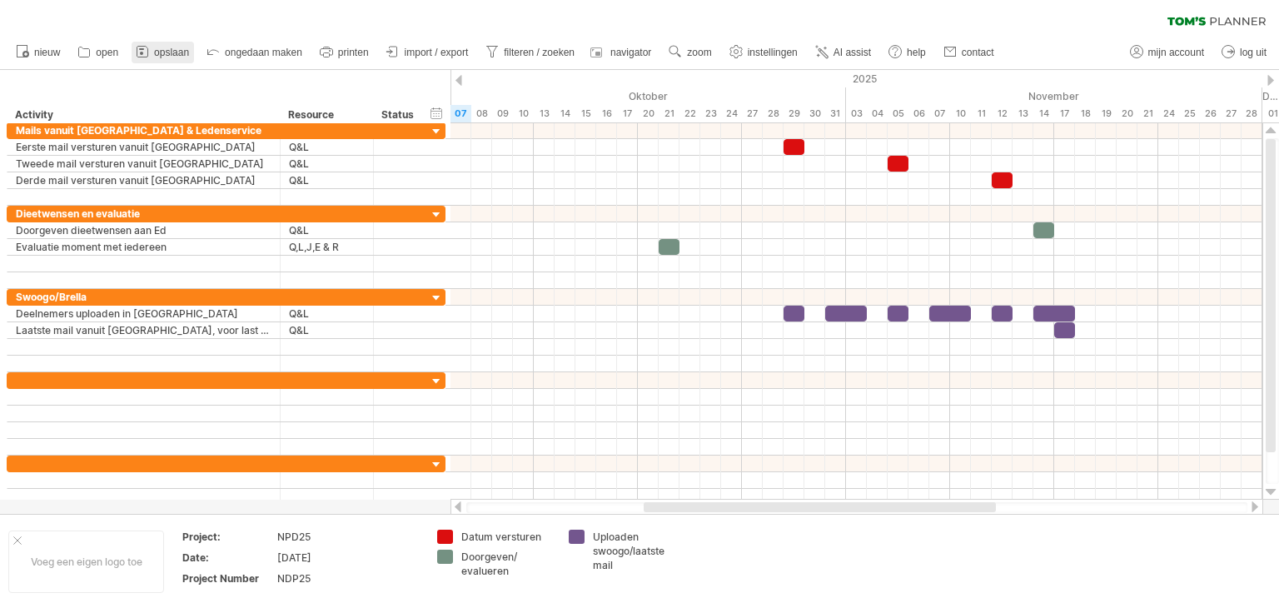
click at [181, 52] on span "opslaan" at bounding box center [171, 53] width 35 height 12
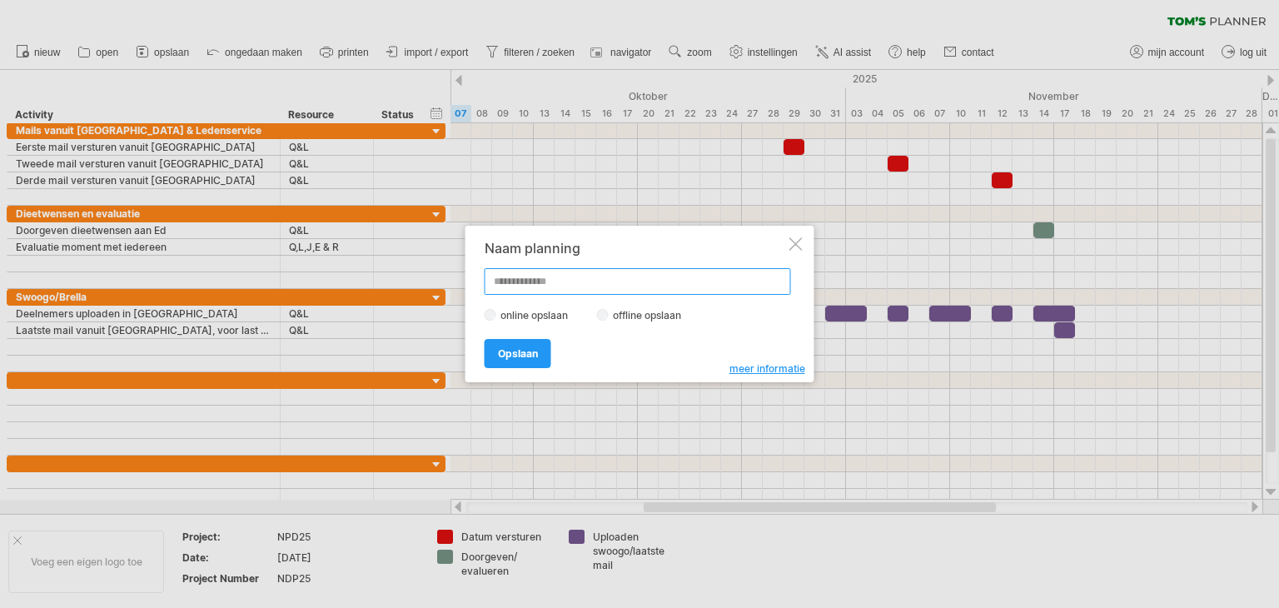
click at [519, 275] on input "text" at bounding box center [638, 281] width 306 height 27
type input "*****"
click at [494, 347] on link "Opslaan" at bounding box center [518, 353] width 67 height 29
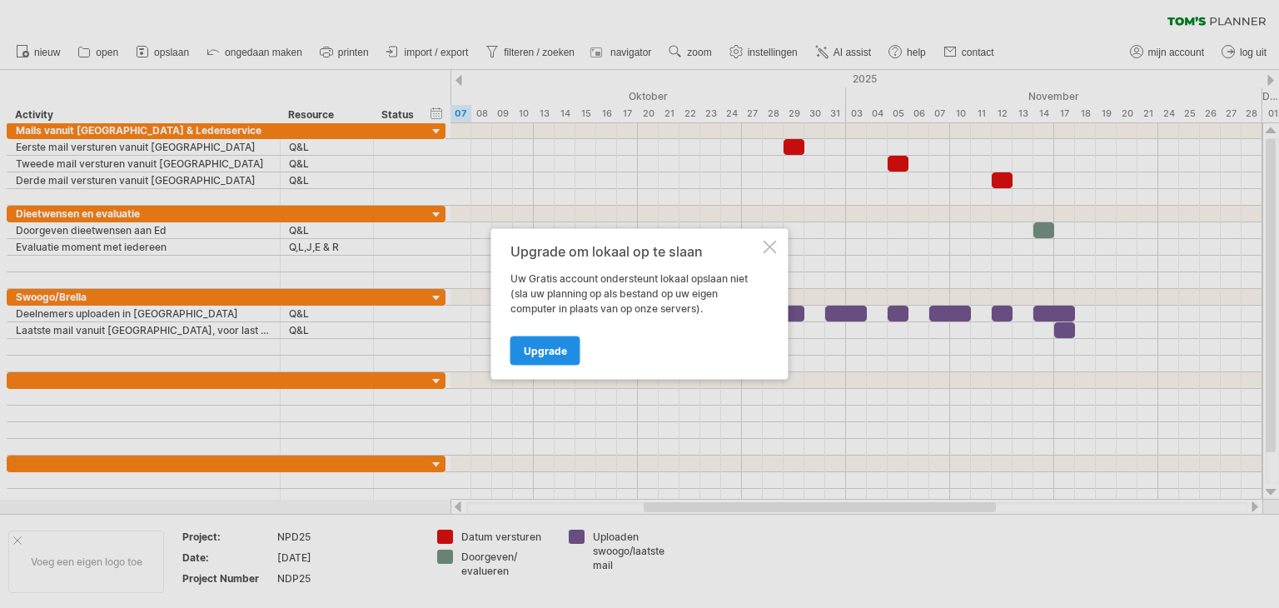
click at [536, 349] on span "Upgrade" at bounding box center [545, 351] width 43 height 12
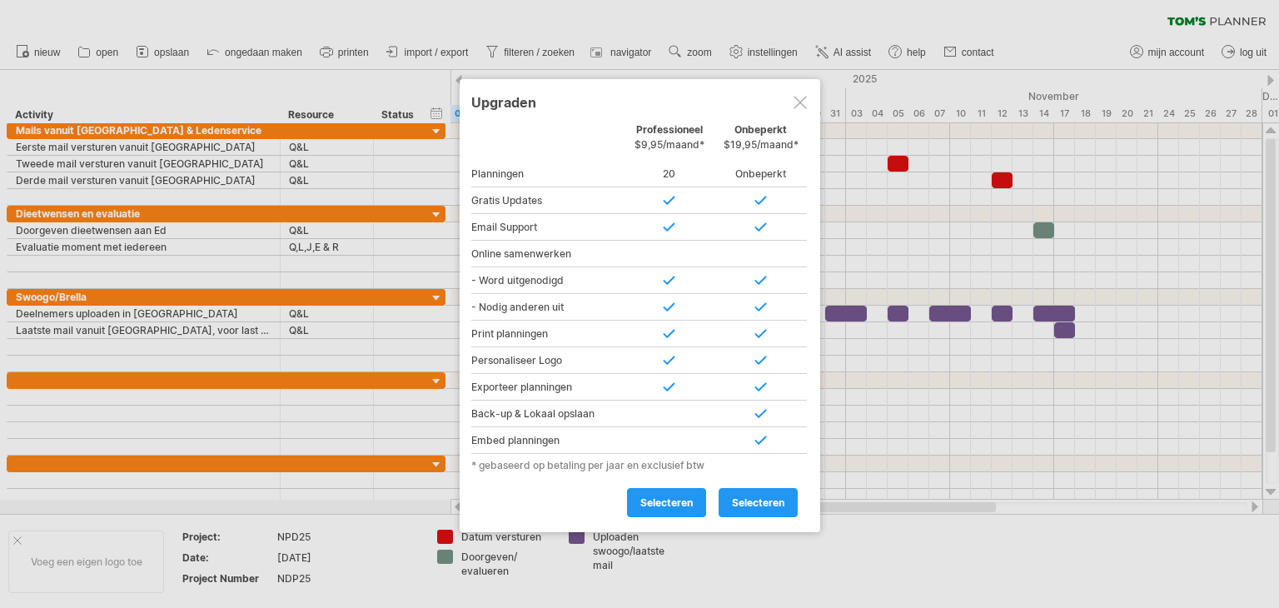
click at [794, 103] on div at bounding box center [799, 102] width 13 height 13
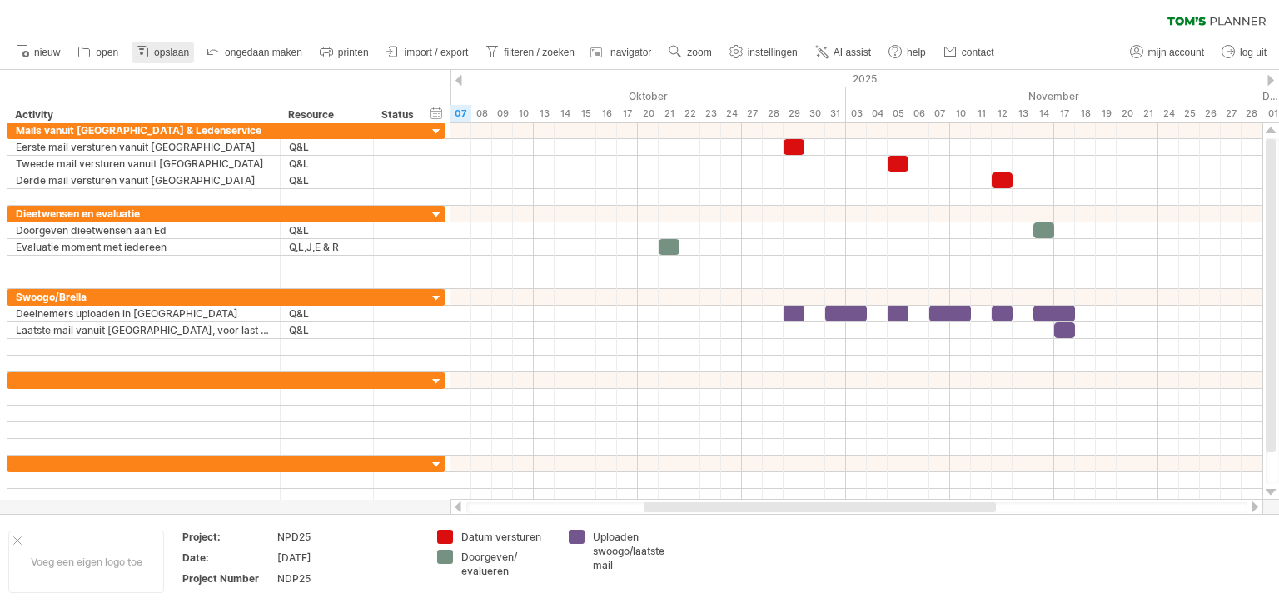
click at [156, 54] on span "opslaan" at bounding box center [171, 53] width 35 height 12
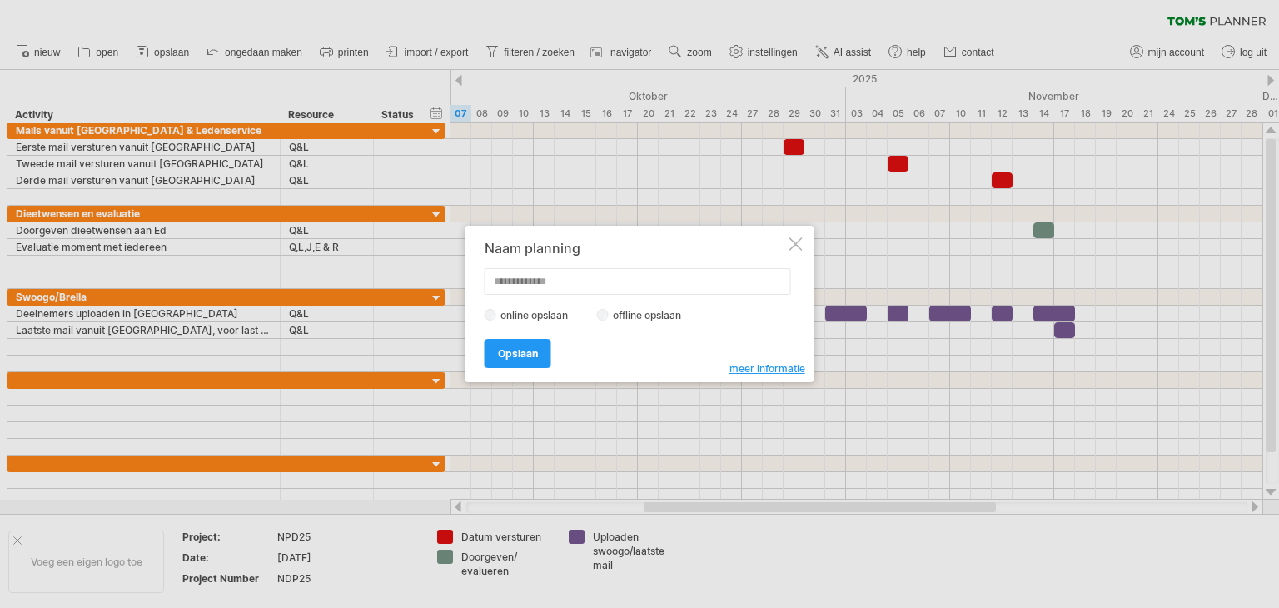
click at [513, 285] on input "text" at bounding box center [638, 281] width 306 height 27
type input "*****"
click at [520, 347] on span "Opslaan" at bounding box center [518, 353] width 40 height 12
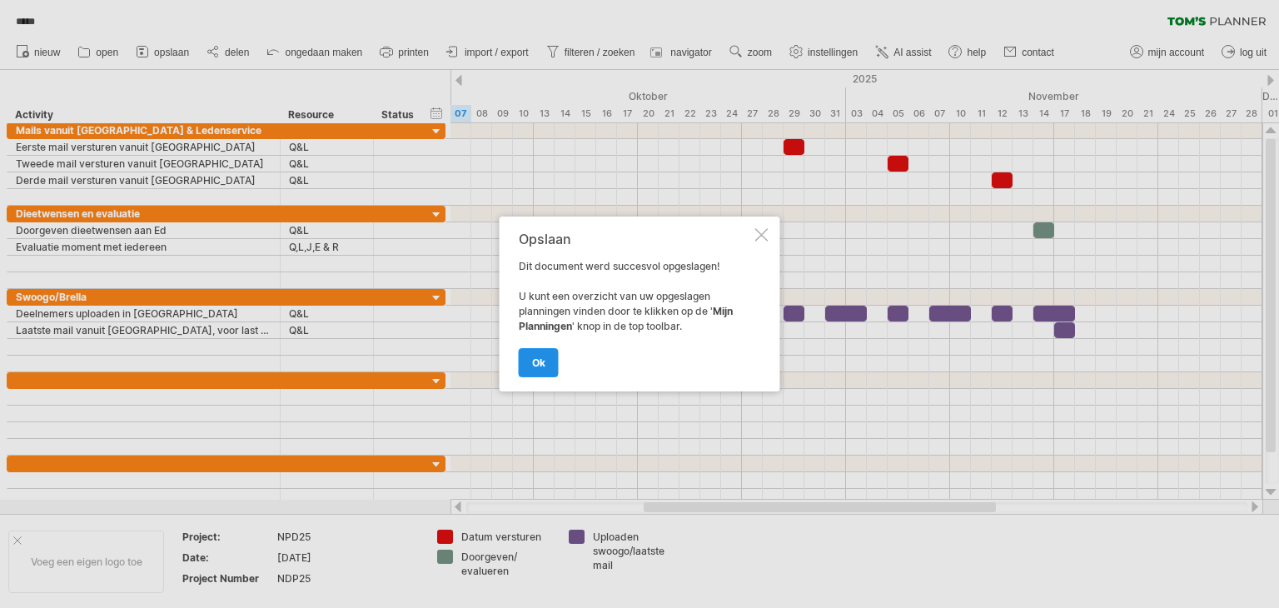
click at [532, 357] on span "ok" at bounding box center [538, 362] width 13 height 12
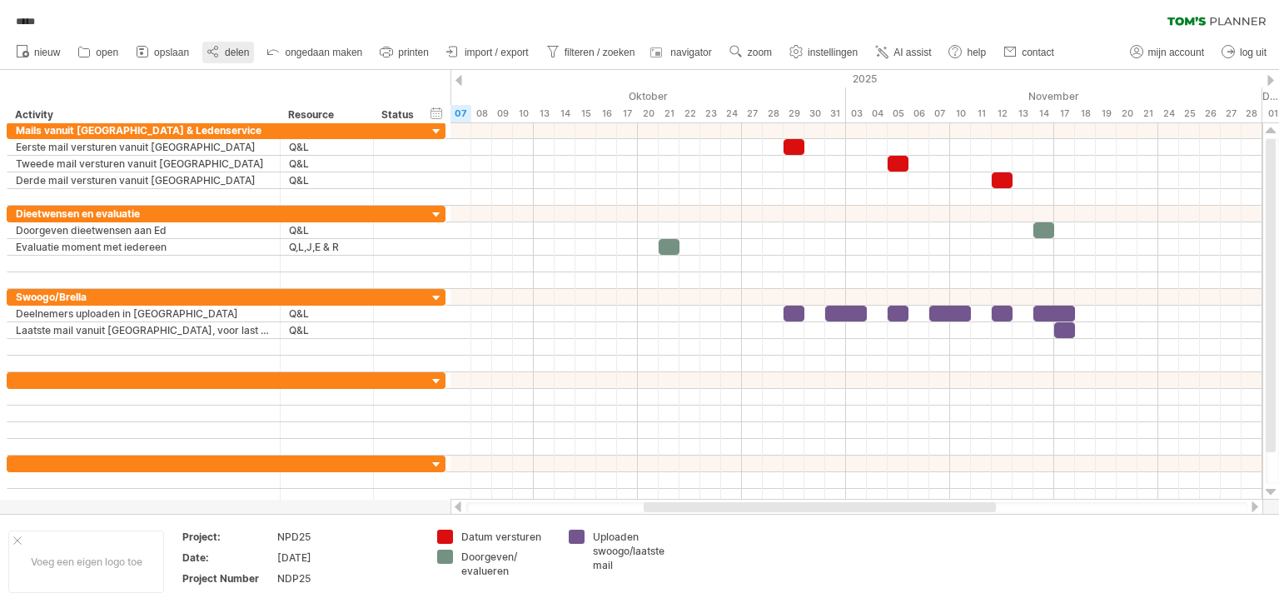
click at [229, 57] on span "delen" at bounding box center [237, 53] width 24 height 12
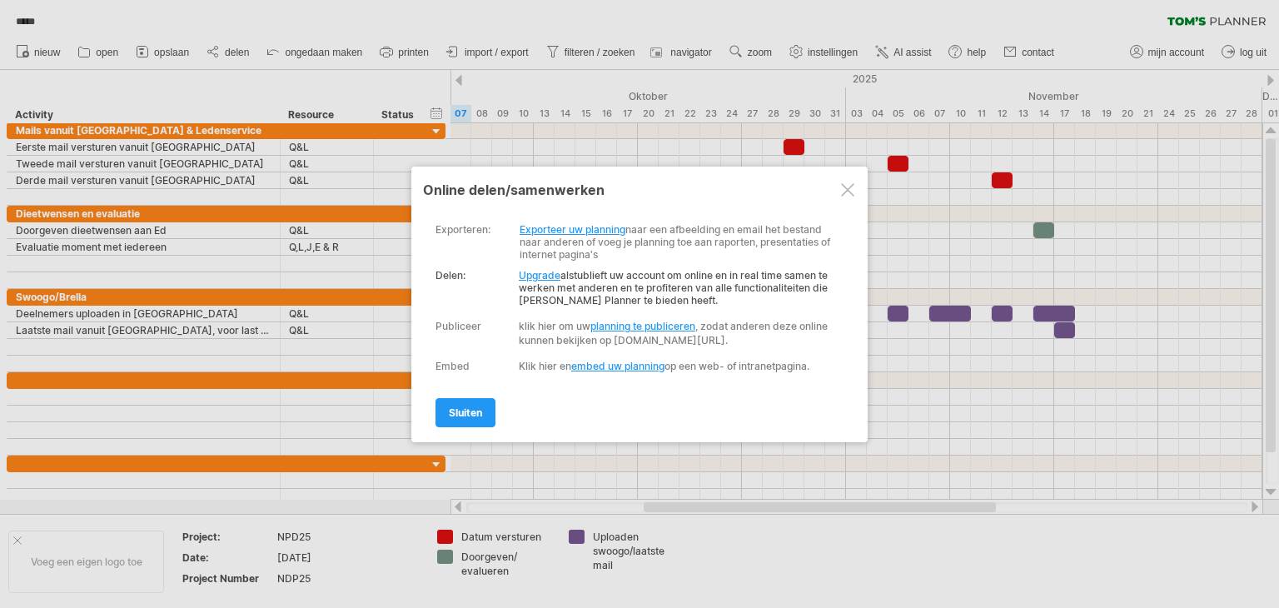
click at [580, 223] on link "Exporteer uw planning" at bounding box center [573, 229] width 106 height 12
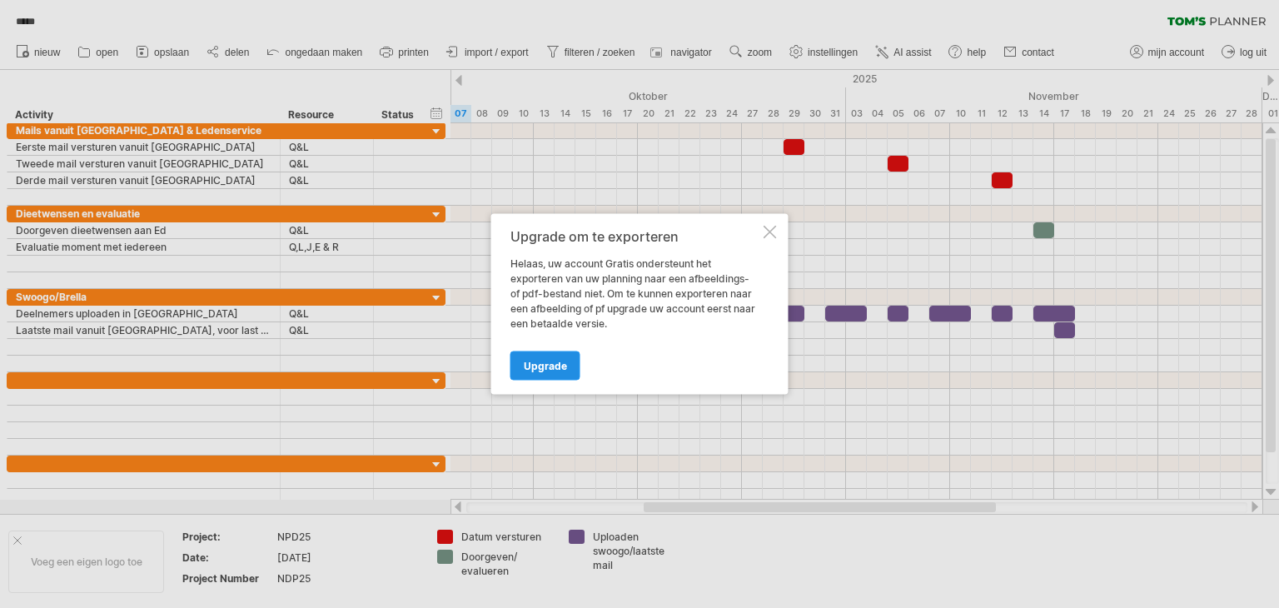
click at [562, 364] on span "Upgrade" at bounding box center [545, 366] width 43 height 12
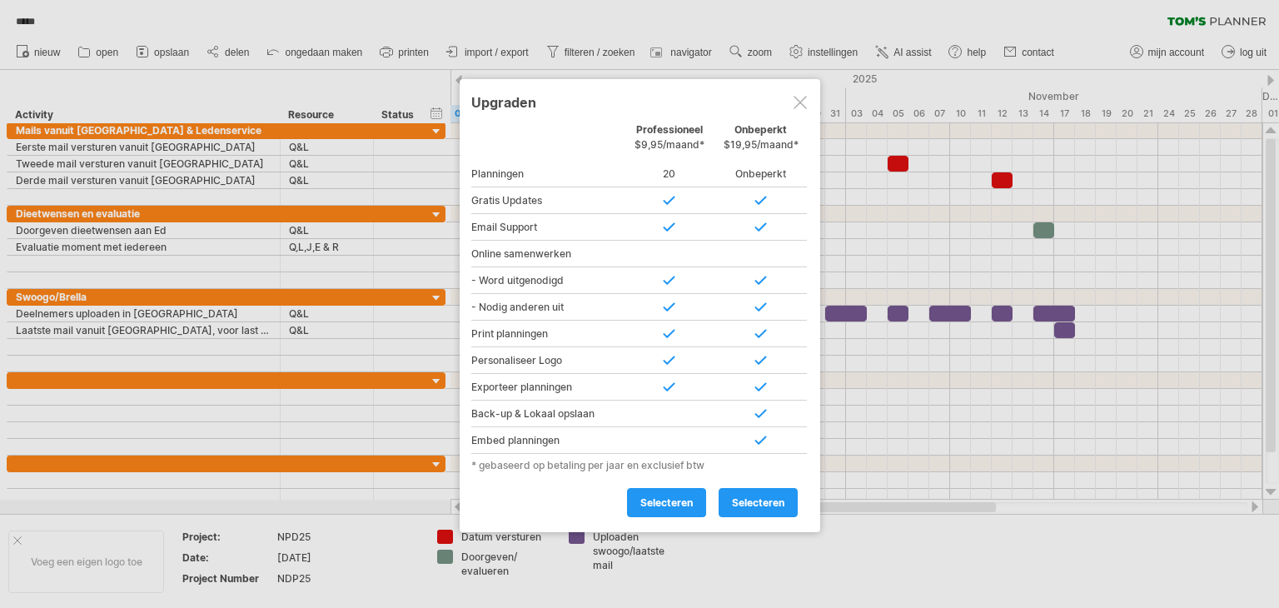
click at [801, 102] on div at bounding box center [799, 102] width 13 height 13
